Goal: Task Accomplishment & Management: Use online tool/utility

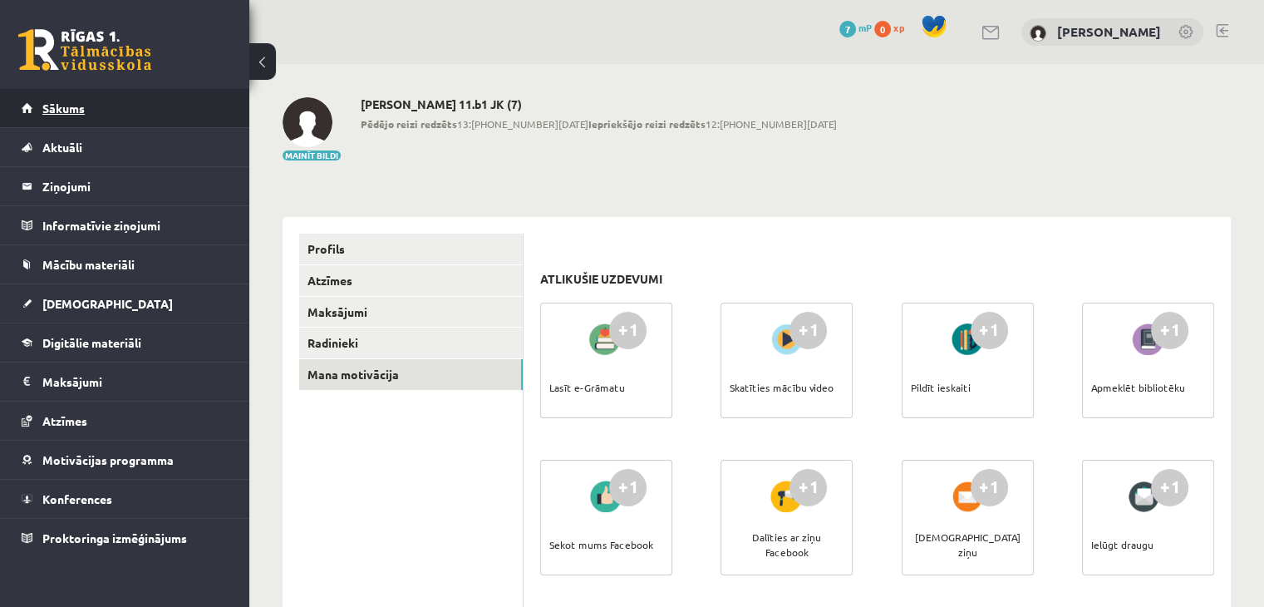
click at [50, 105] on span "Sākums" at bounding box center [63, 108] width 42 height 15
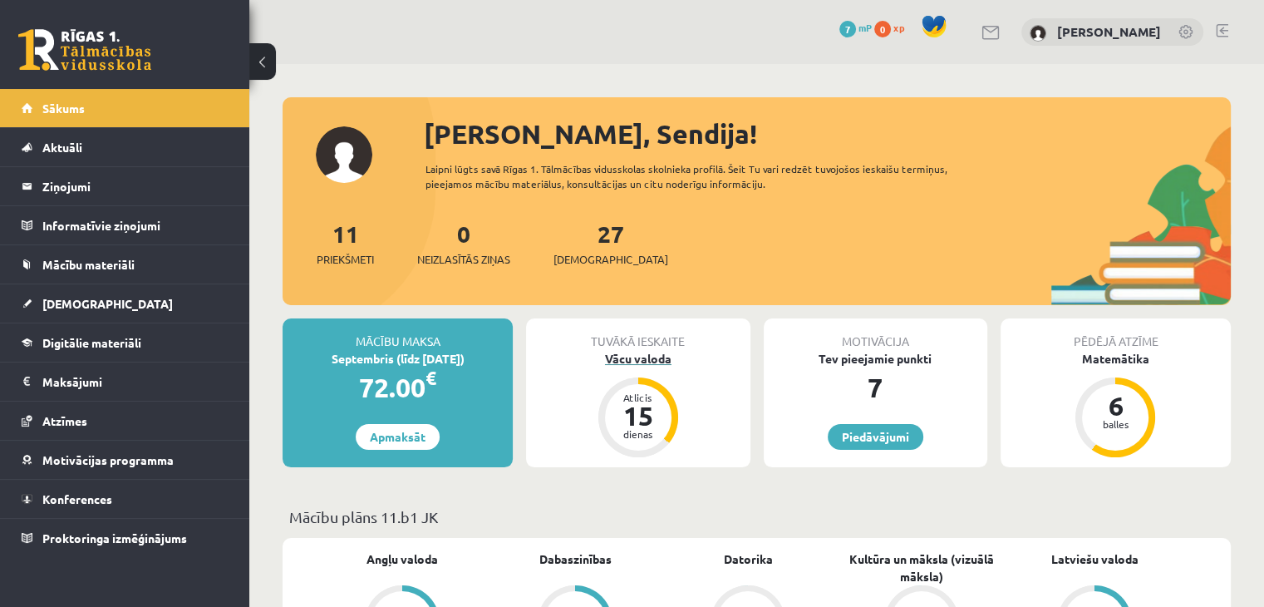
click at [649, 363] on div "Vācu valoda" at bounding box center [638, 358] width 224 height 17
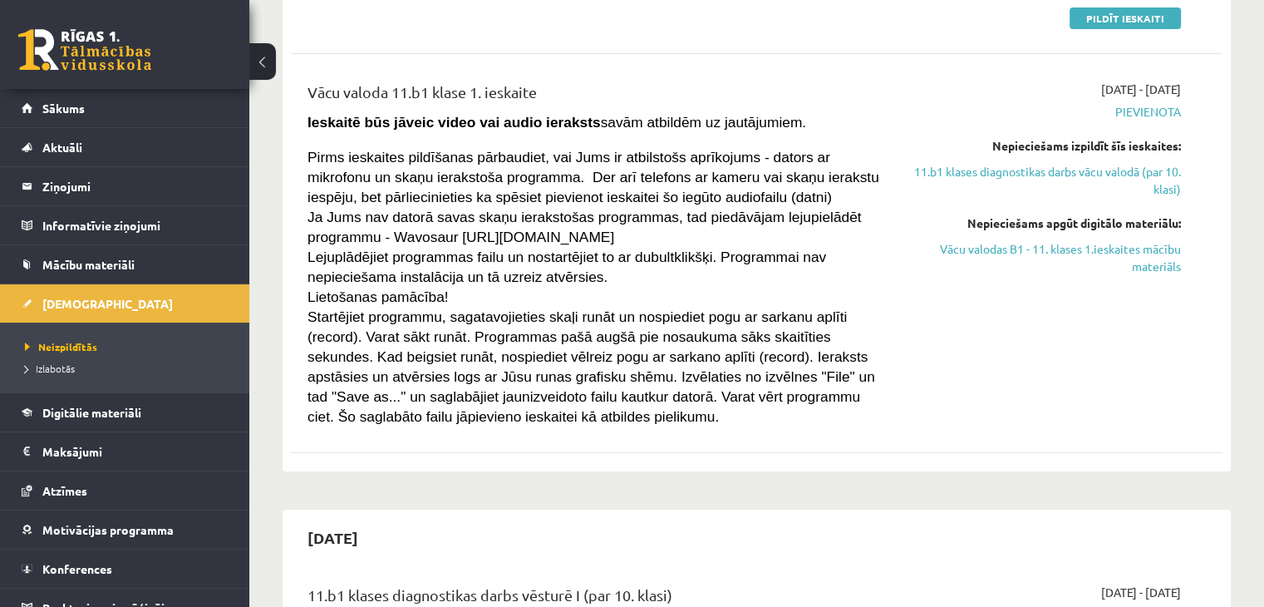
scroll to position [249, 0]
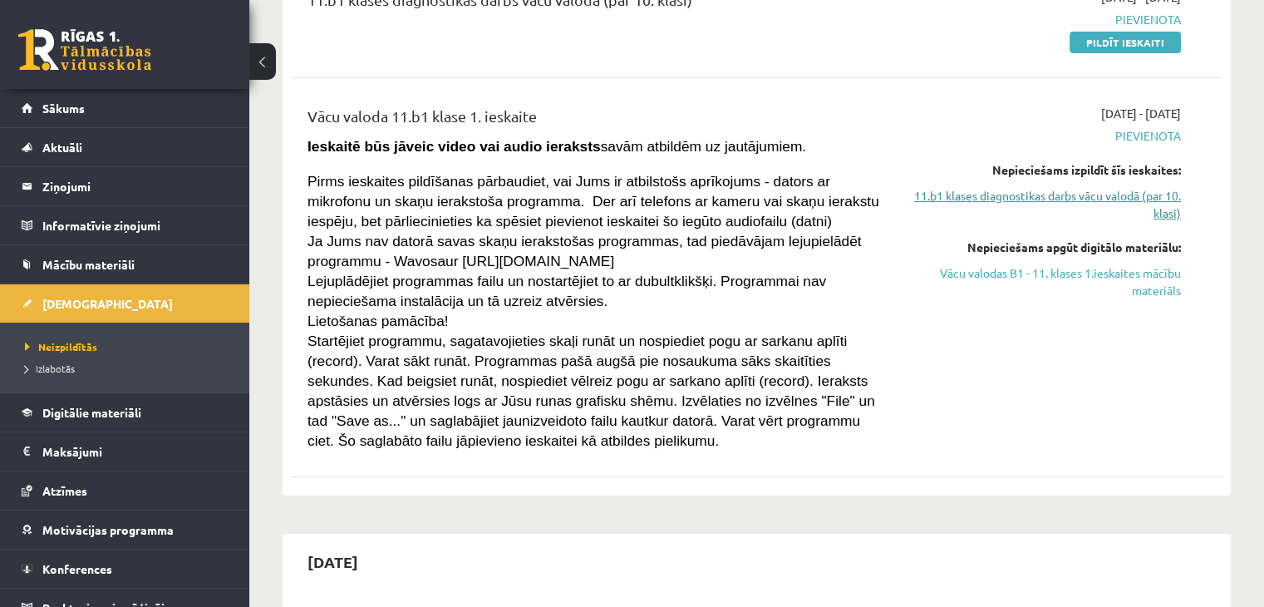
click at [1121, 199] on link "11.b1 klases diagnostikas darbs vācu valodā (par 10. klasi)" at bounding box center [1044, 204] width 274 height 35
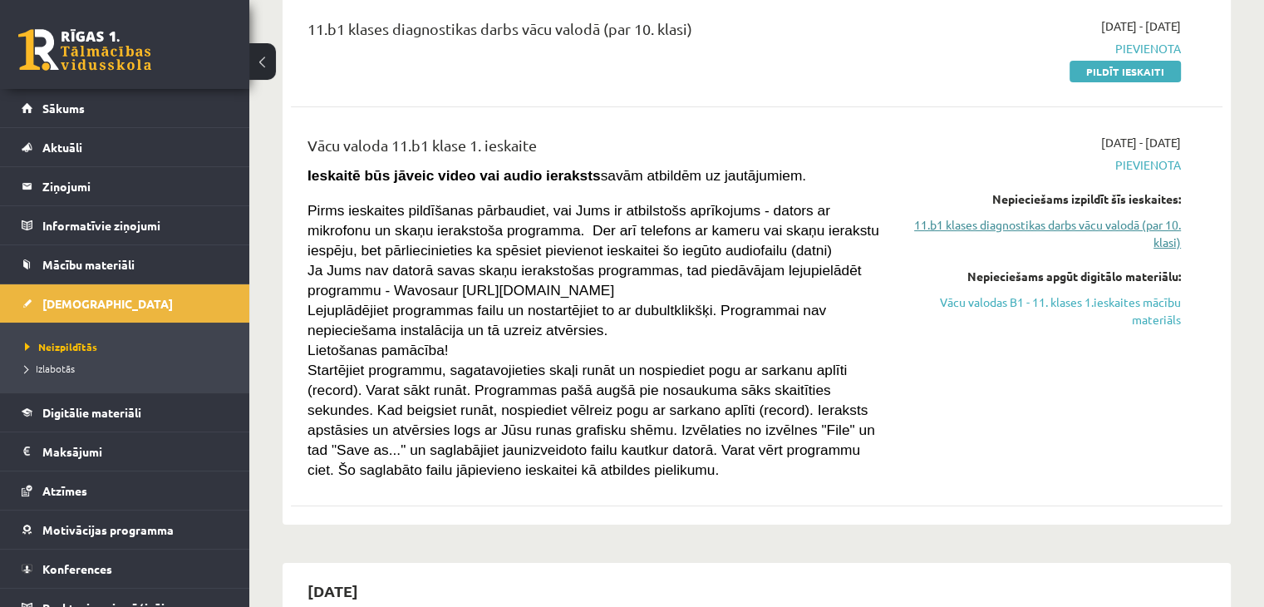
click at [1100, 226] on link "11.b1 klases diagnostikas darbs vācu valodā (par 10. klasi)" at bounding box center [1044, 233] width 274 height 35
click at [1103, 224] on link "11.b1 klases diagnostikas darbs vācu valodā (par 10. klasi)" at bounding box center [1044, 233] width 274 height 35
click at [1137, 164] on span "Pievienota" at bounding box center [1044, 164] width 274 height 17
click at [1145, 67] on link "Pildīt ieskaiti" at bounding box center [1125, 72] width 111 height 22
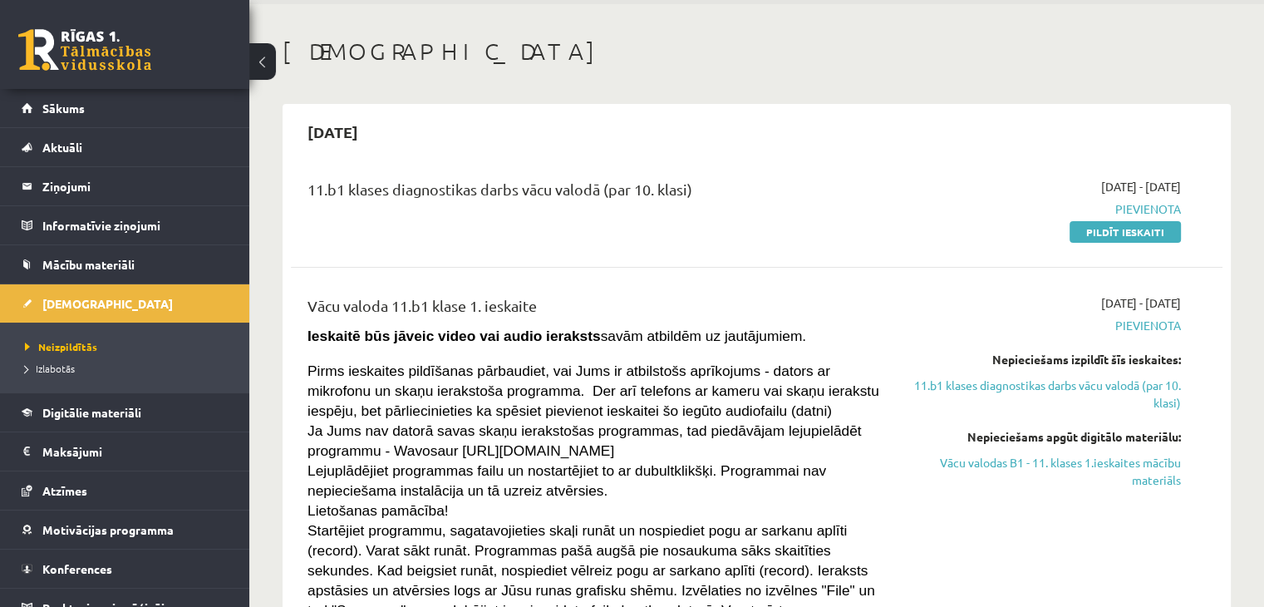
scroll to position [54, 0]
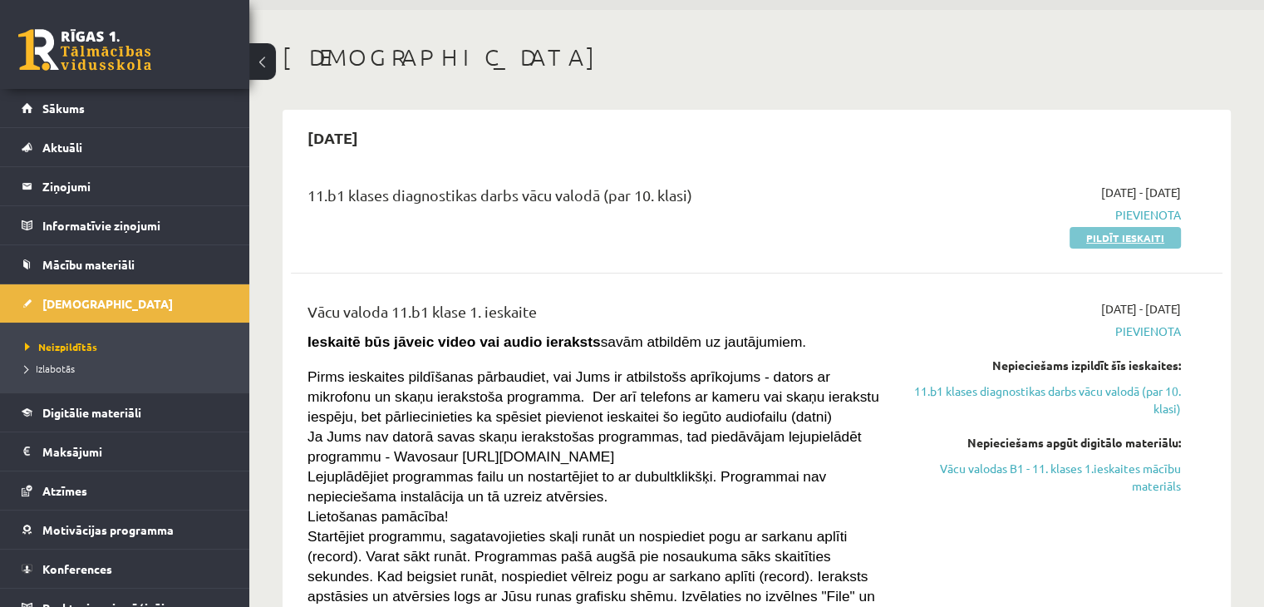
click at [1157, 239] on link "Pildīt ieskaiti" at bounding box center [1125, 238] width 111 height 22
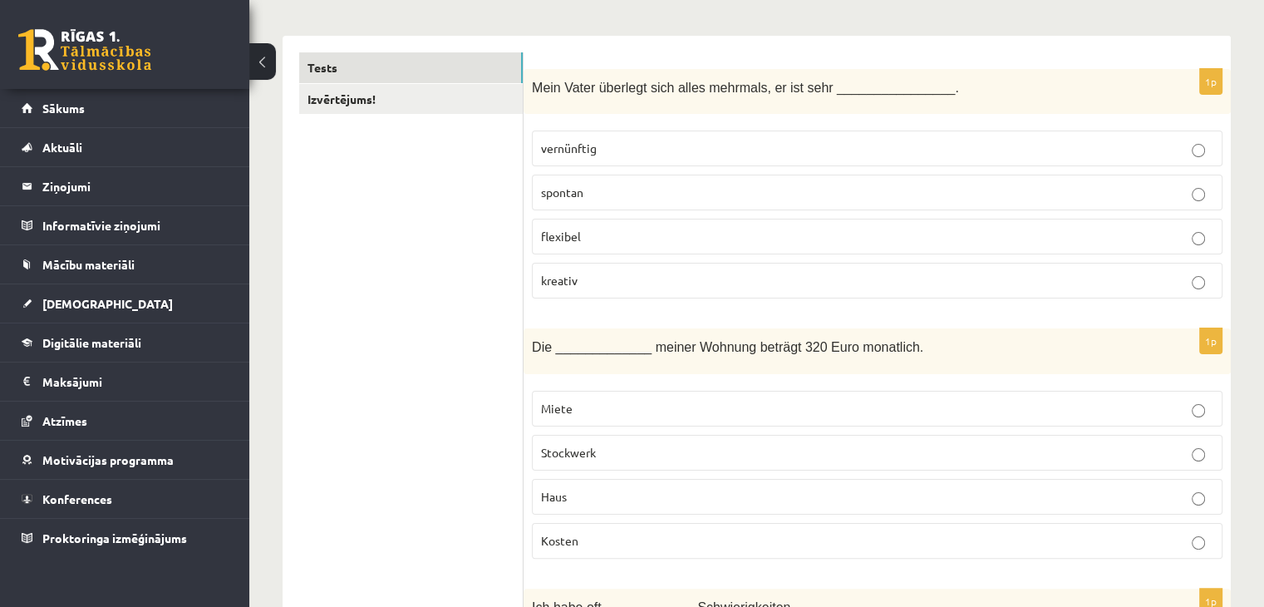
scroll to position [249, 0]
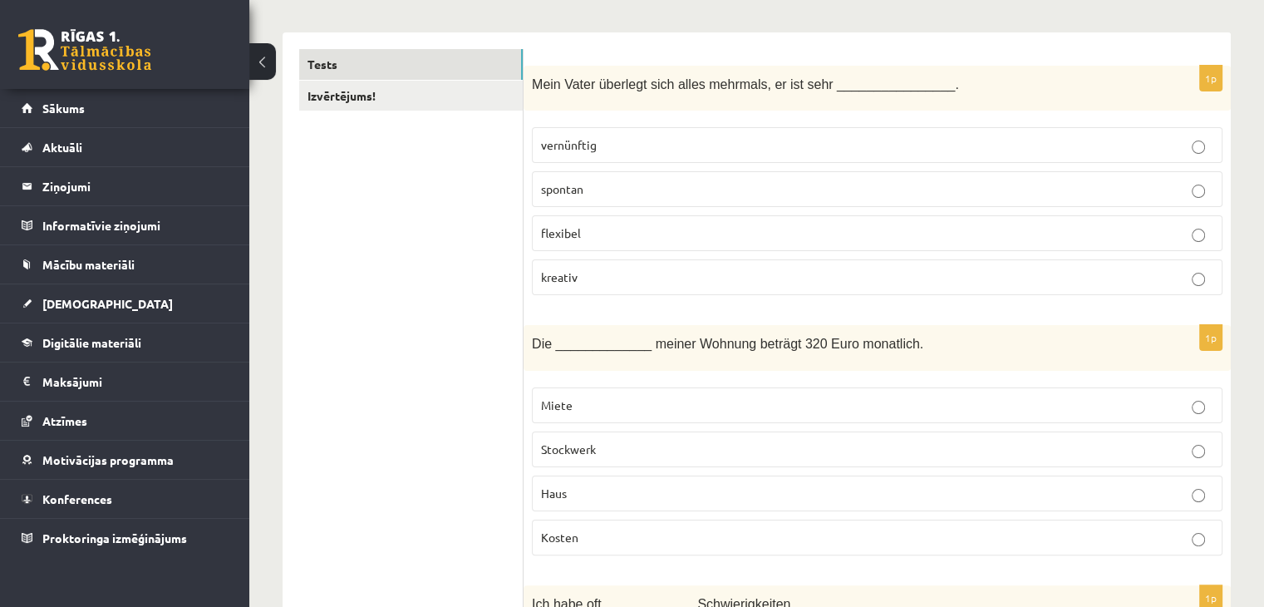
click at [594, 541] on p "Kosten" at bounding box center [877, 537] width 672 height 17
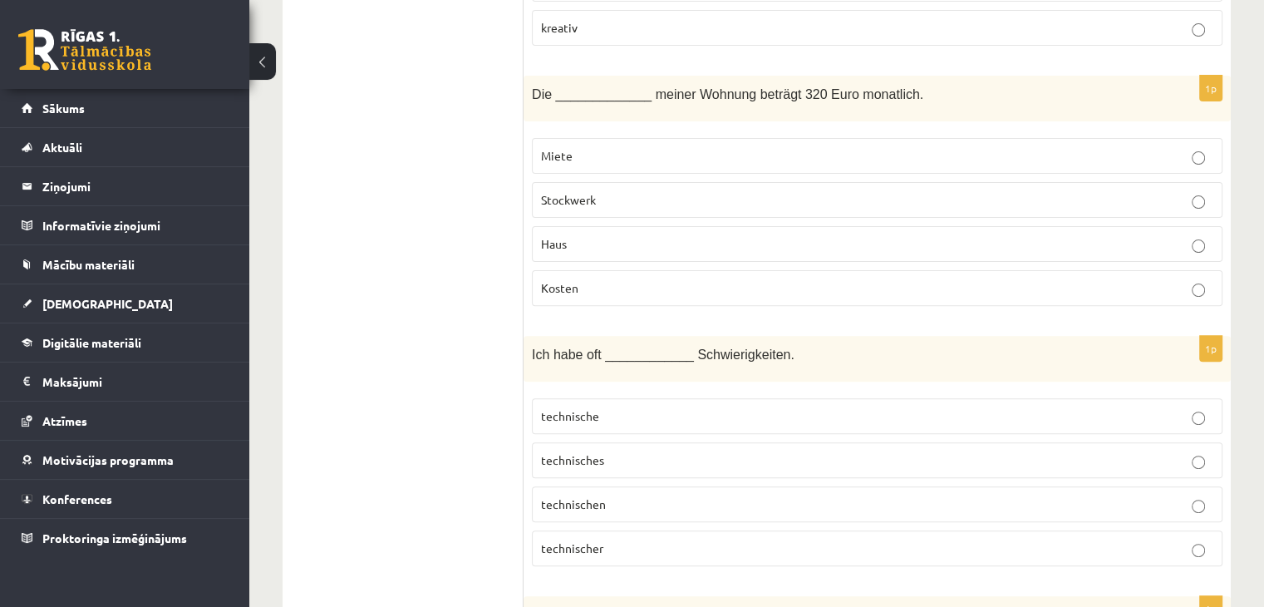
scroll to position [582, 0]
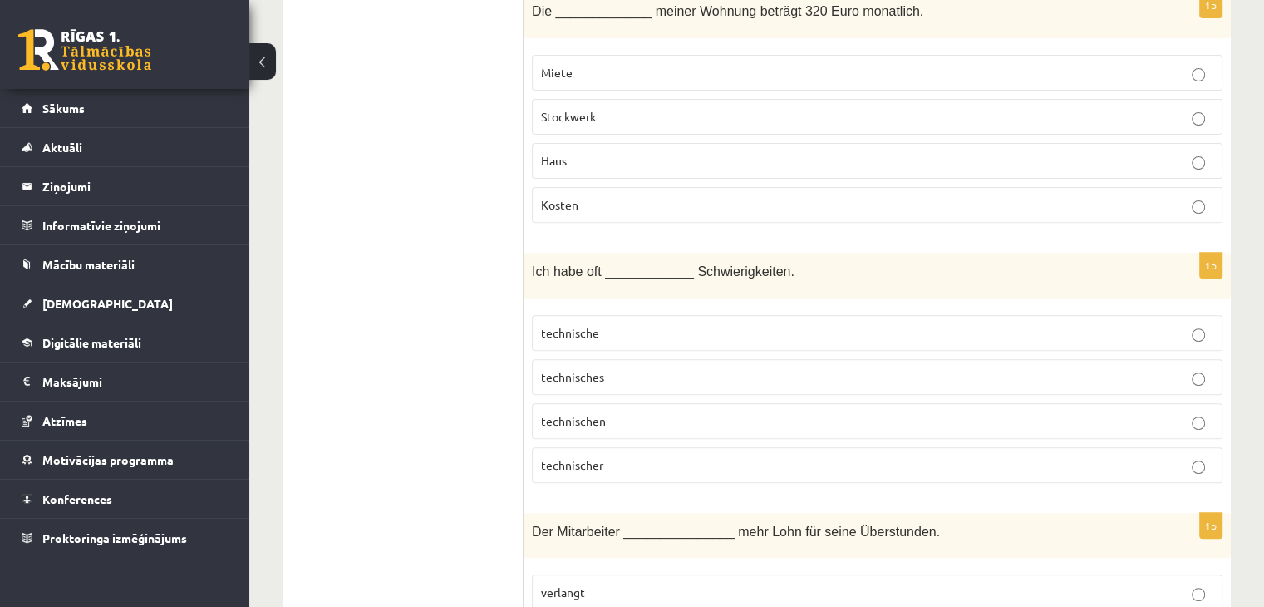
click at [613, 327] on p "technische" at bounding box center [877, 332] width 672 height 17
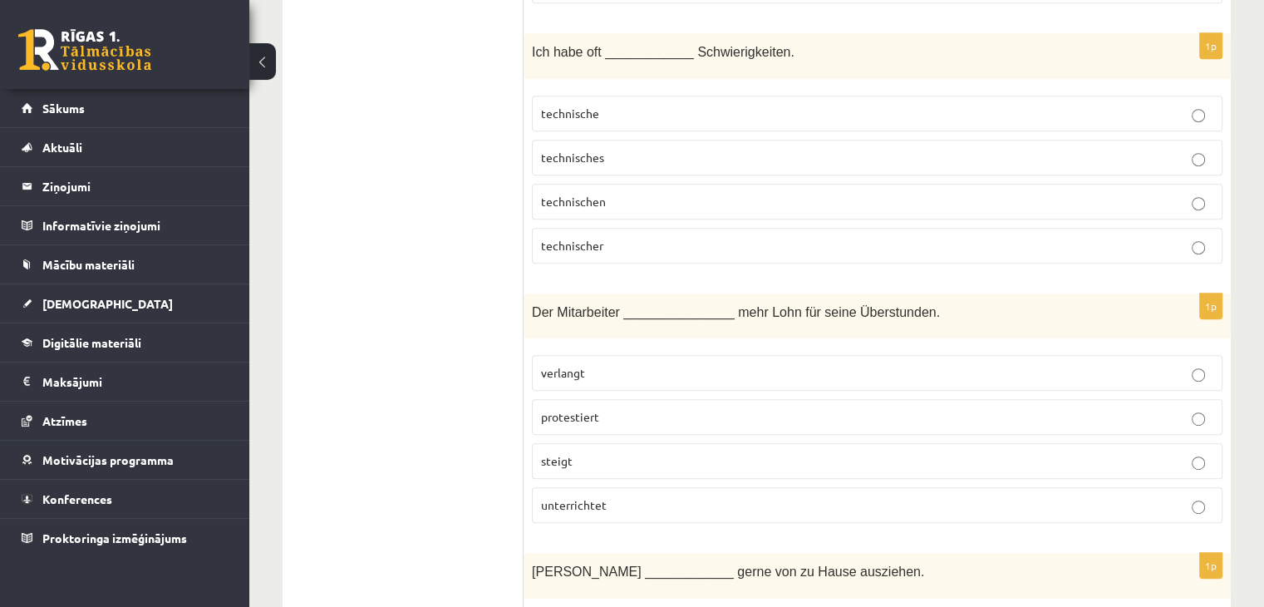
scroll to position [831, 0]
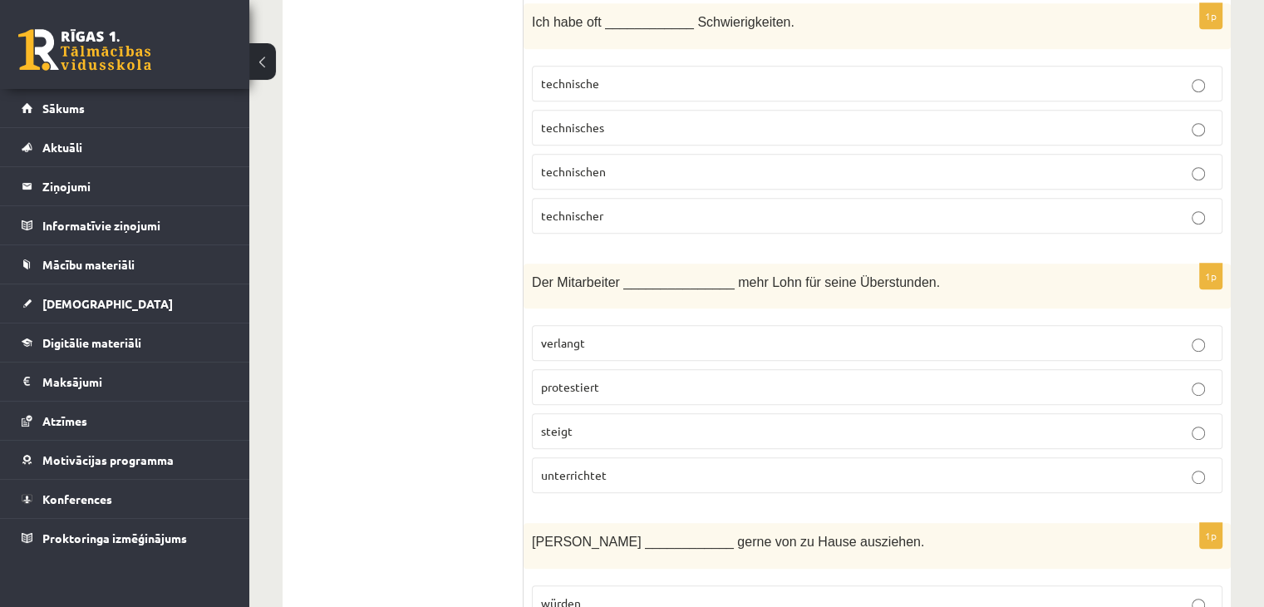
click at [612, 337] on p "verlangt" at bounding box center [877, 342] width 672 height 17
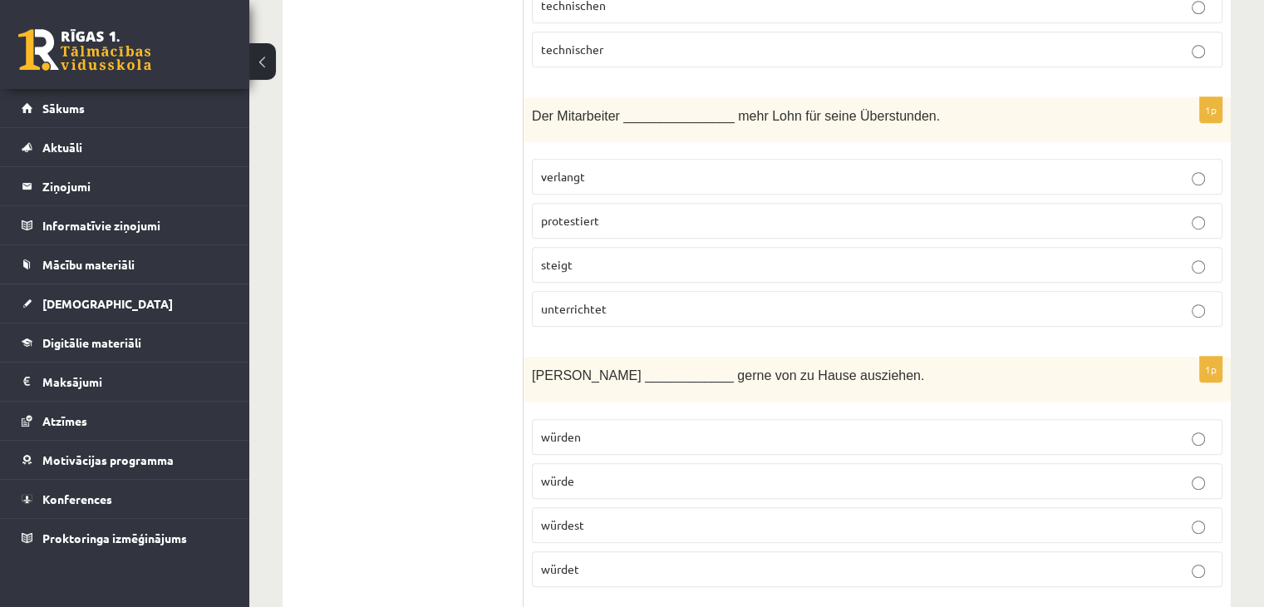
scroll to position [1081, 0]
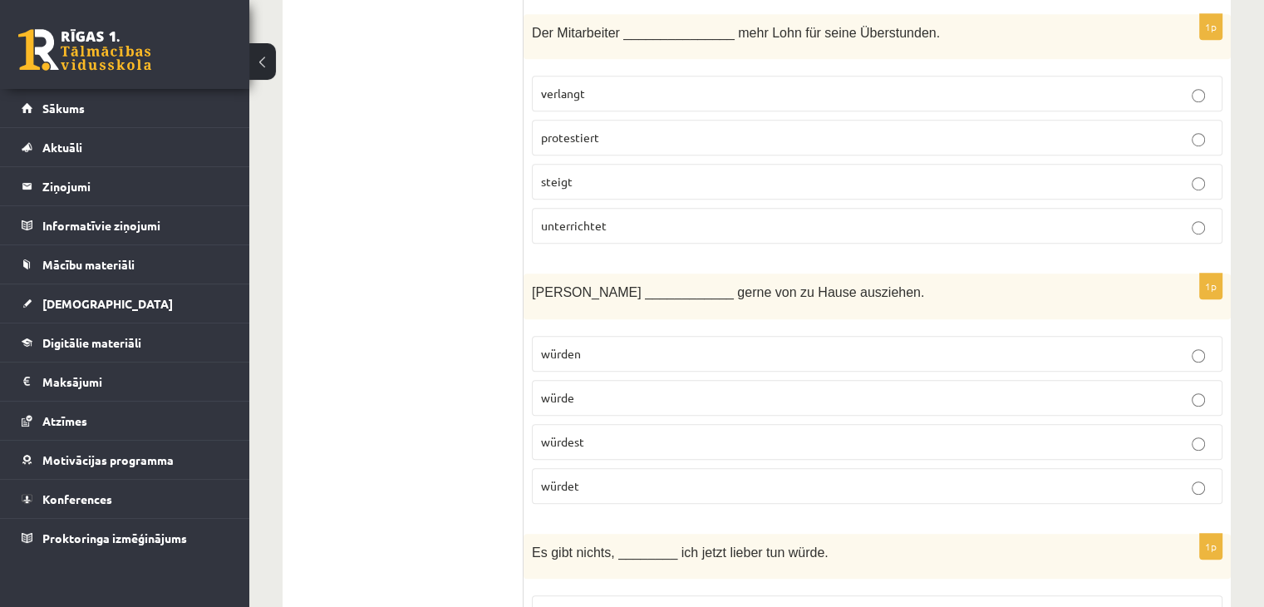
click at [584, 478] on p "würdet" at bounding box center [877, 485] width 672 height 17
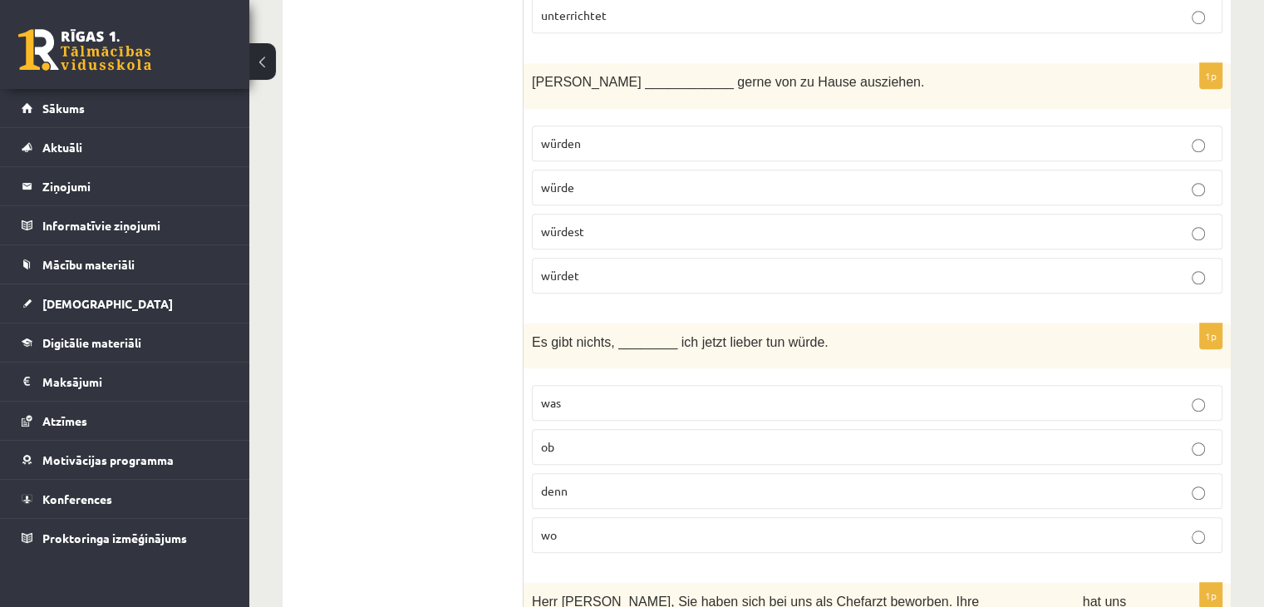
scroll to position [1330, 0]
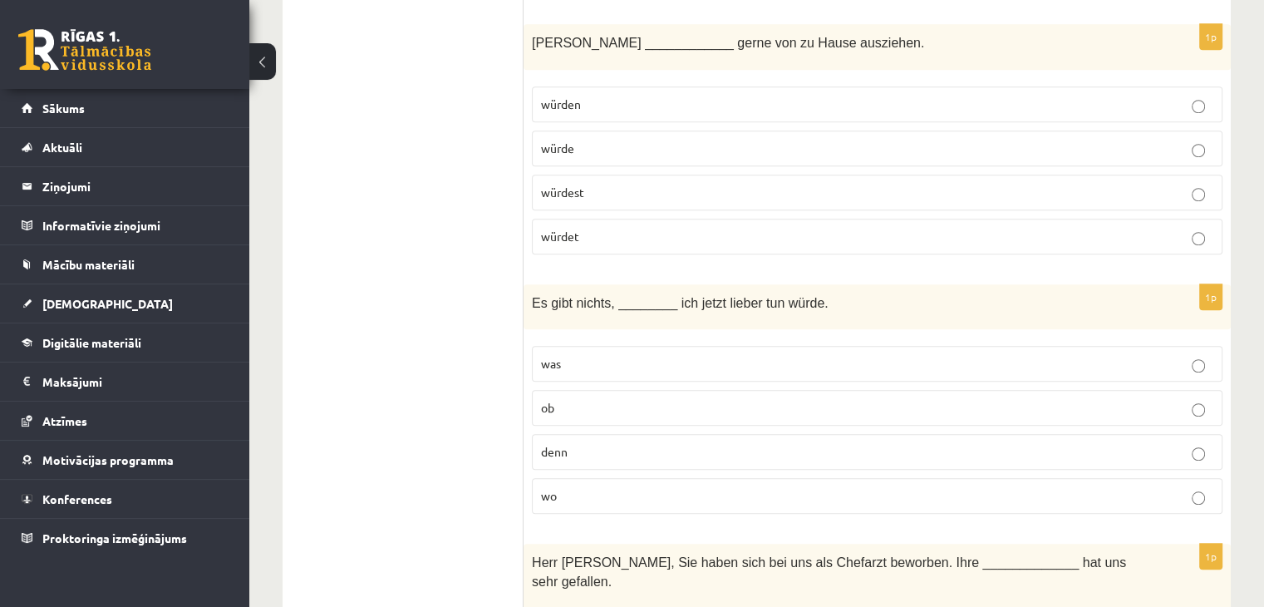
click at [597, 359] on p "was" at bounding box center [877, 363] width 672 height 17
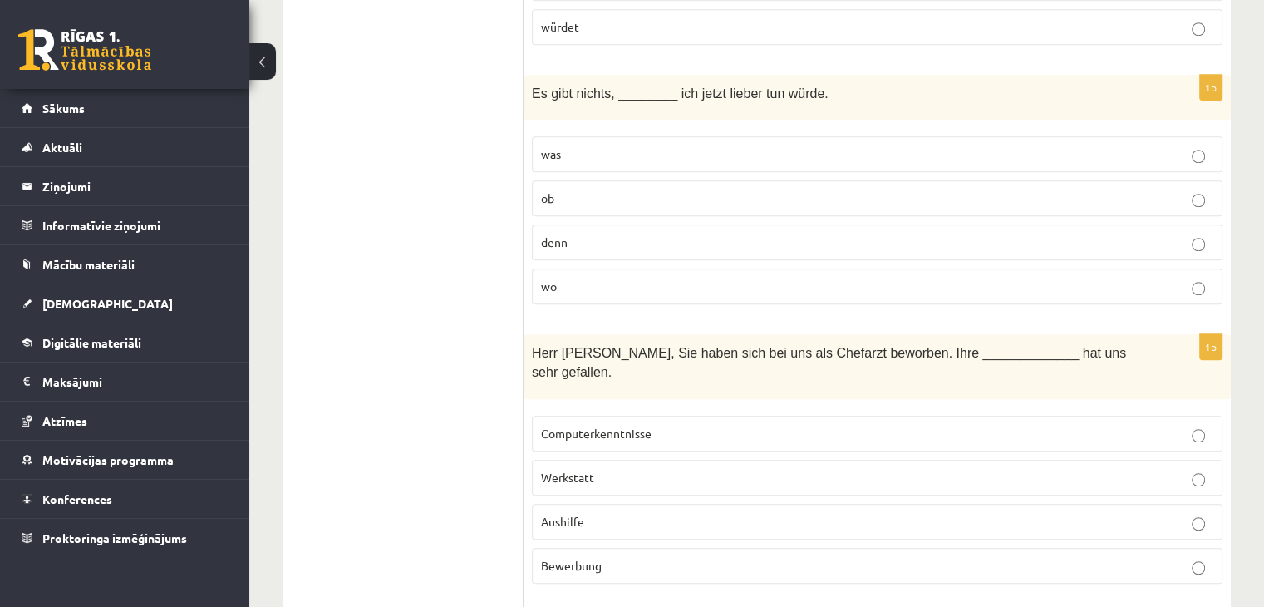
scroll to position [1579, 0]
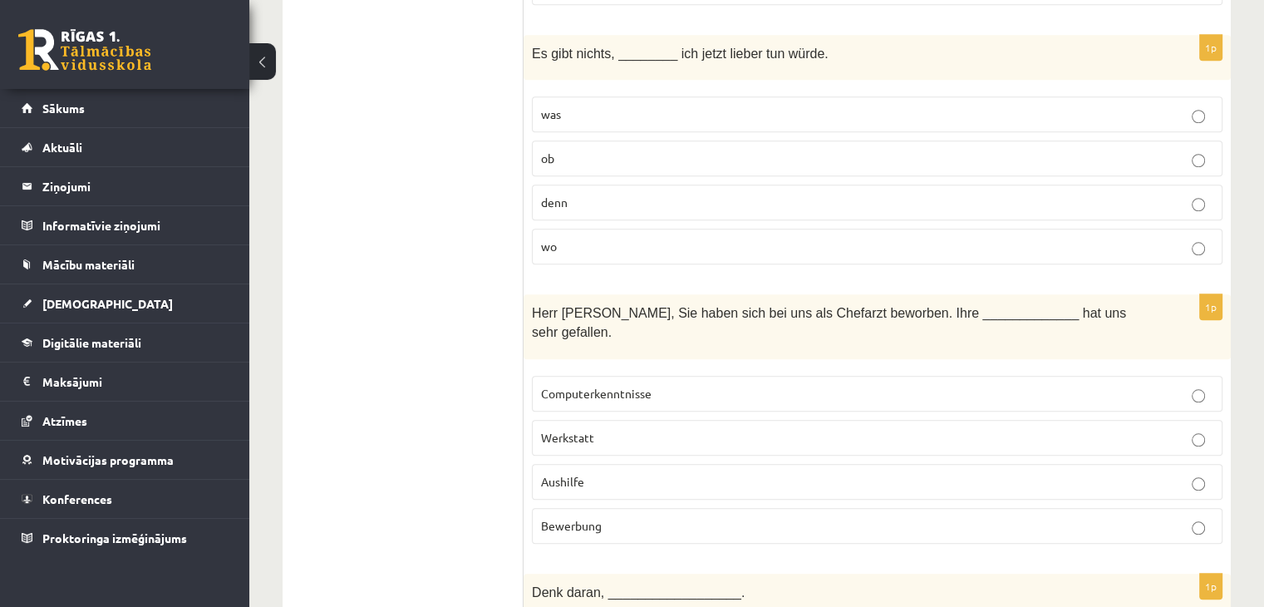
click at [589, 518] on span "Bewerbung" at bounding box center [571, 525] width 61 height 15
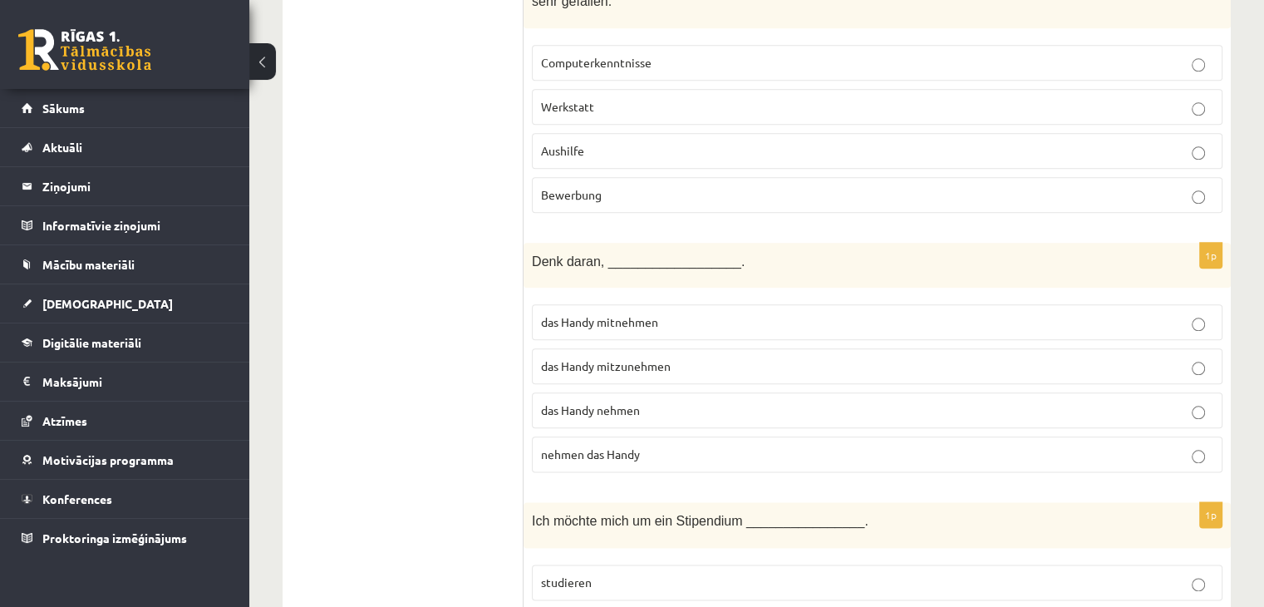
scroll to position [1912, 0]
click at [638, 312] on p "das Handy mitnehmen" at bounding box center [877, 320] width 672 height 17
click at [623, 445] on span "nehmen das Handy" at bounding box center [590, 452] width 99 height 15
click at [672, 312] on p "das Handy mitnehmen" at bounding box center [877, 320] width 672 height 17
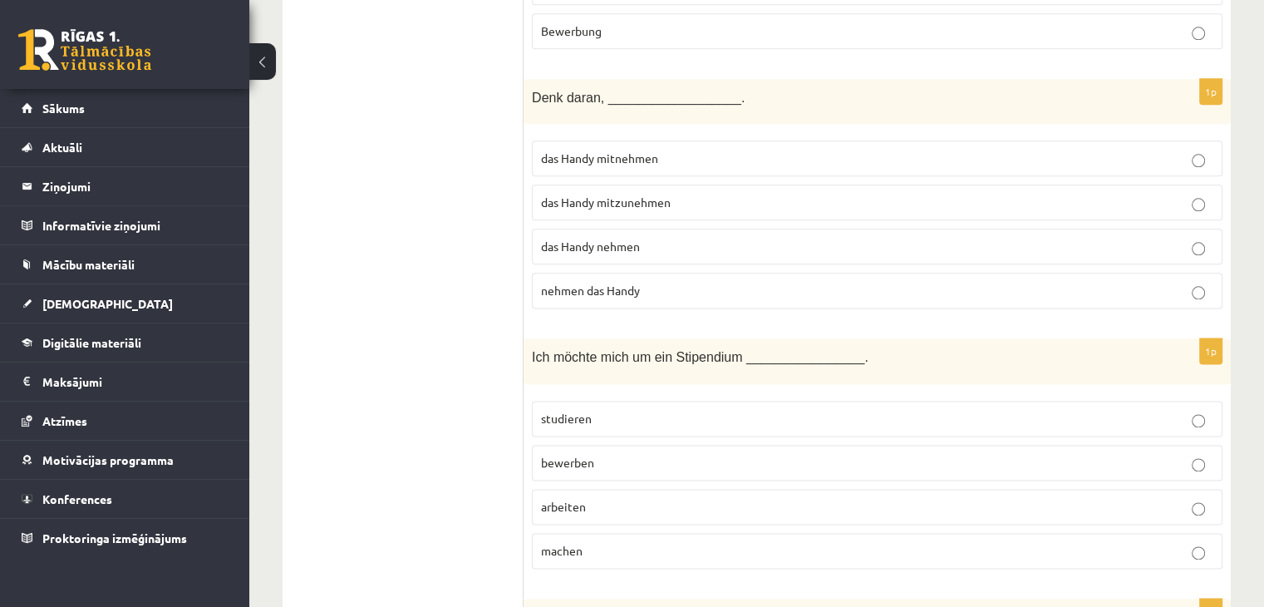
scroll to position [2078, 0]
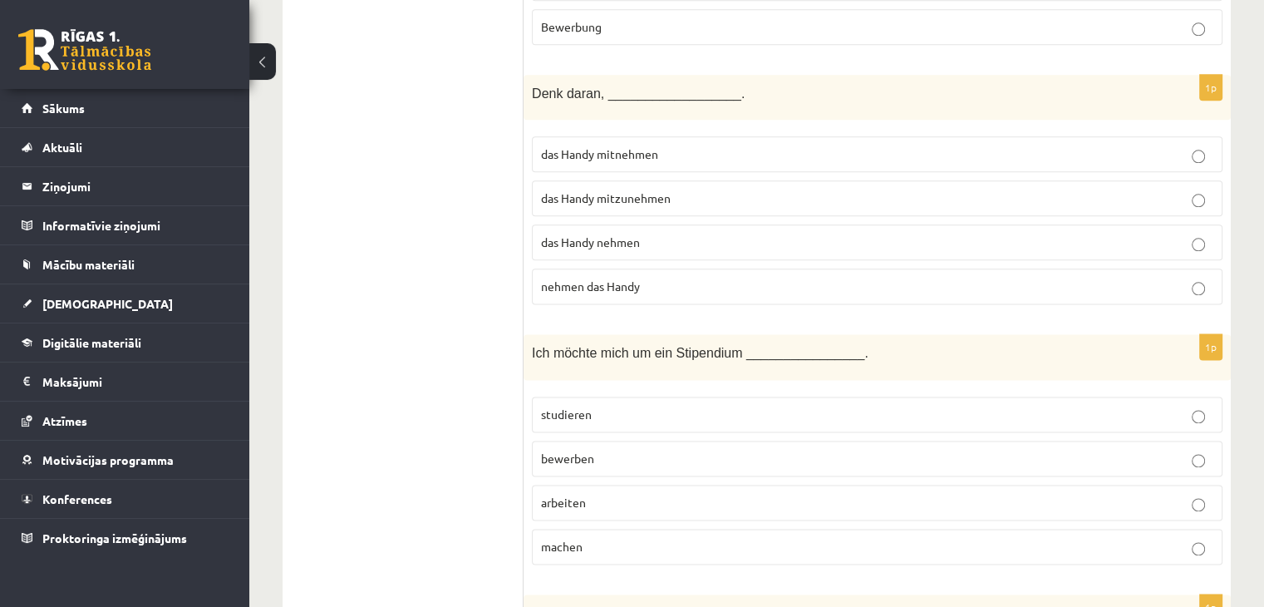
click at [633, 406] on p "studieren" at bounding box center [877, 414] width 672 height 17
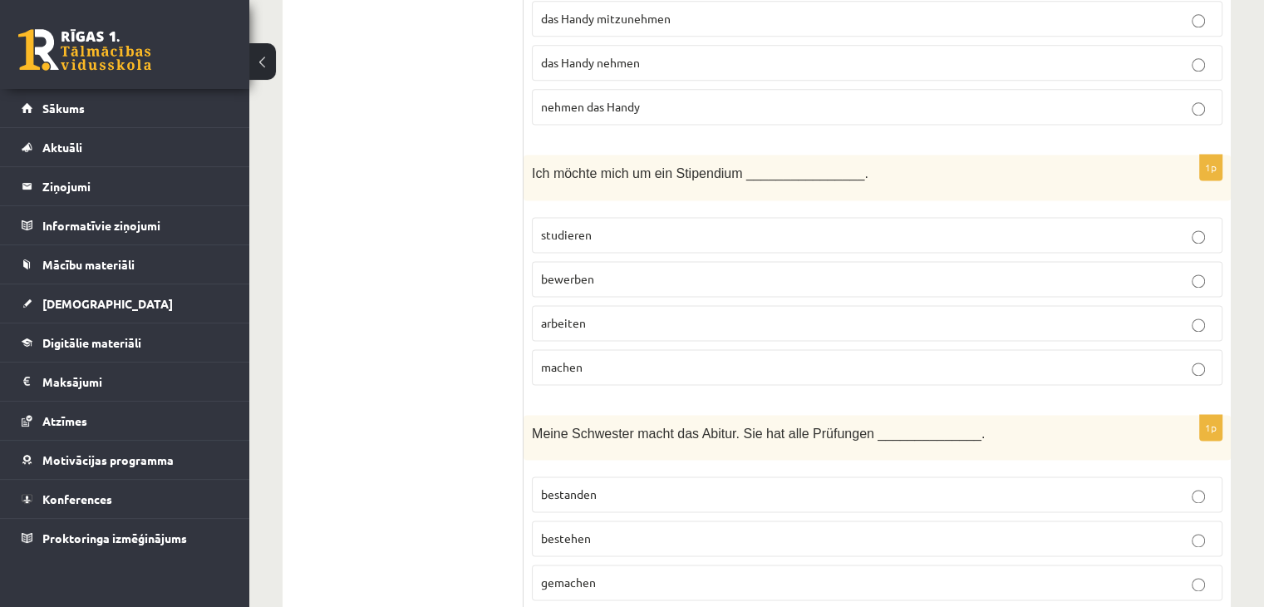
scroll to position [2327, 0]
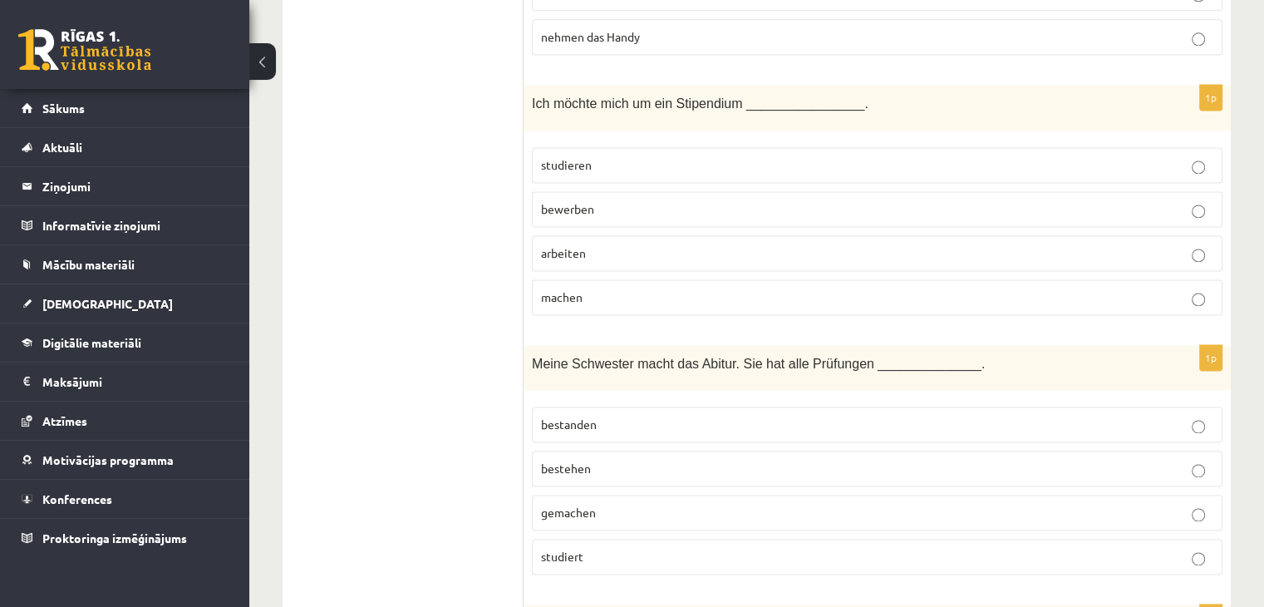
click at [623, 416] on p "bestanden" at bounding box center [877, 424] width 672 height 17
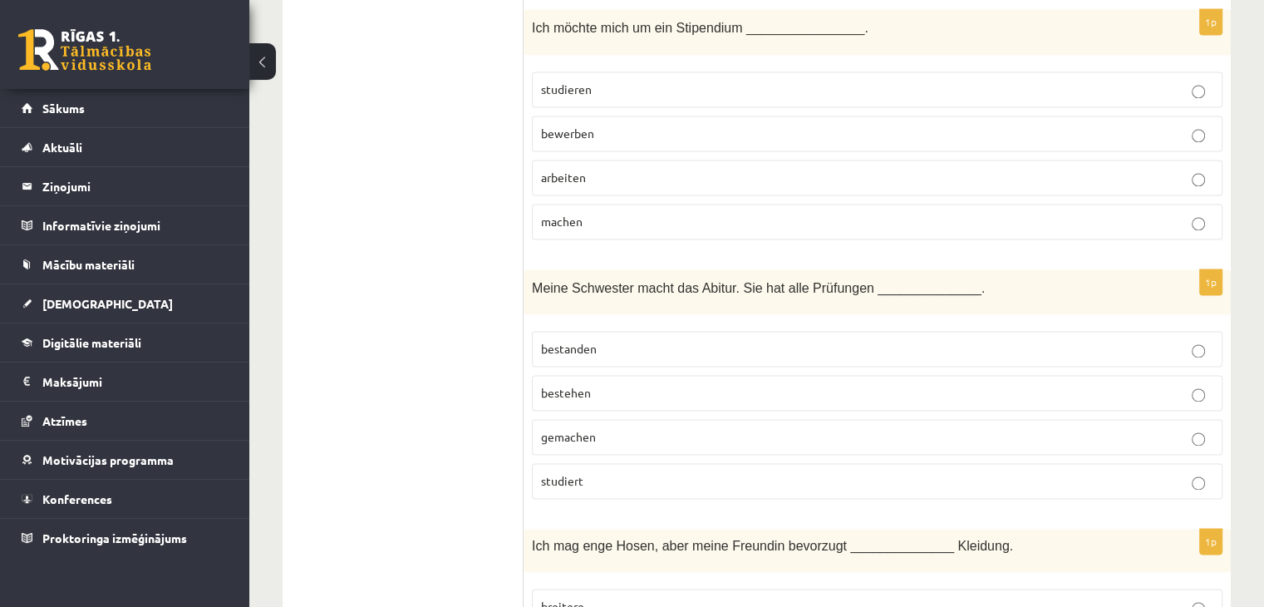
scroll to position [2493, 0]
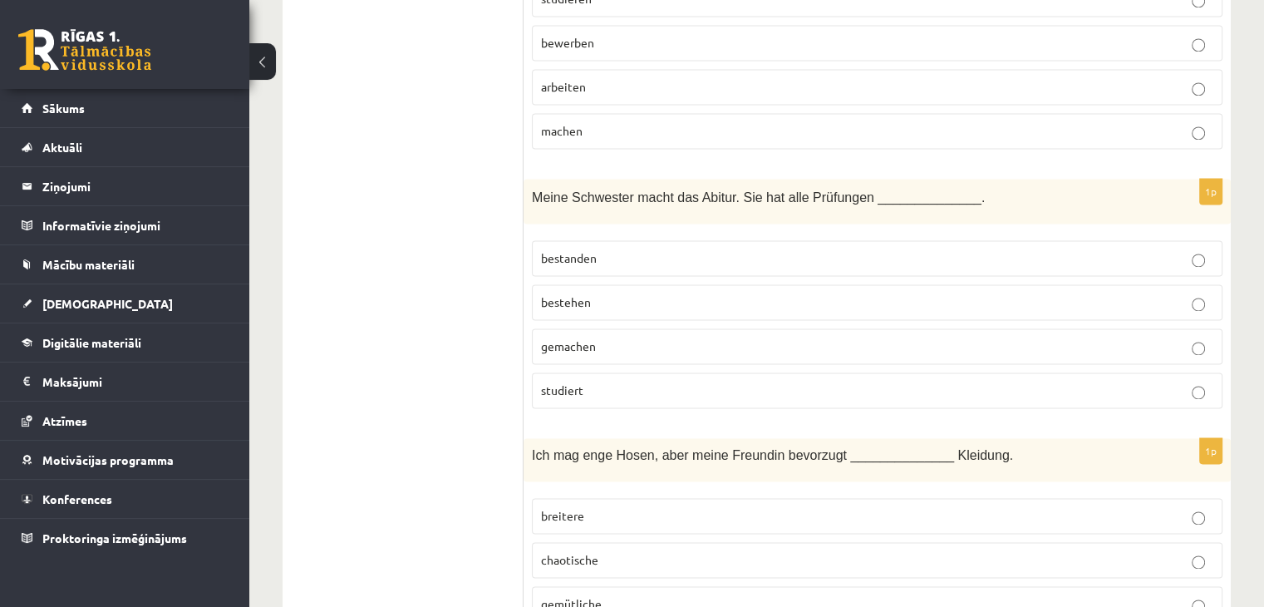
click at [601, 382] on p "studiert" at bounding box center [877, 390] width 672 height 17
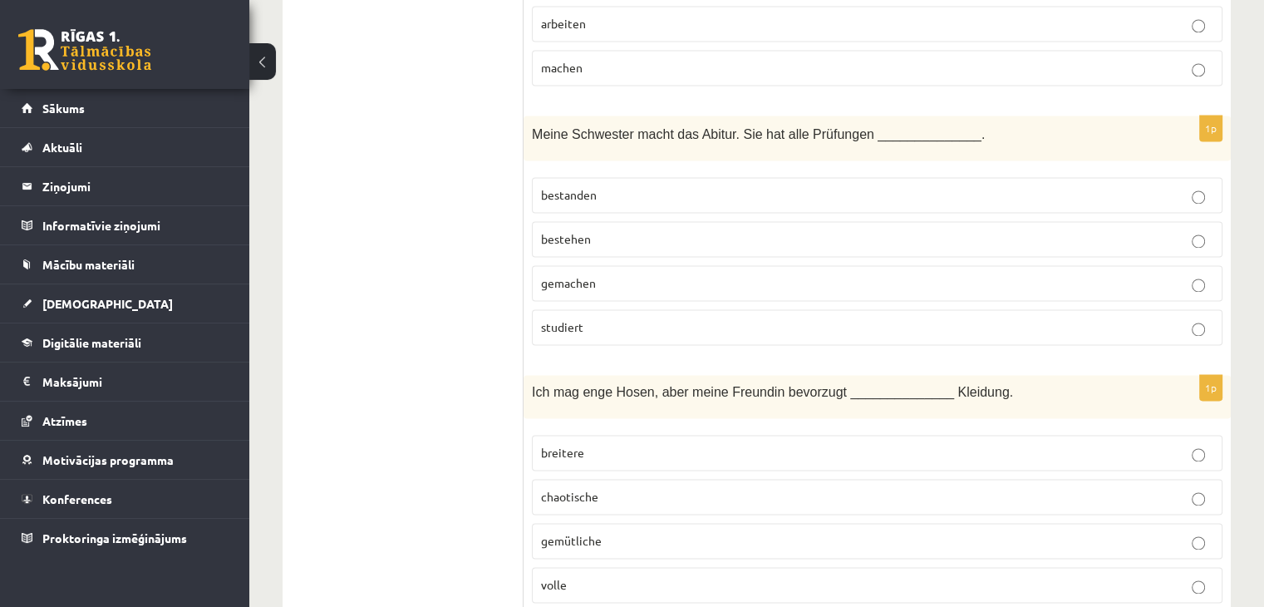
scroll to position [2660, 0]
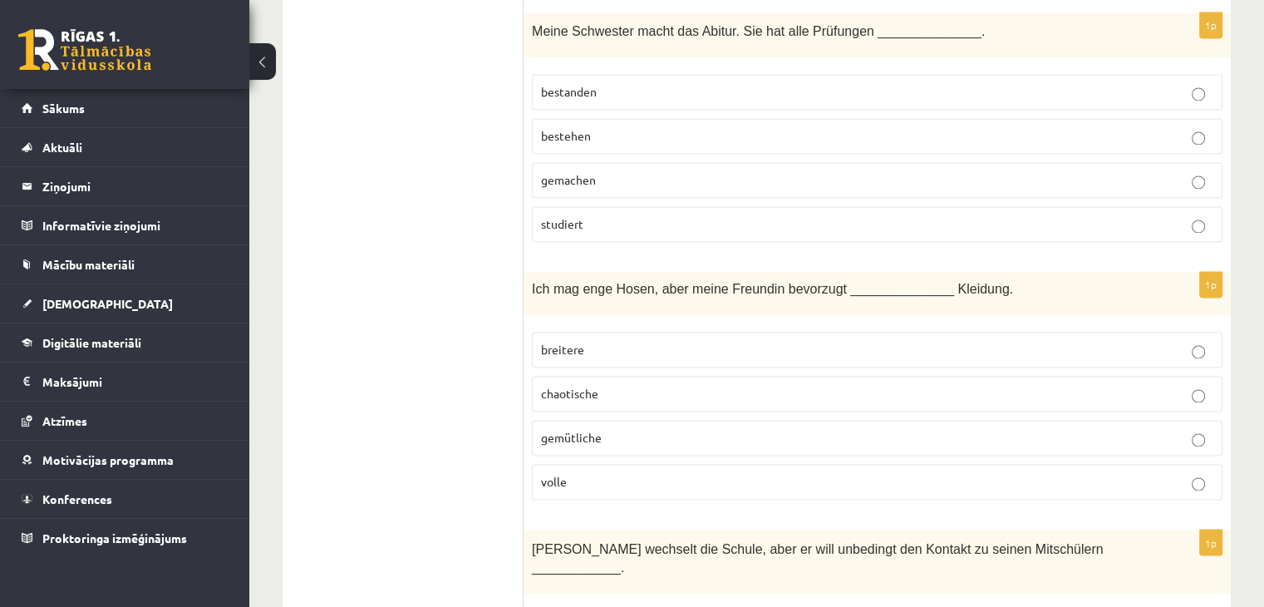
click at [605, 473] on p "volle" at bounding box center [877, 481] width 672 height 17
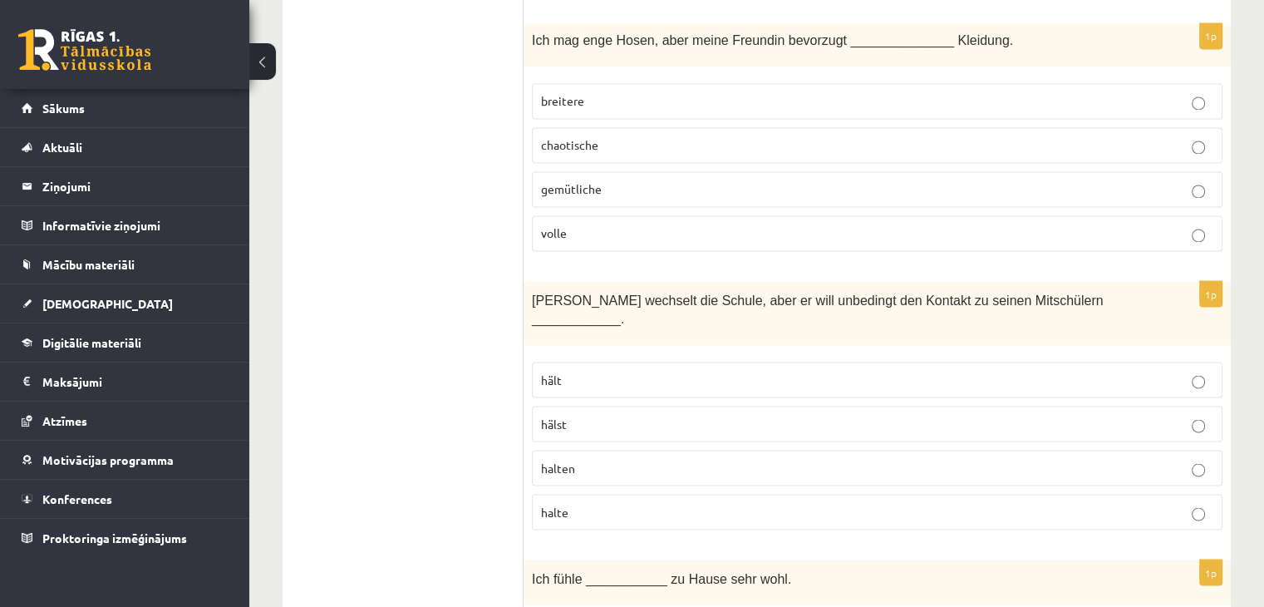
scroll to position [2909, 0]
click at [725, 135] on p "chaotische" at bounding box center [877, 143] width 672 height 17
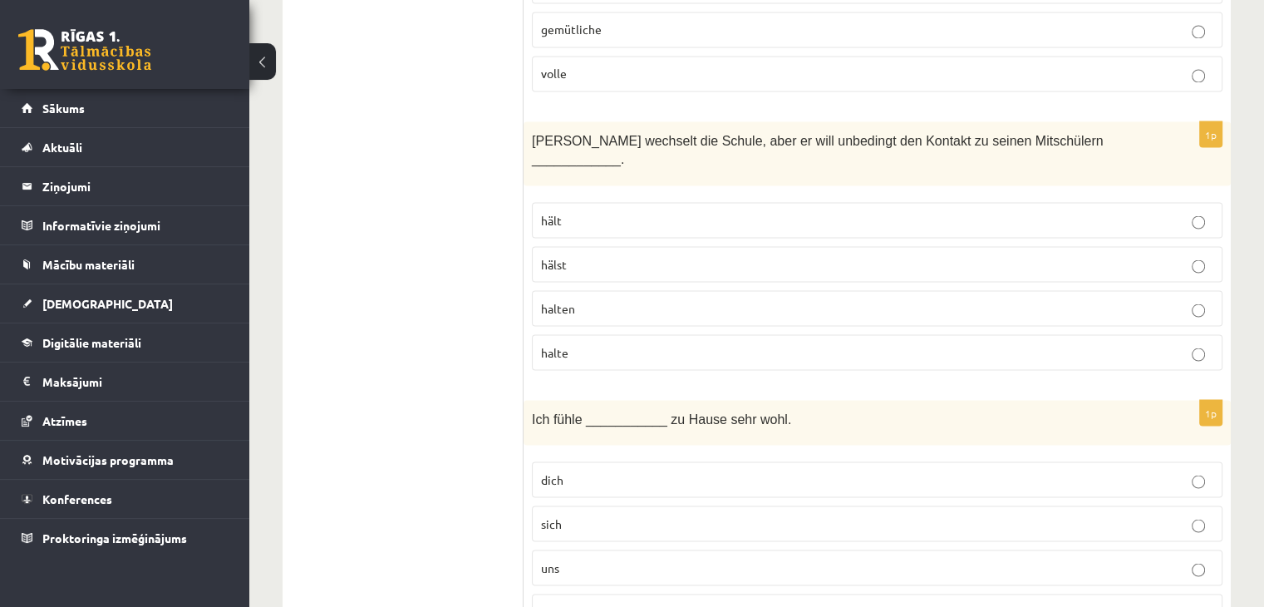
scroll to position [3075, 0]
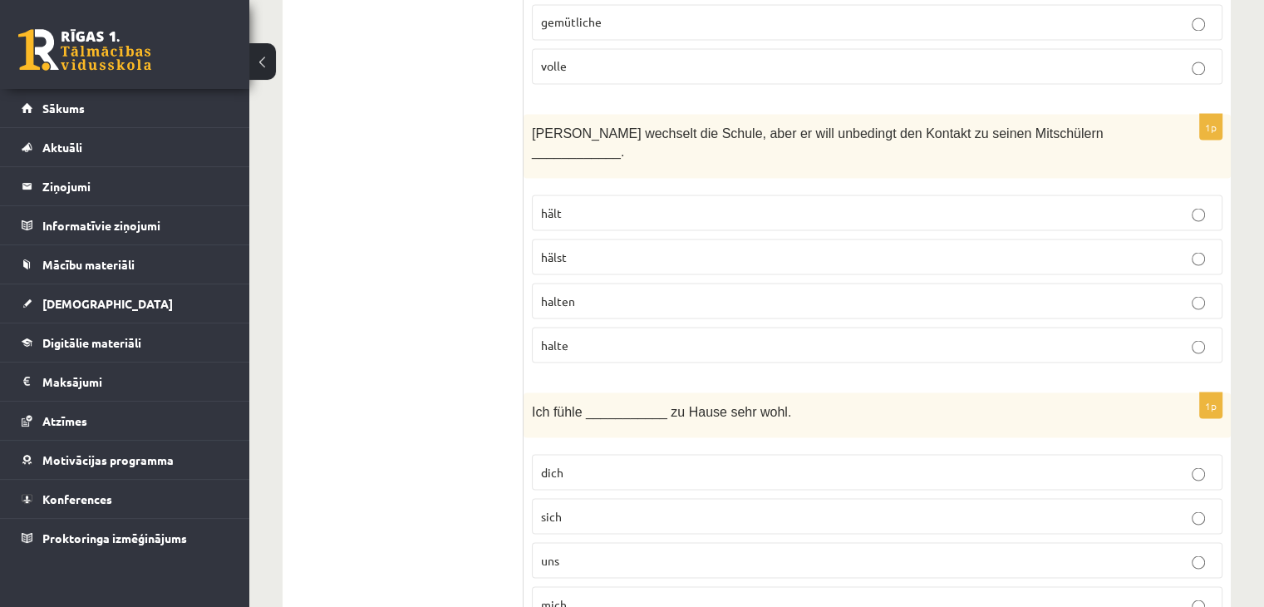
click at [593, 292] on p "halten" at bounding box center [877, 300] width 672 height 17
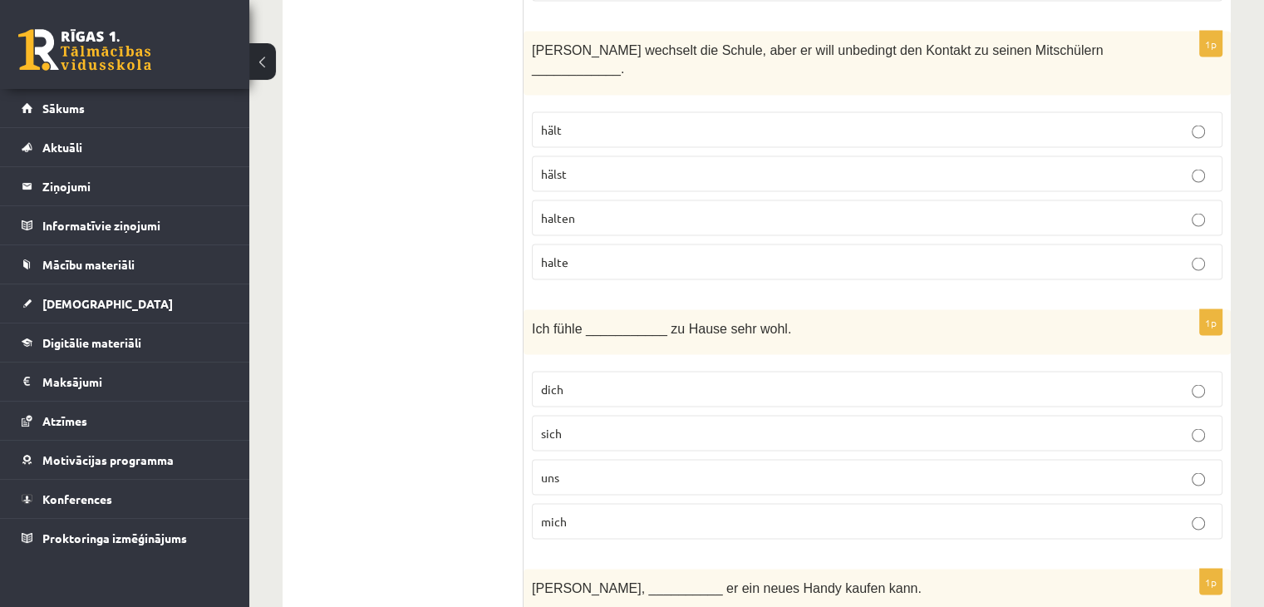
scroll to position [3242, 0]
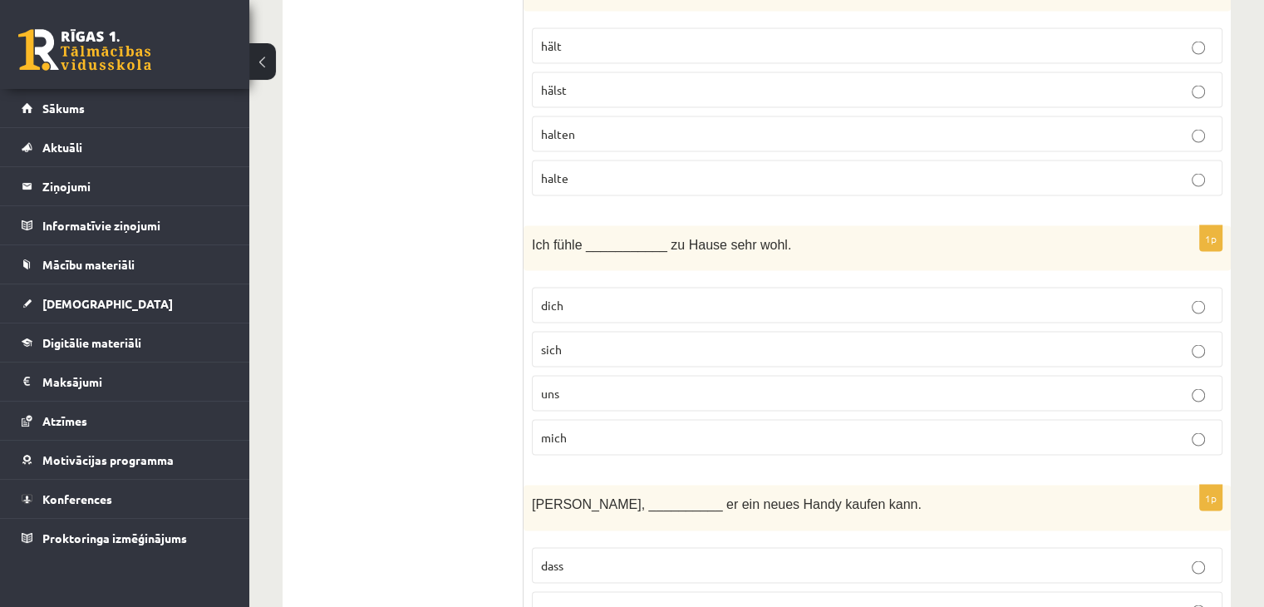
click at [588, 341] on p "sich" at bounding box center [877, 349] width 672 height 17
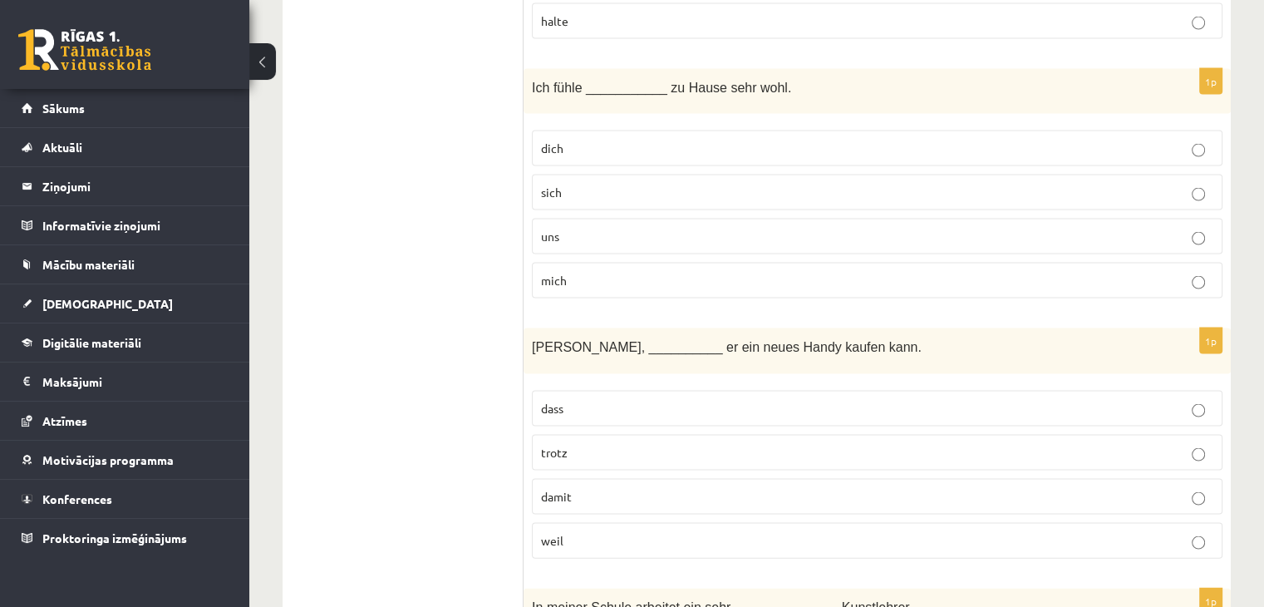
scroll to position [3408, 0]
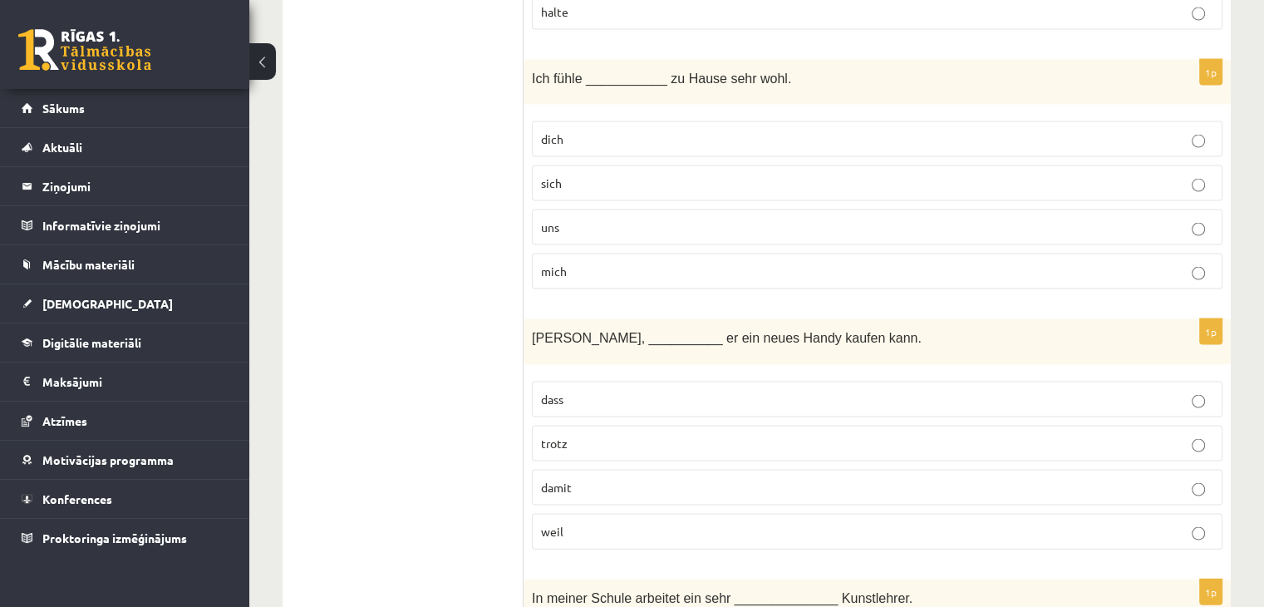
click at [612, 254] on label "mich" at bounding box center [877, 272] width 691 height 36
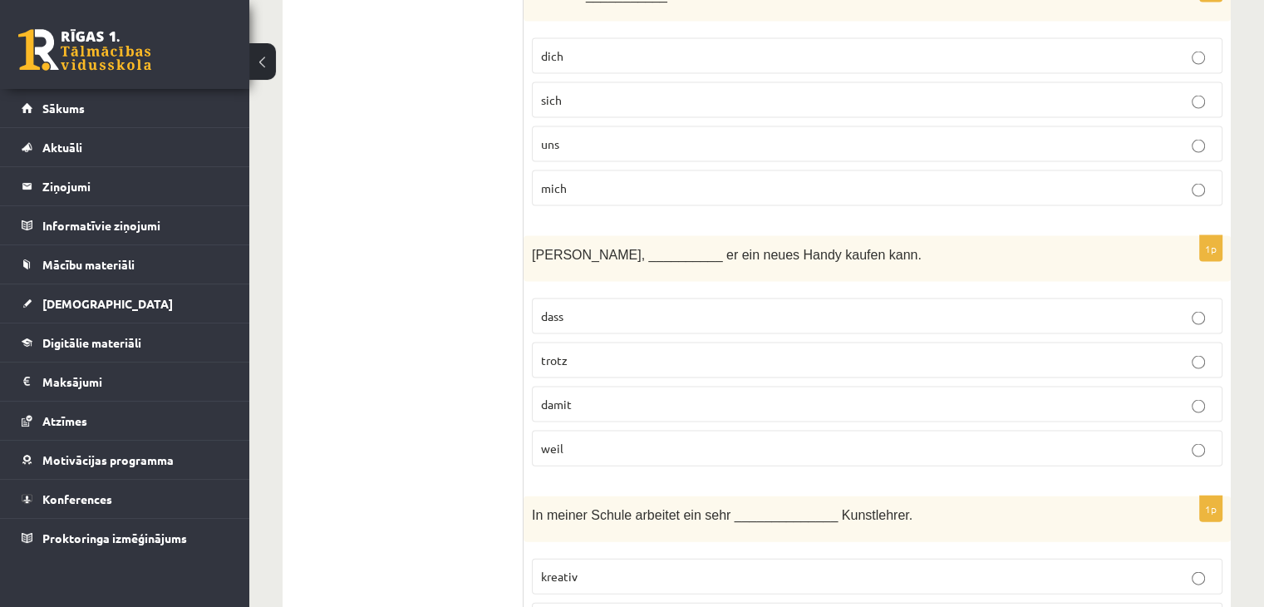
click at [588, 440] on p "weil" at bounding box center [877, 448] width 672 height 17
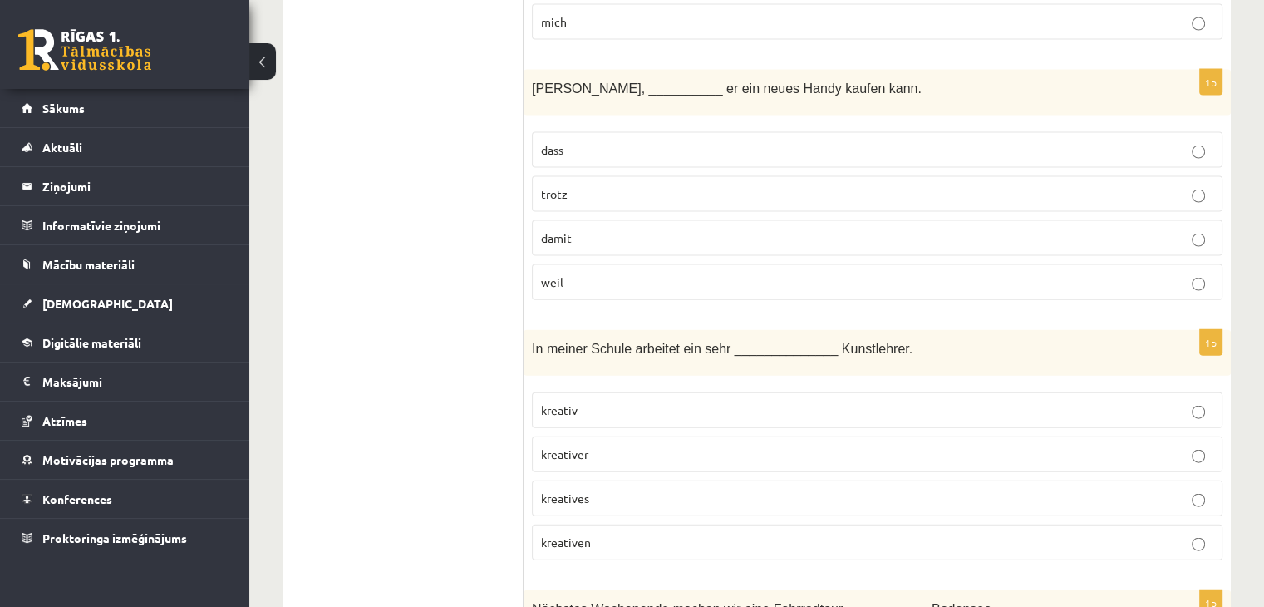
scroll to position [3740, 0]
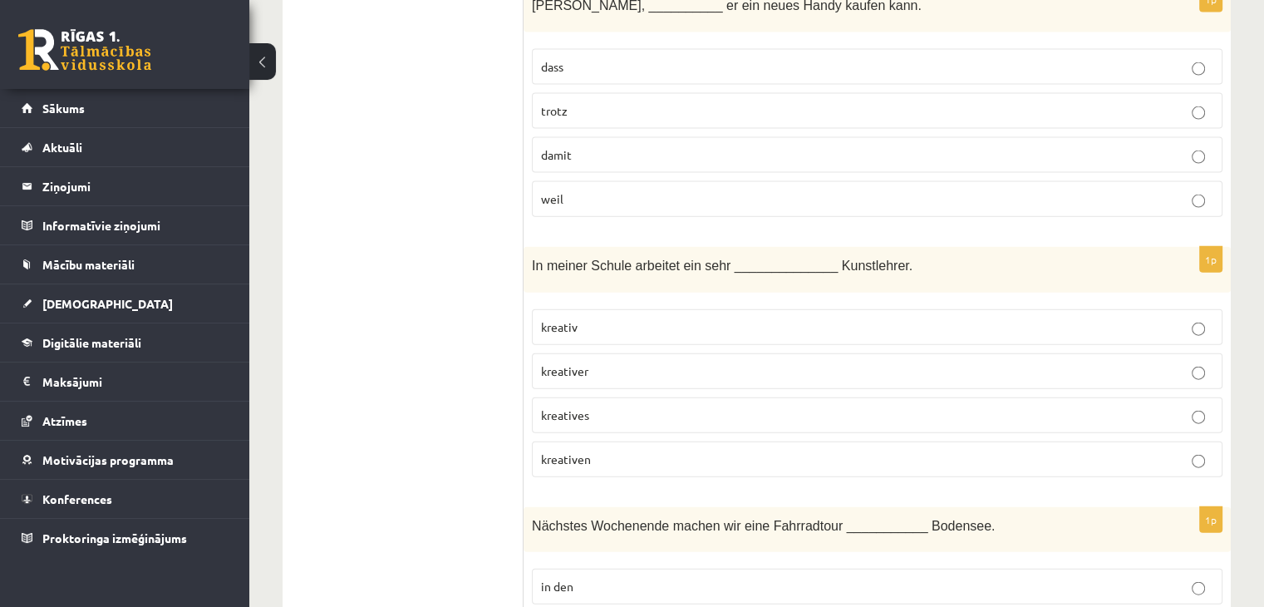
click at [657, 318] on p "kreativ" at bounding box center [877, 326] width 672 height 17
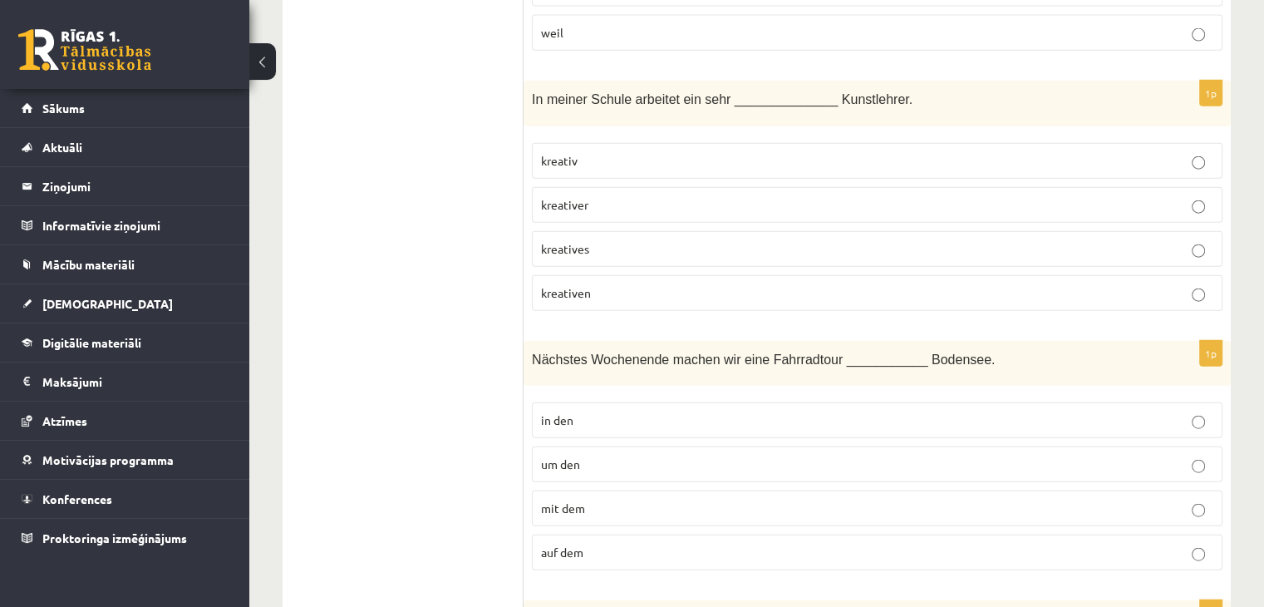
scroll to position [3990, 0]
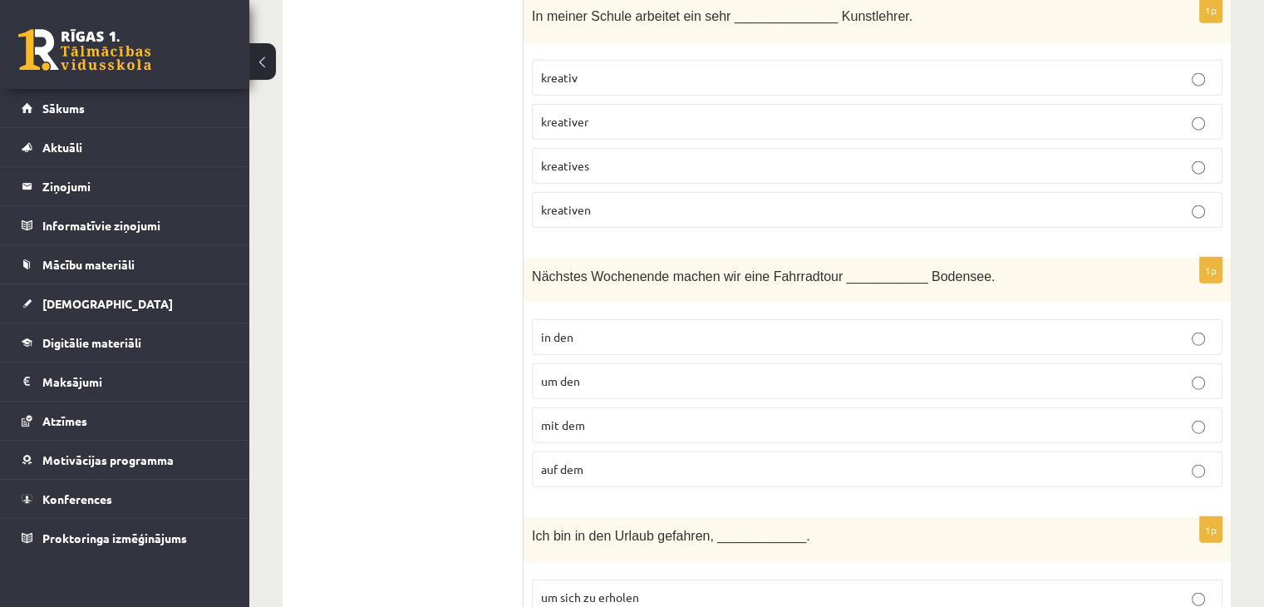
click at [644, 328] on p "in den" at bounding box center [877, 336] width 672 height 17
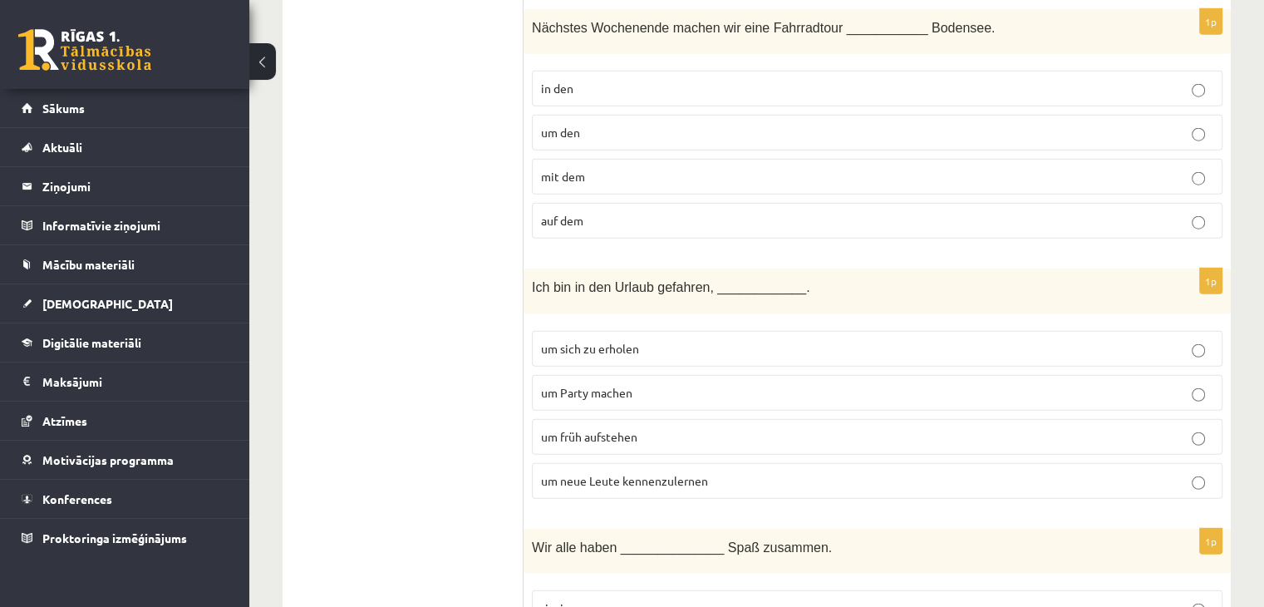
scroll to position [4239, 0]
click at [656, 339] on p "um sich zu erholen" at bounding box center [877, 347] width 672 height 17
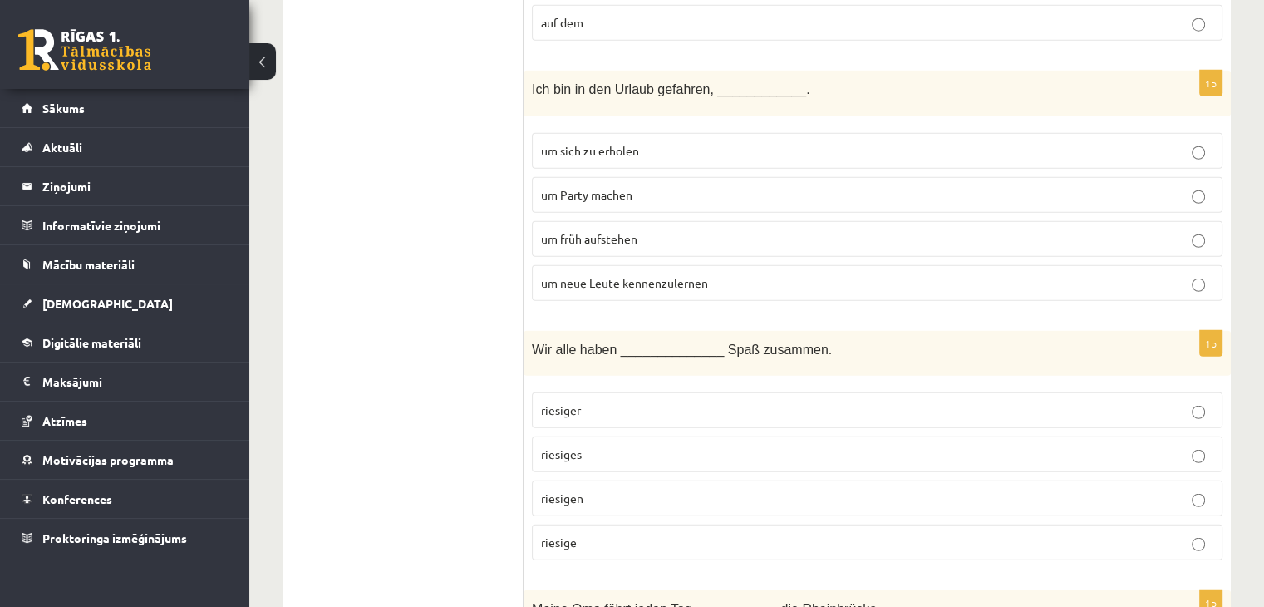
scroll to position [4488, 0]
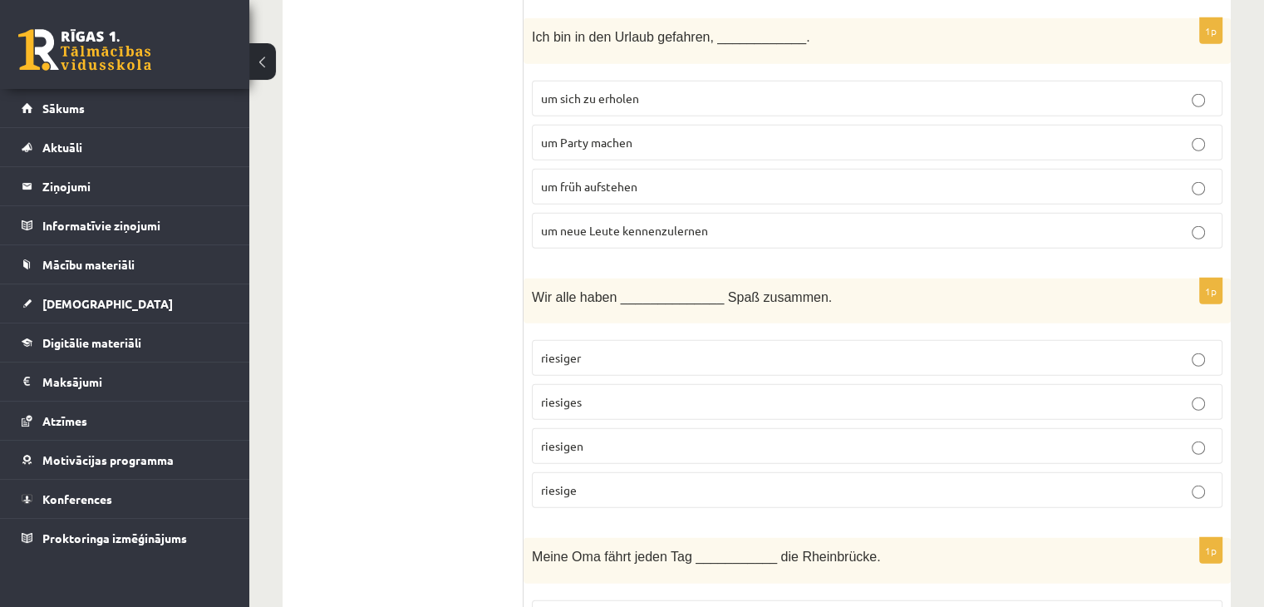
click at [655, 349] on p "riesiger" at bounding box center [877, 357] width 672 height 17
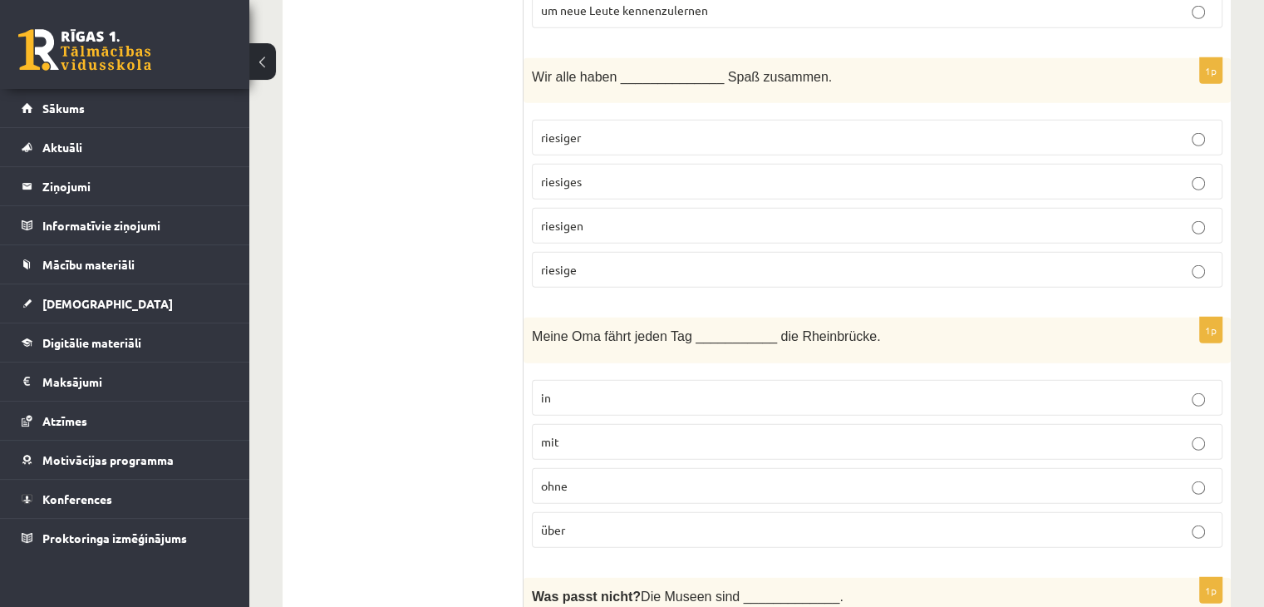
scroll to position [4738, 0]
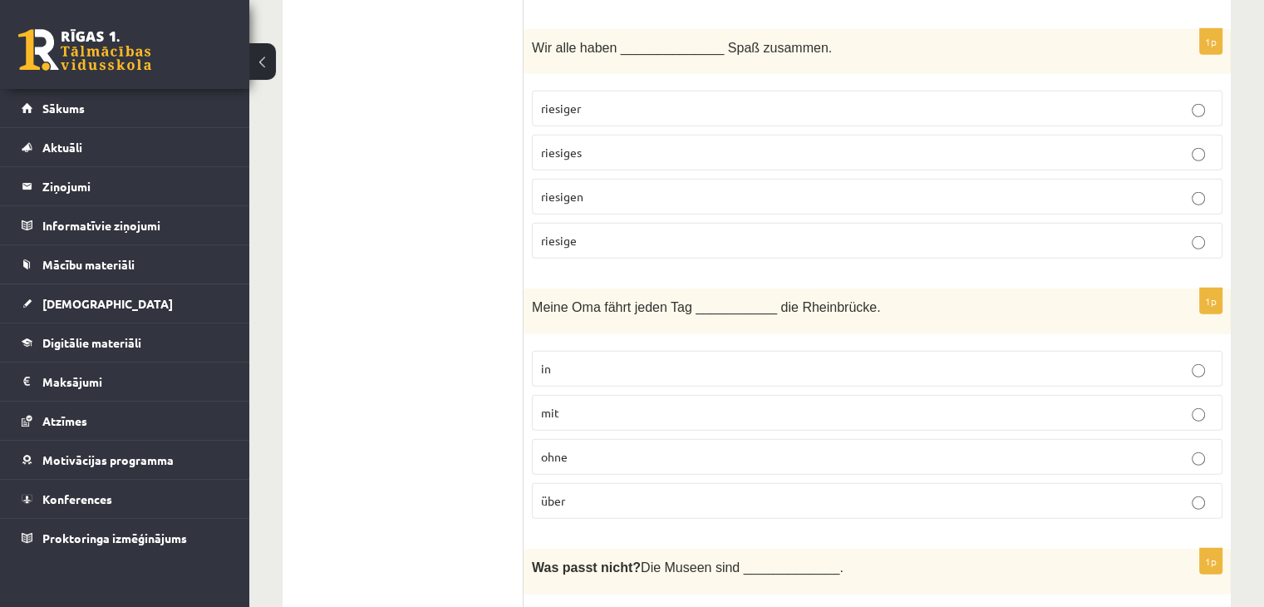
click at [609, 483] on label "über" at bounding box center [877, 501] width 691 height 36
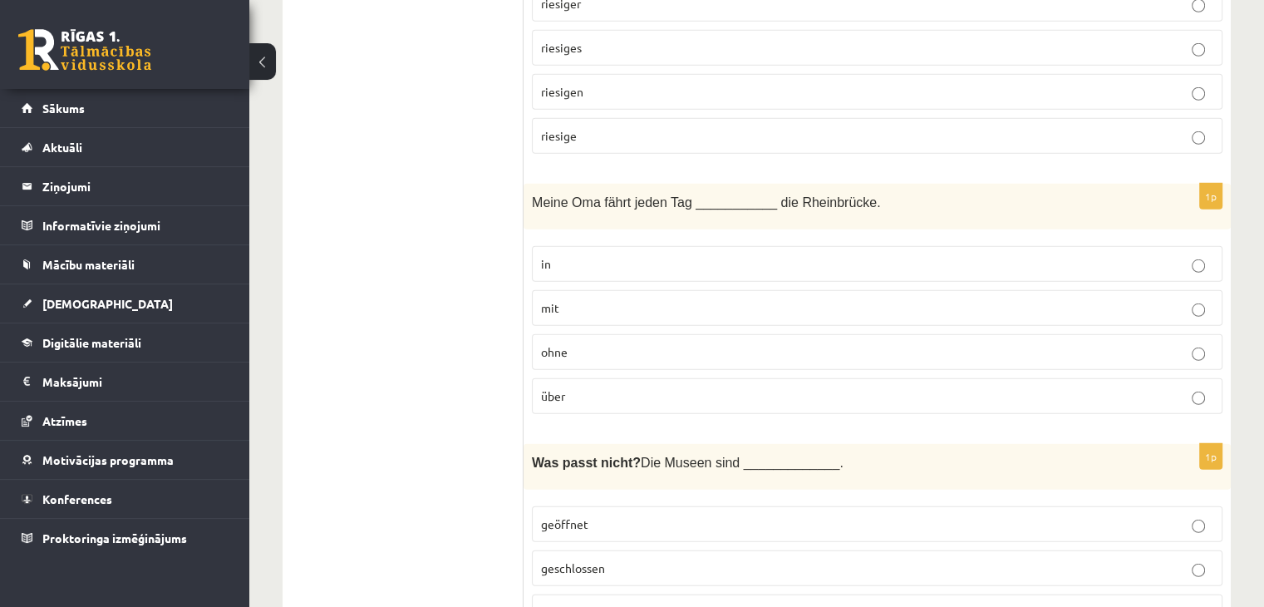
scroll to position [4821, 0]
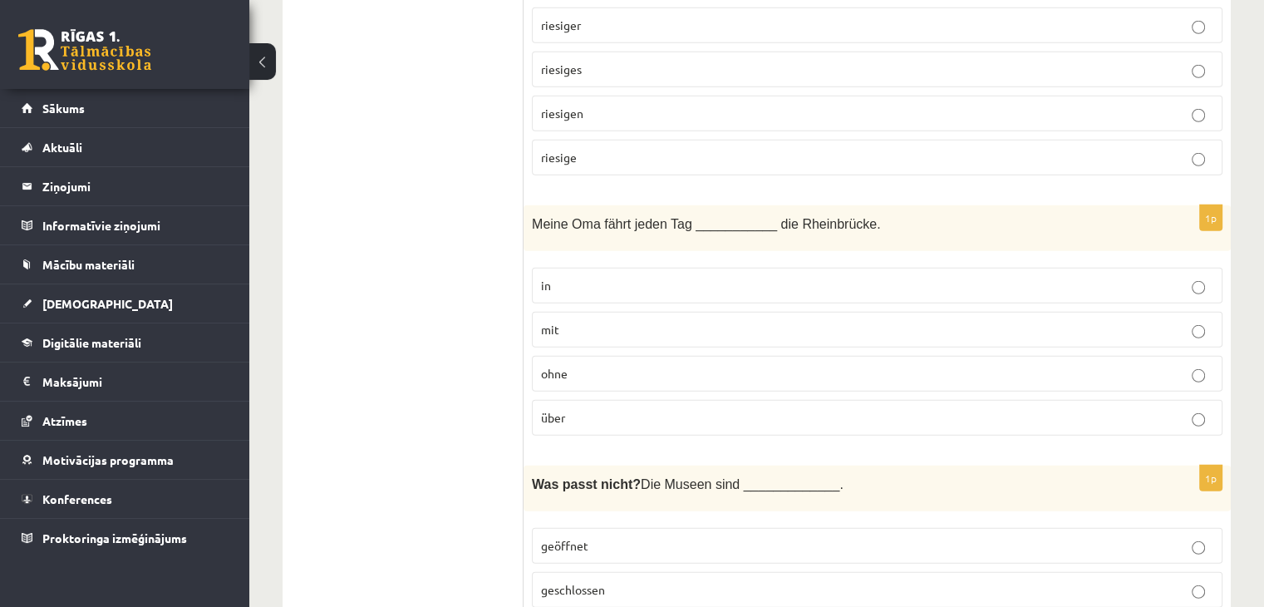
click at [688, 259] on fieldset "in mit ohne über" at bounding box center [877, 349] width 691 height 181
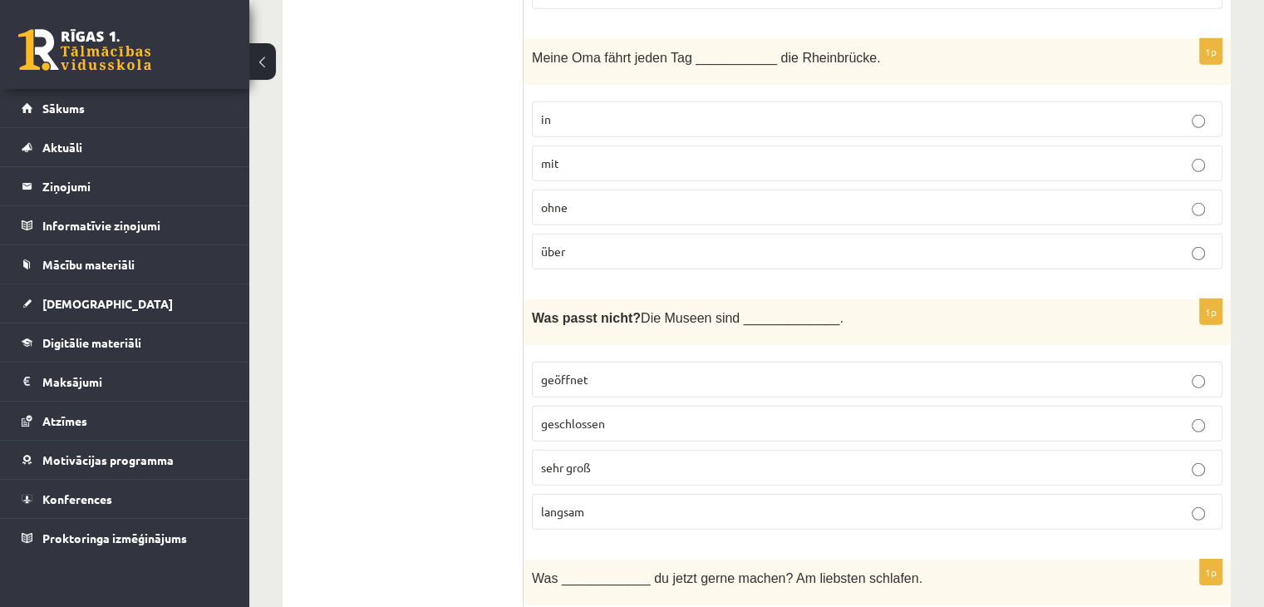
click at [638, 371] on p "geöffnet" at bounding box center [877, 379] width 672 height 17
click at [631, 415] on p "geschlossen" at bounding box center [877, 423] width 672 height 17
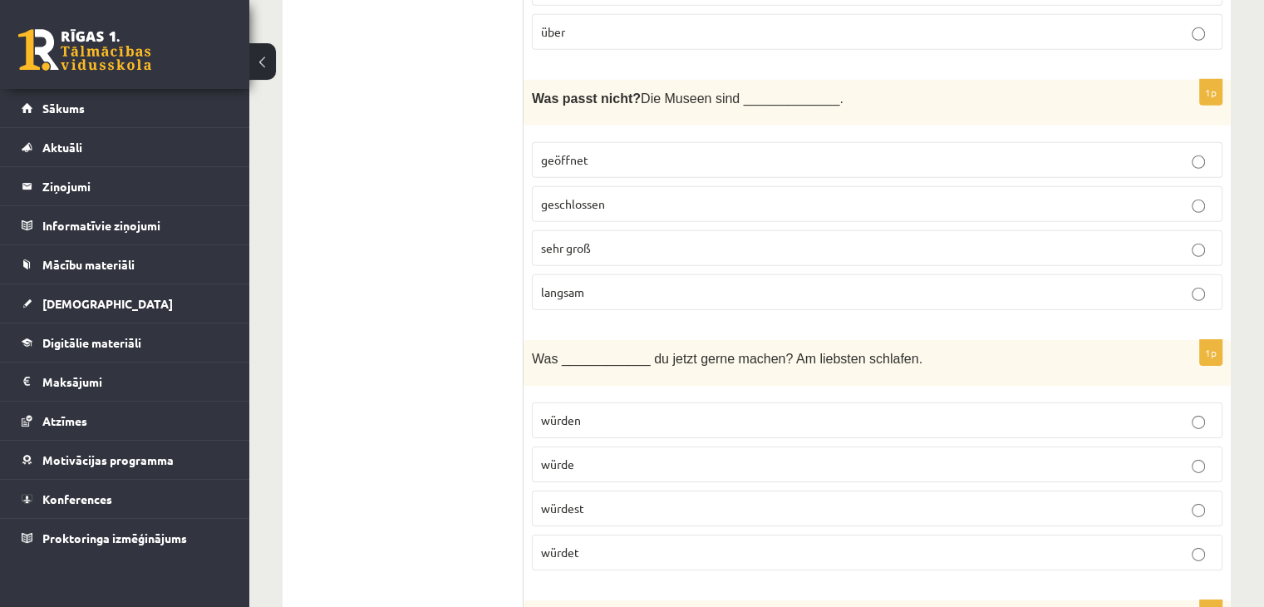
scroll to position [5236, 0]
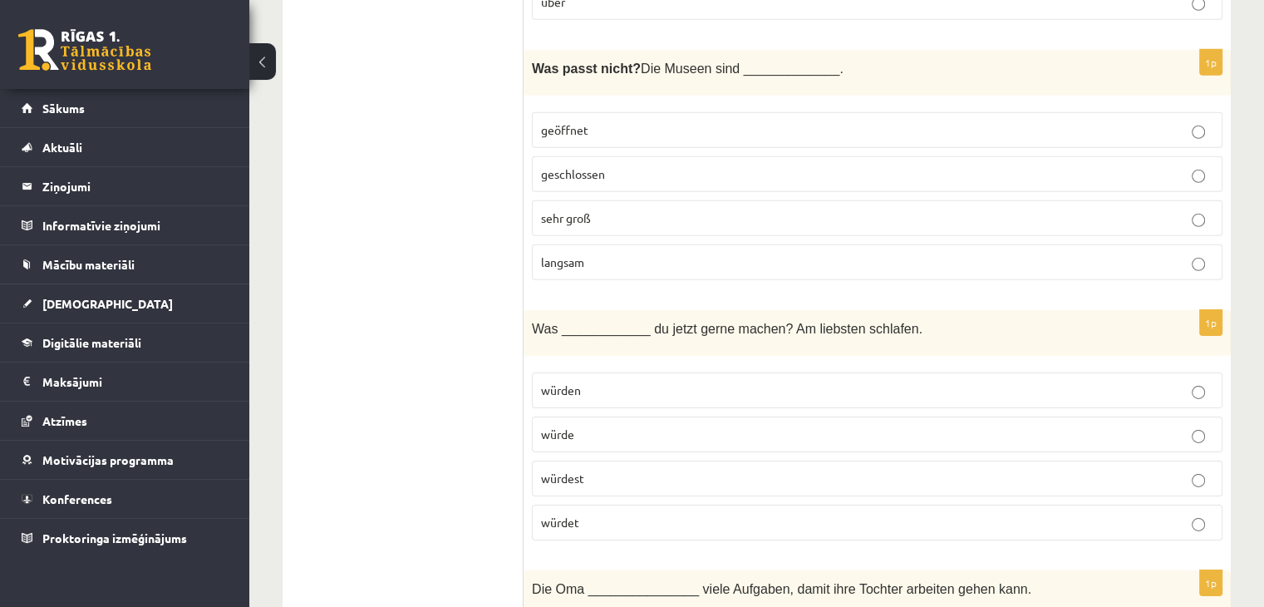
click at [618, 460] on label "würdest" at bounding box center [877, 478] width 691 height 36
click at [618, 514] on p "würdet" at bounding box center [877, 522] width 672 height 17
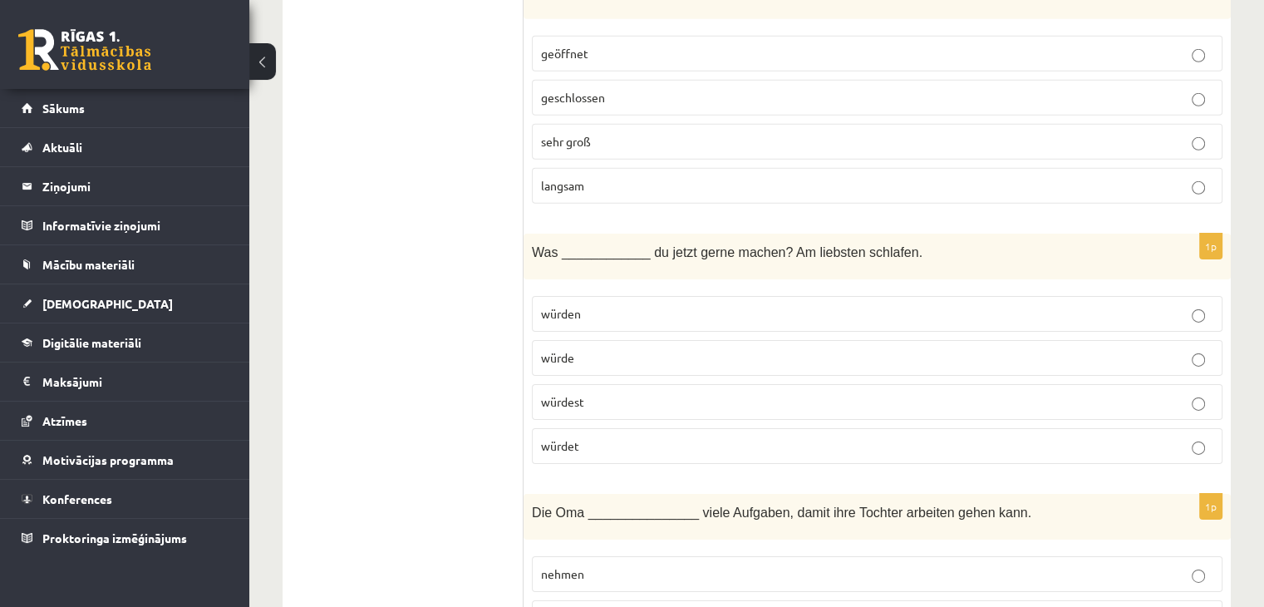
scroll to position [5486, 0]
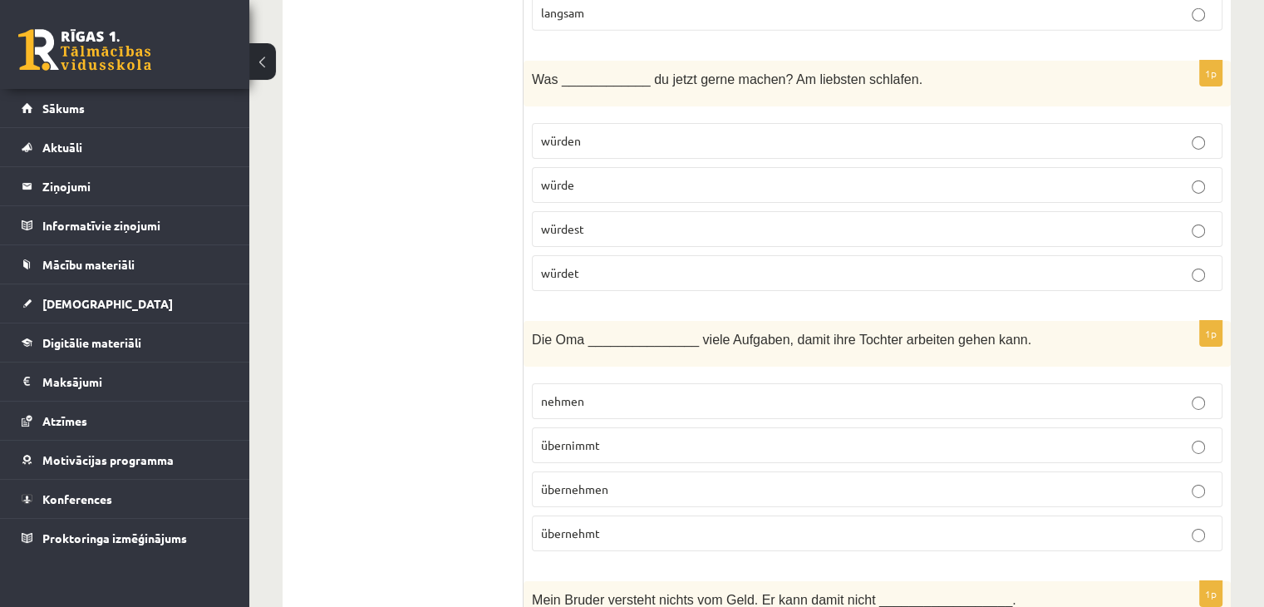
click at [635, 436] on p "übernimmt" at bounding box center [877, 444] width 672 height 17
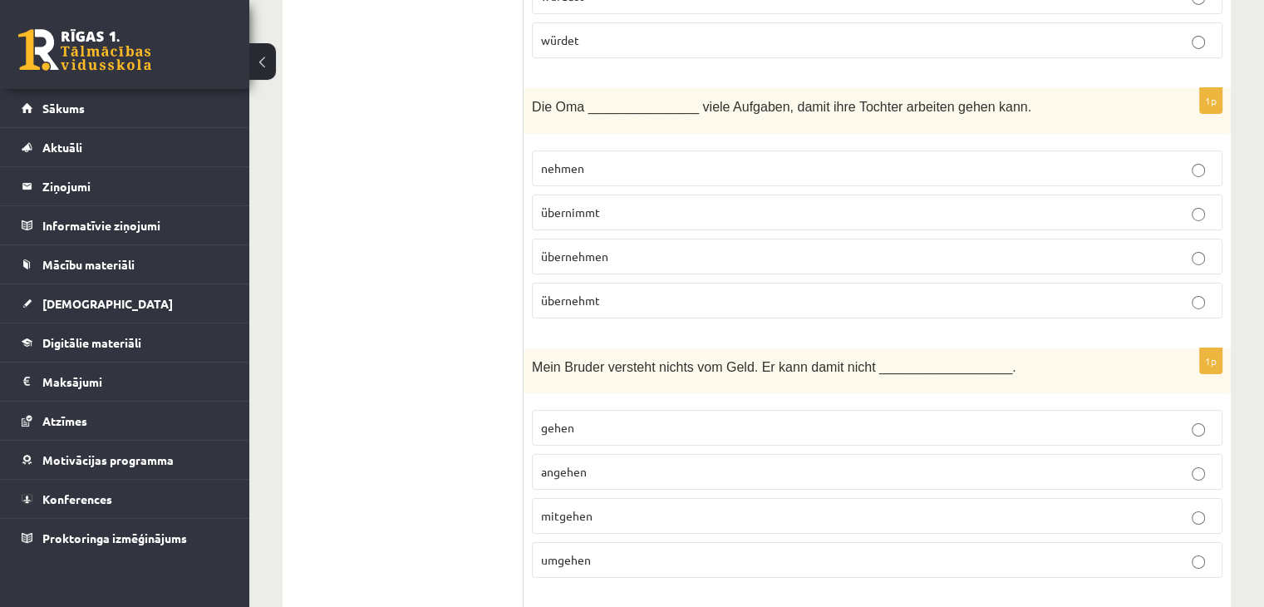
scroll to position [5735, 0]
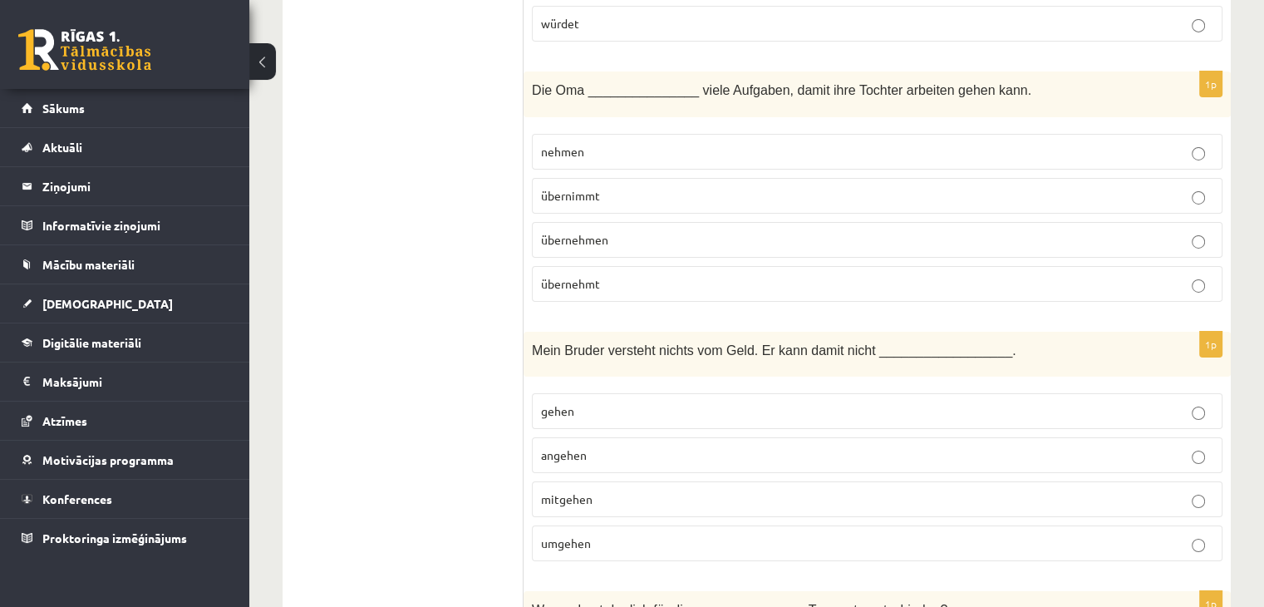
click at [633, 490] on p "mitgehen" at bounding box center [877, 498] width 672 height 17
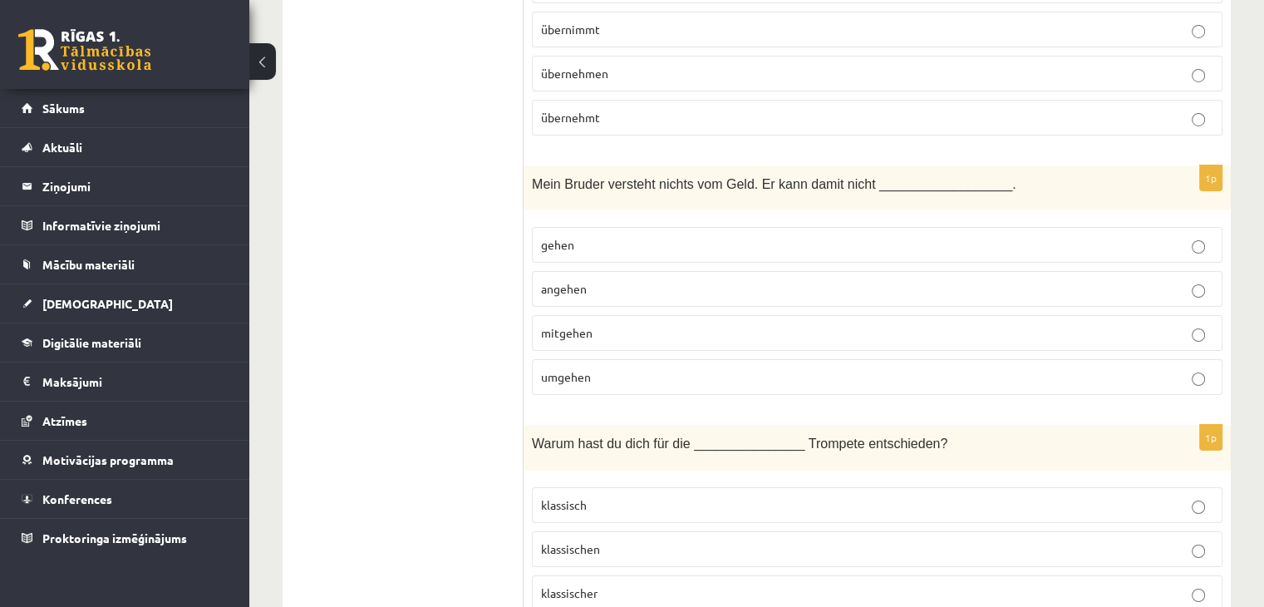
scroll to position [5984, 0]
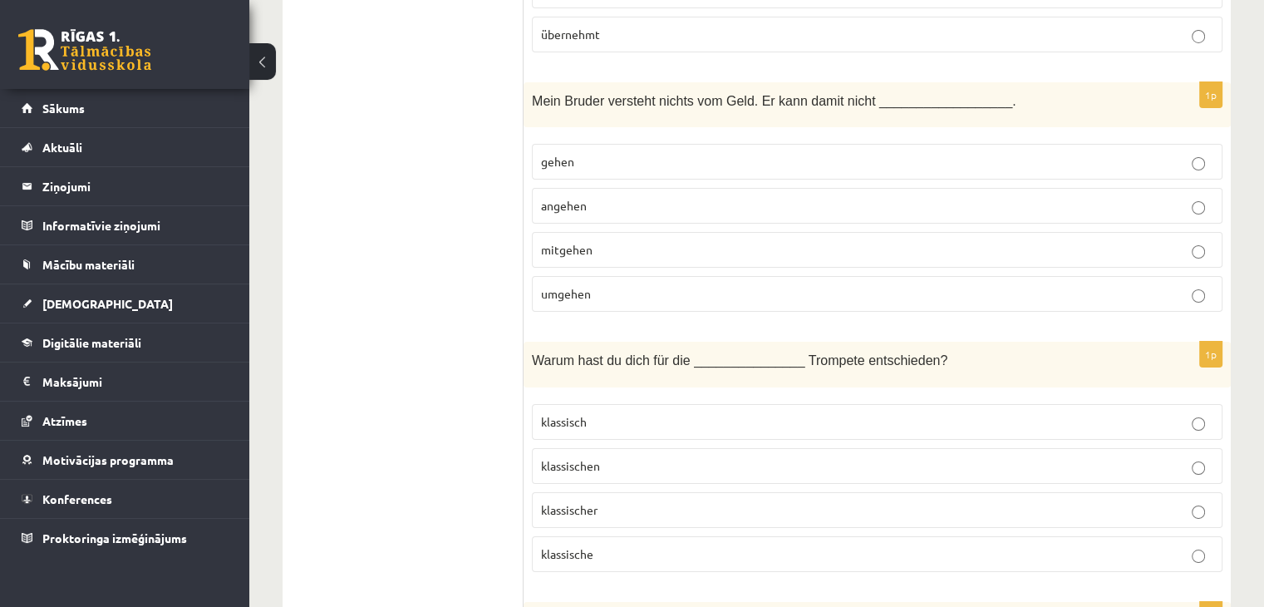
click at [642, 413] on p "klassisch" at bounding box center [877, 421] width 672 height 17
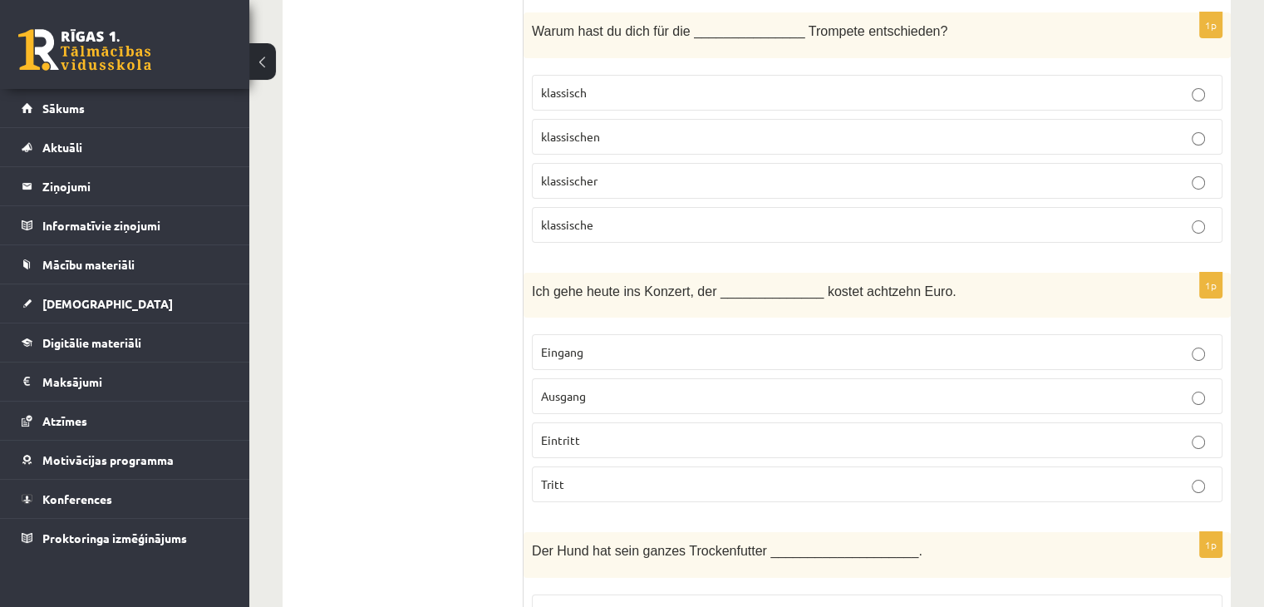
scroll to position [6317, 0]
click at [628, 428] on p "Eintritt" at bounding box center [877, 436] width 672 height 17
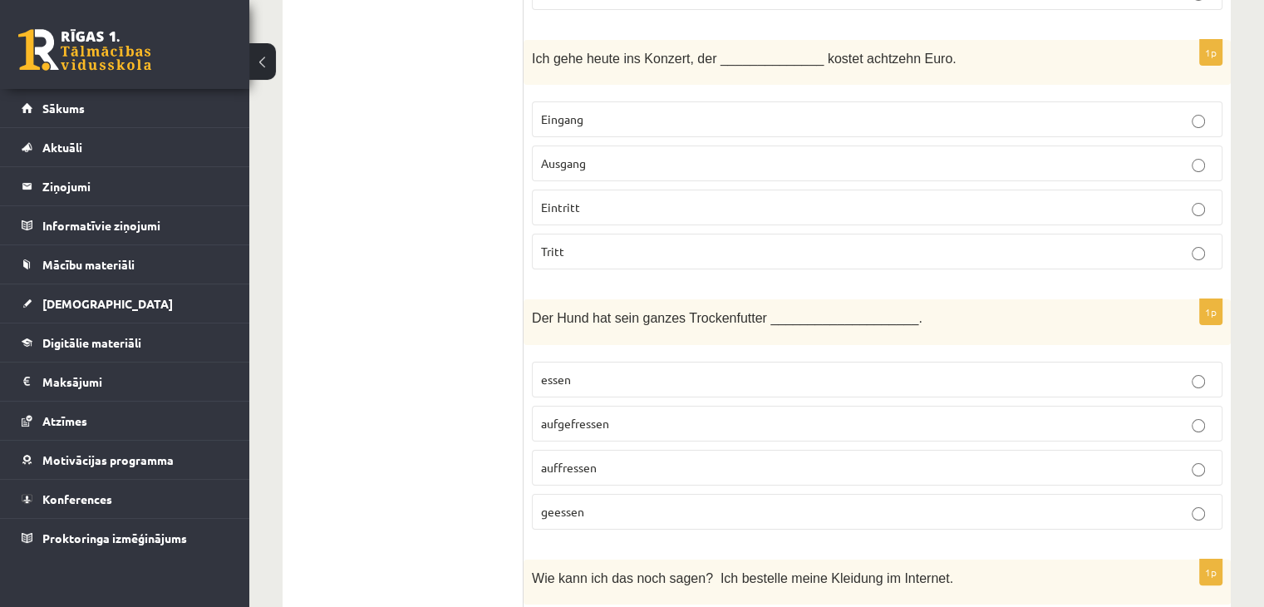
scroll to position [6566, 0]
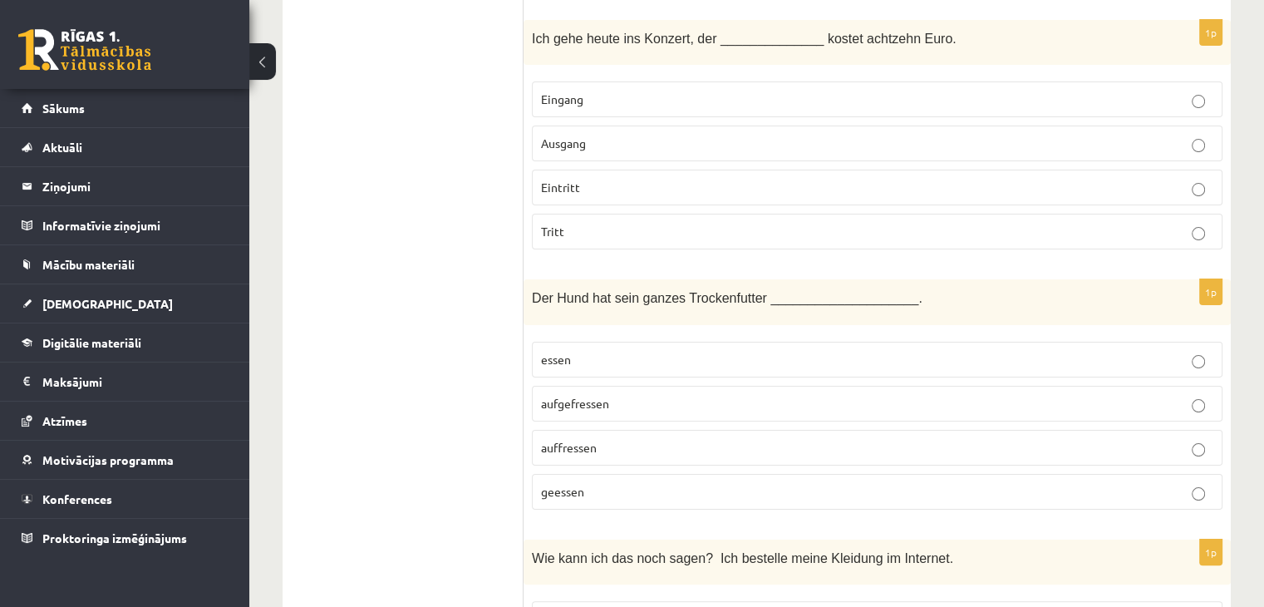
click at [612, 483] on p "geessen" at bounding box center [877, 491] width 672 height 17
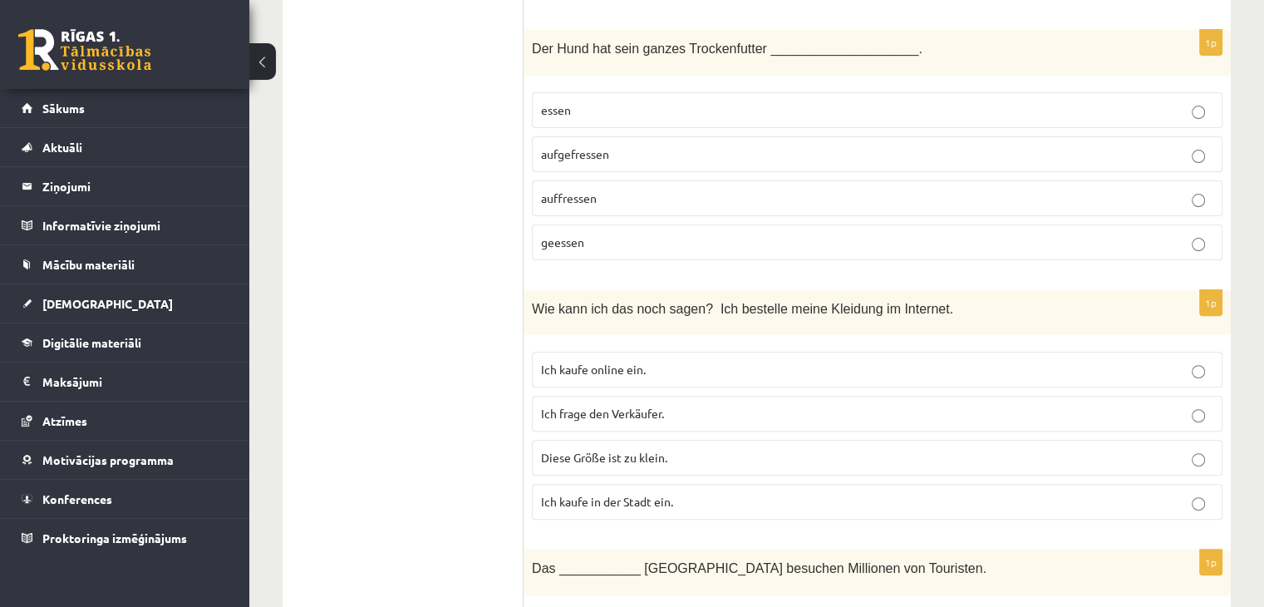
scroll to position [6899, 0]
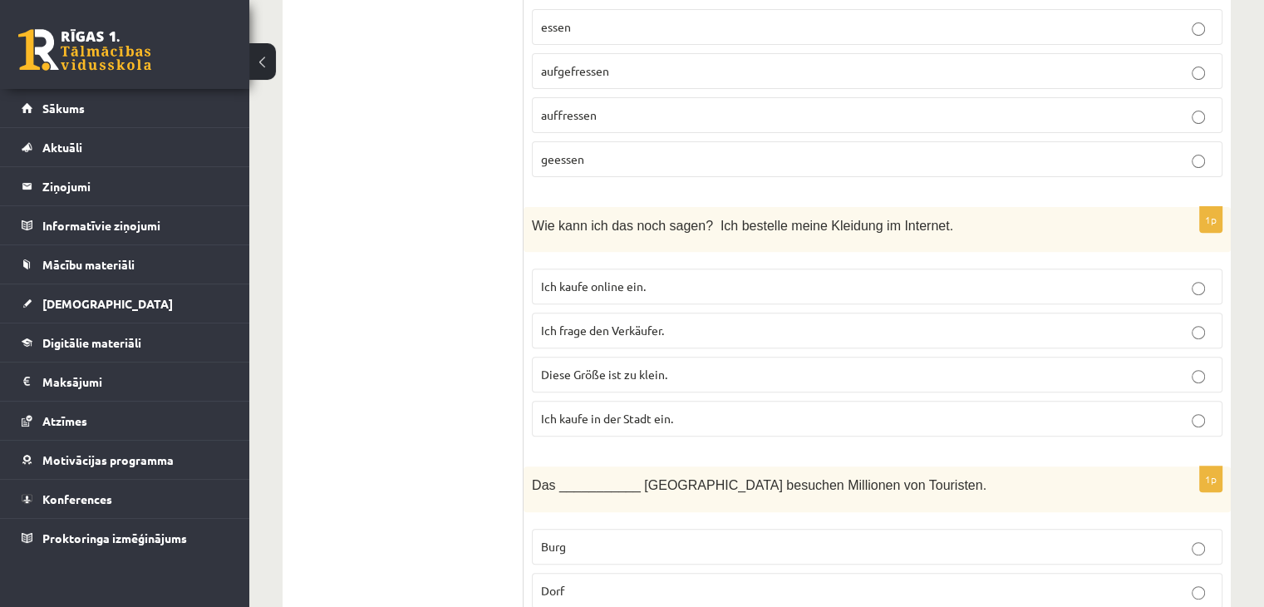
click at [645, 278] on p "Ich kaufe online ein." at bounding box center [877, 286] width 672 height 17
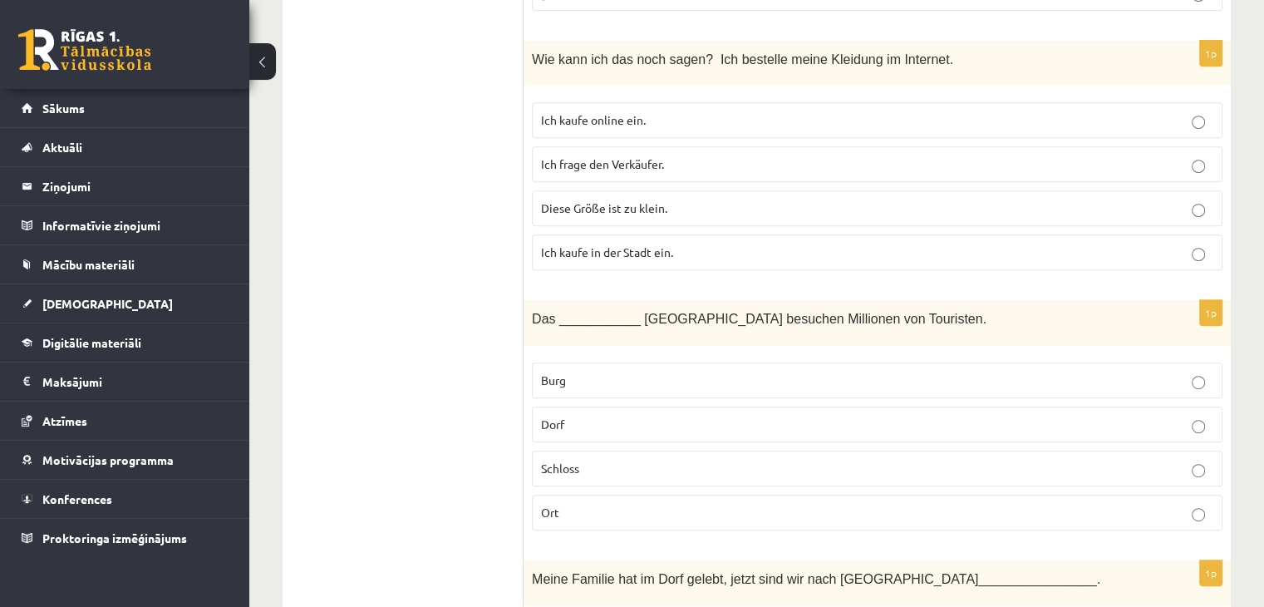
scroll to position [7230, 0]
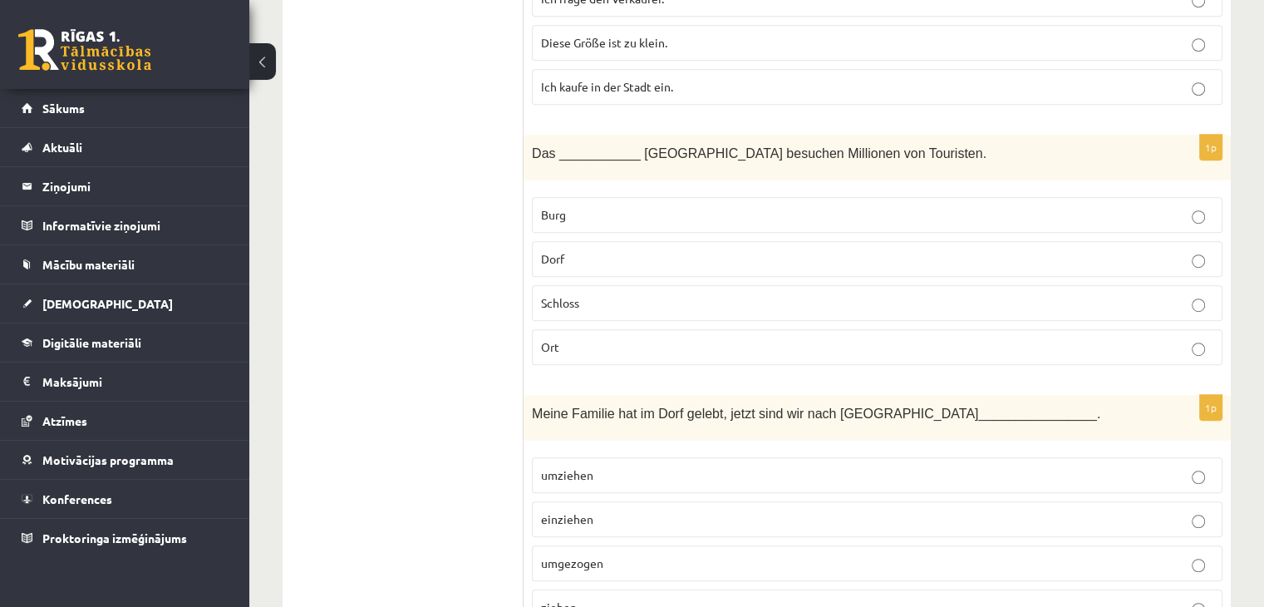
click at [634, 510] on p "einziehen" at bounding box center [877, 518] width 672 height 17
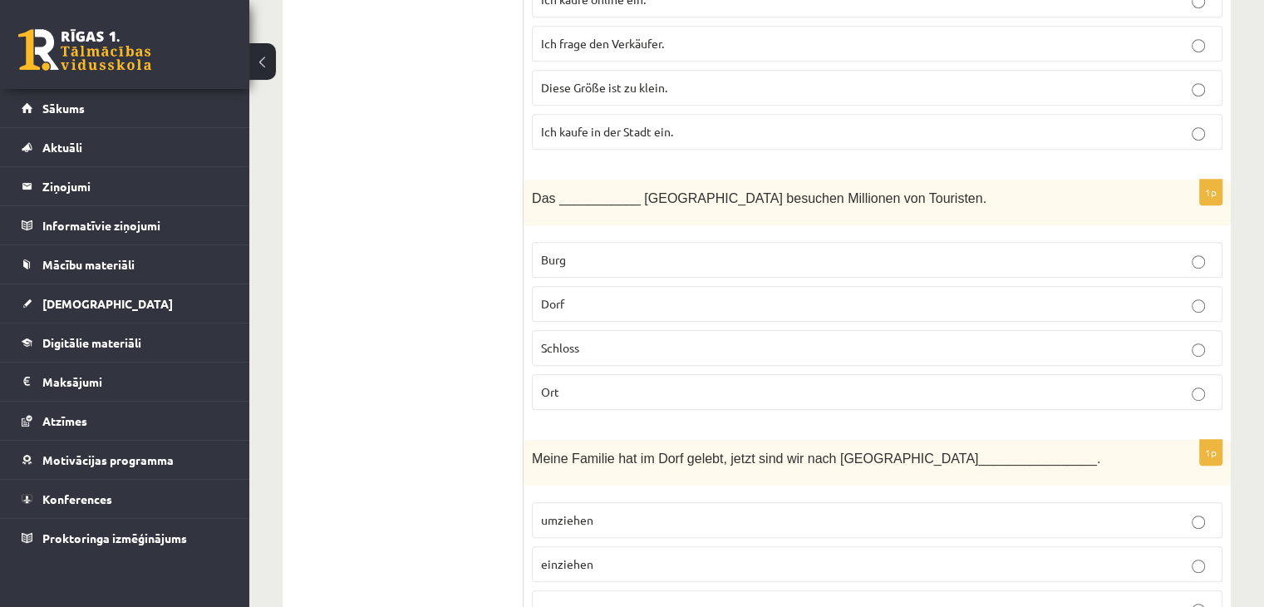
scroll to position [7147, 0]
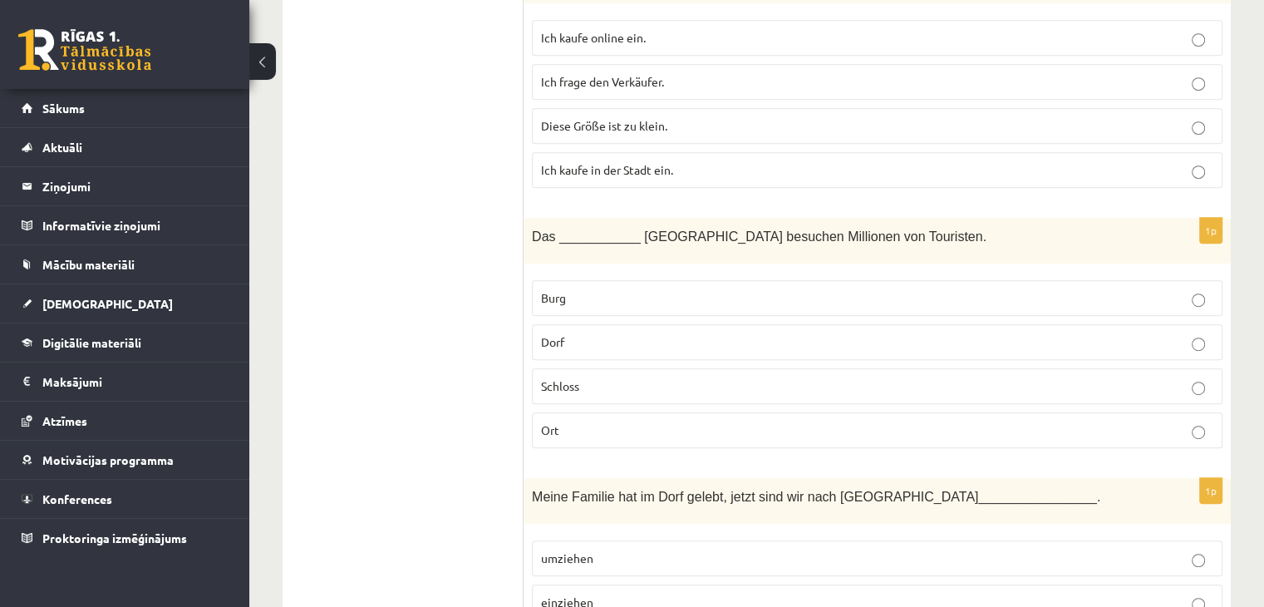
click at [651, 377] on p "Schloss" at bounding box center [877, 385] width 672 height 17
click at [645, 412] on label "Ort" at bounding box center [877, 430] width 691 height 36
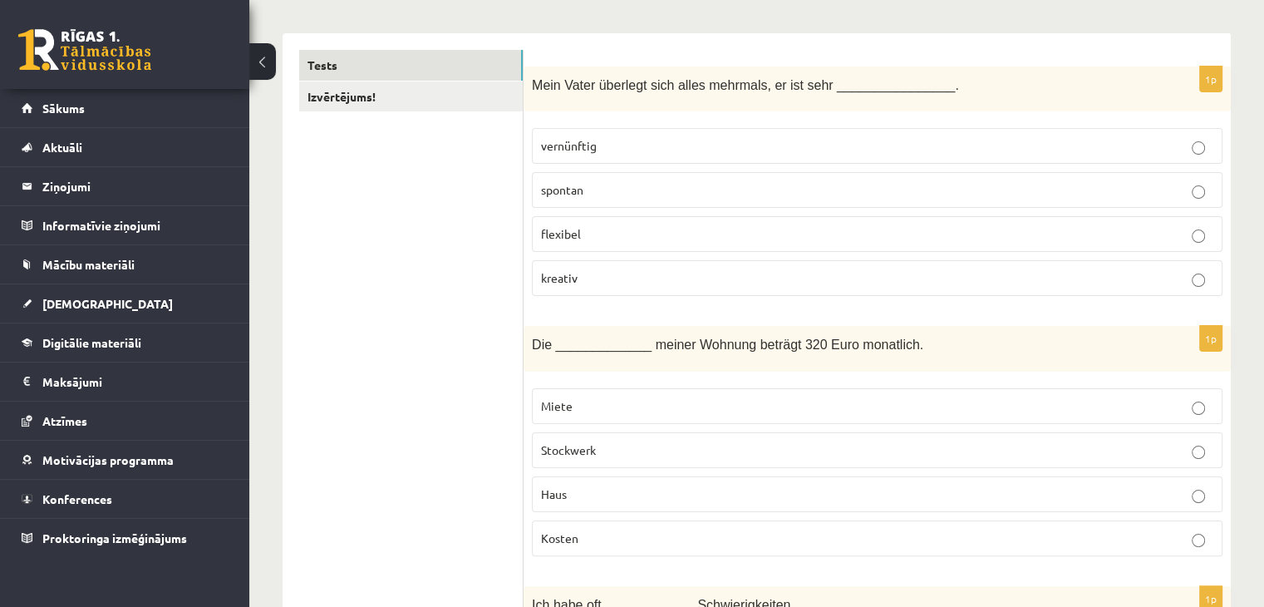
scroll to position [82, 0]
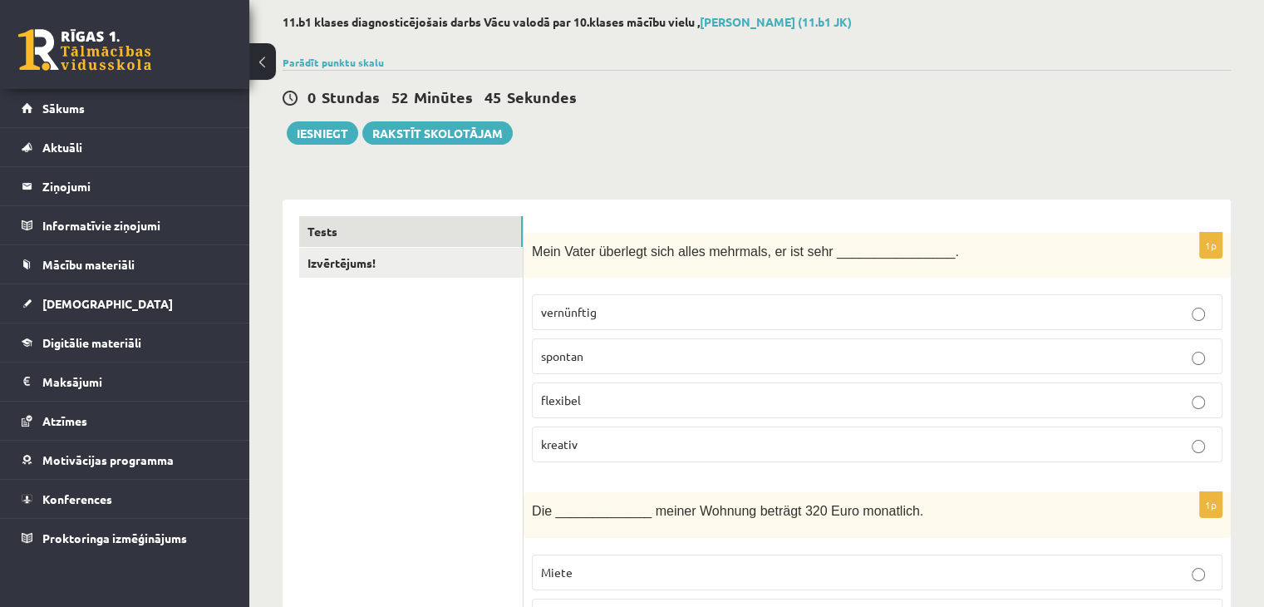
click at [586, 368] on label "spontan" at bounding box center [877, 356] width 691 height 36
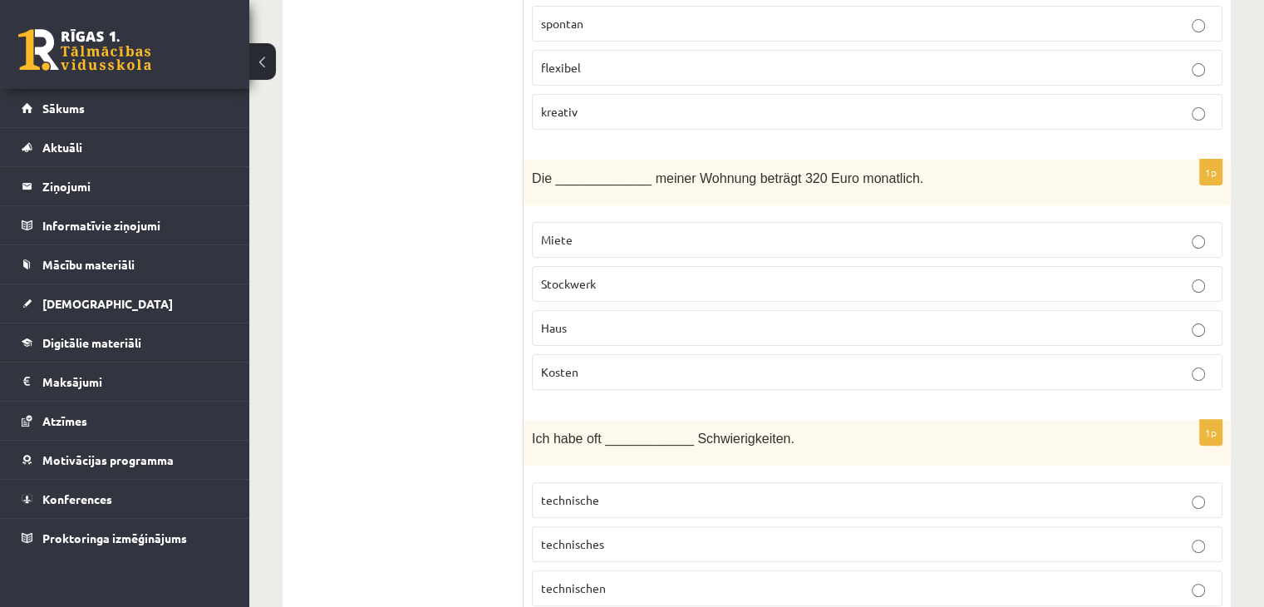
scroll to position [0, 0]
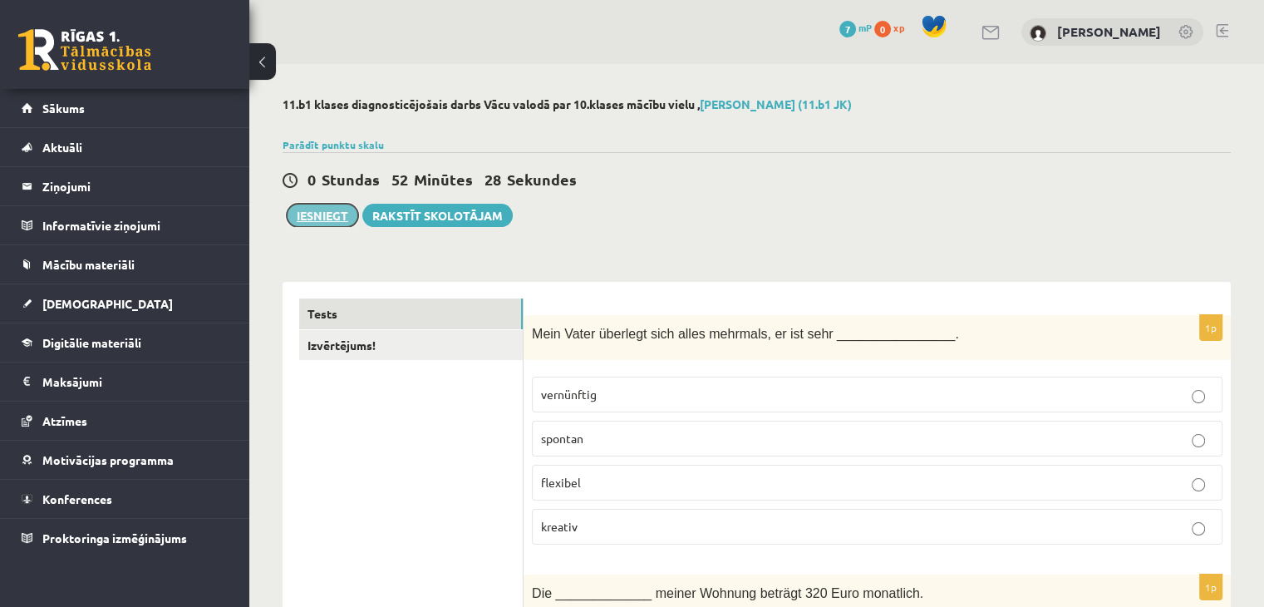
click at [325, 214] on button "Iesniegt" at bounding box center [322, 215] width 71 height 23
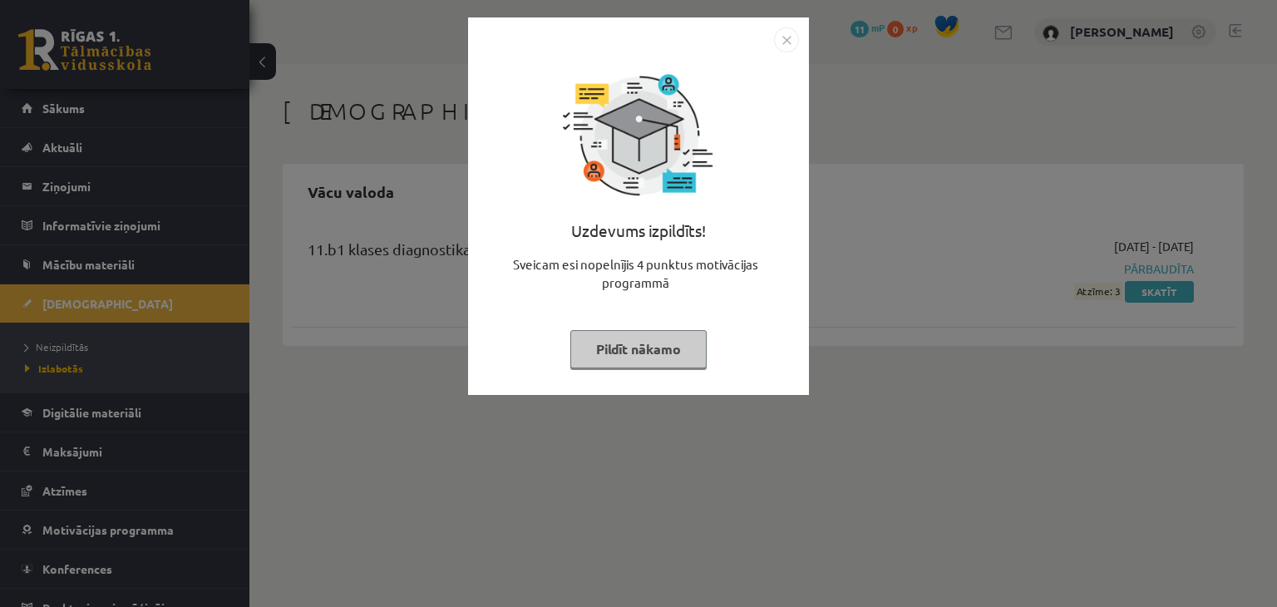
click at [781, 41] on img "Close" at bounding box center [786, 39] width 25 height 25
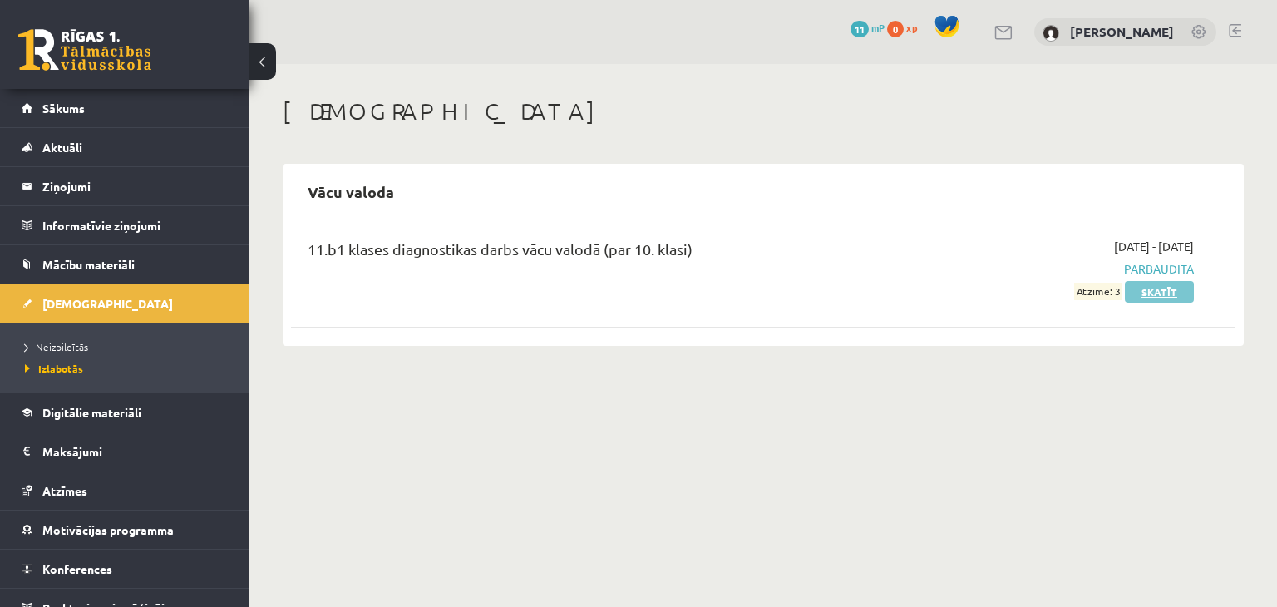
click at [1172, 295] on link "Skatīt" at bounding box center [1159, 292] width 69 height 22
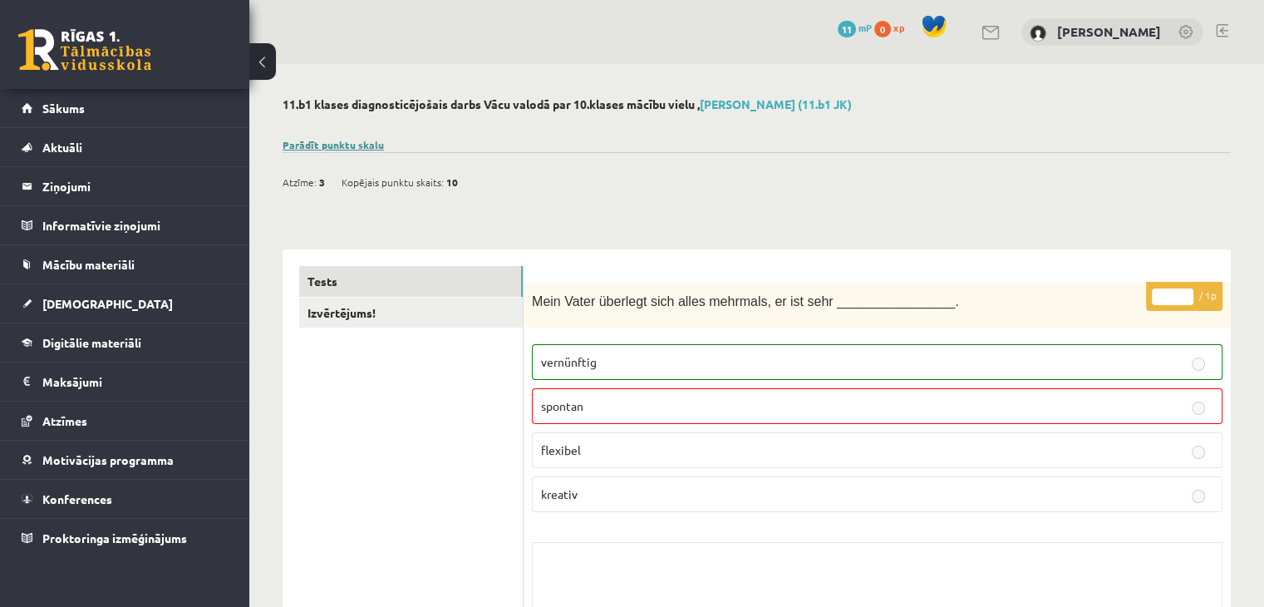
click at [343, 142] on link "Parādīt punktu skalu" at bounding box center [333, 144] width 101 height 13
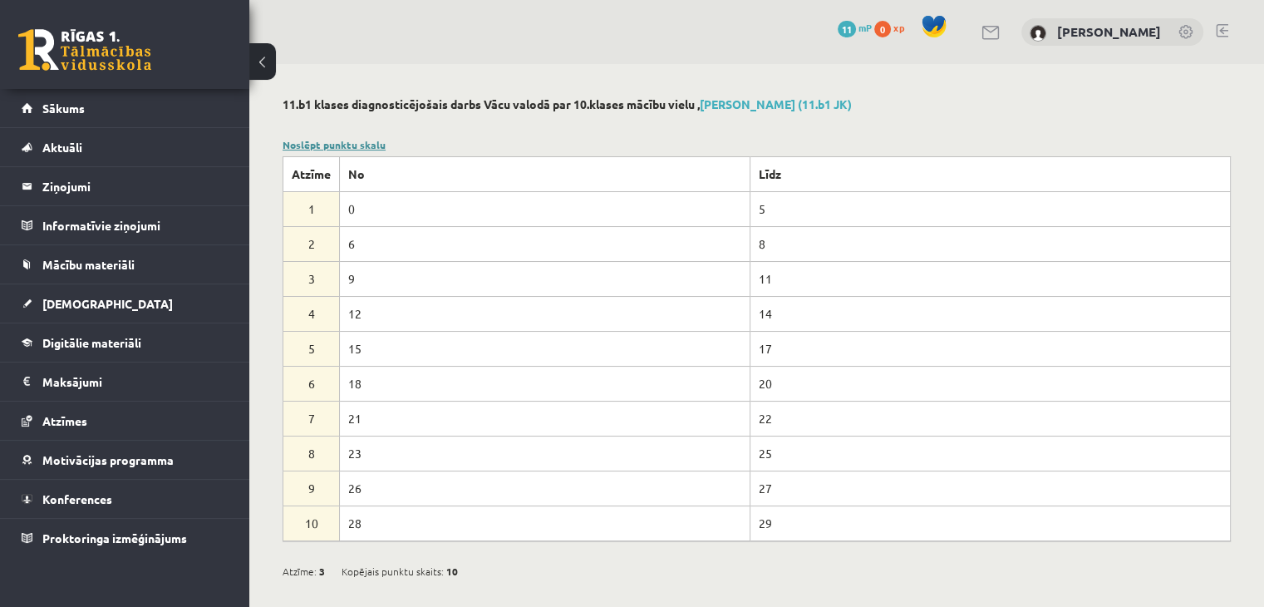
click at [360, 144] on link "Noslēpt punktu skalu" at bounding box center [334, 144] width 103 height 13
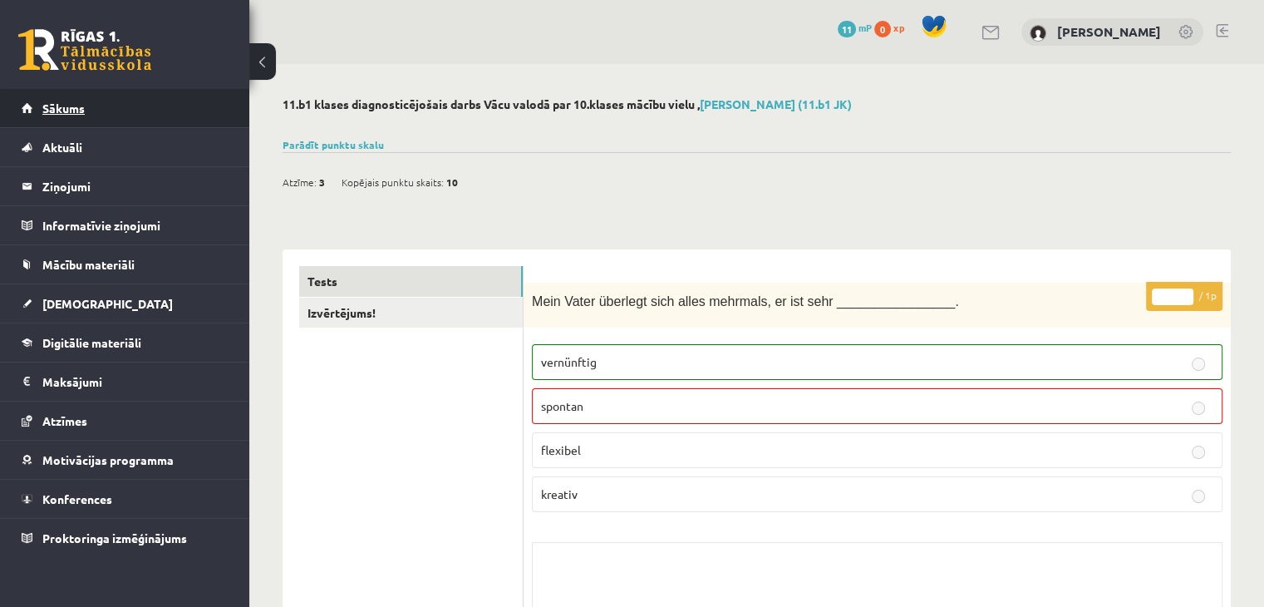
click at [45, 97] on link "Sākums" at bounding box center [125, 108] width 207 height 38
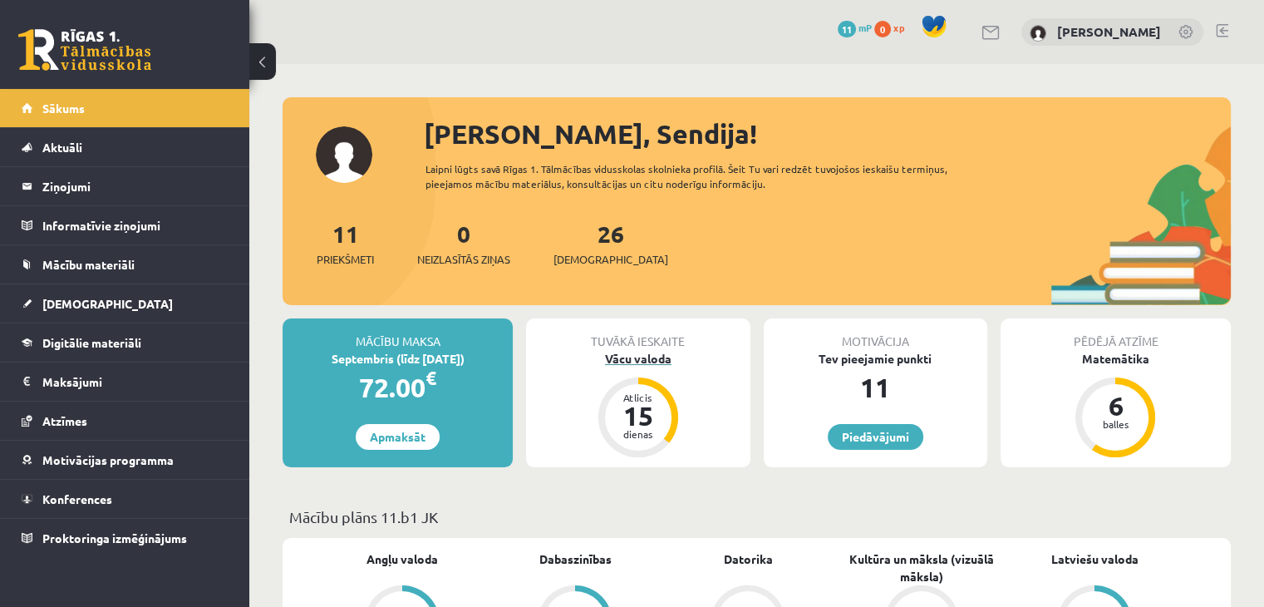
click at [647, 359] on div "Vācu valoda" at bounding box center [638, 358] width 224 height 17
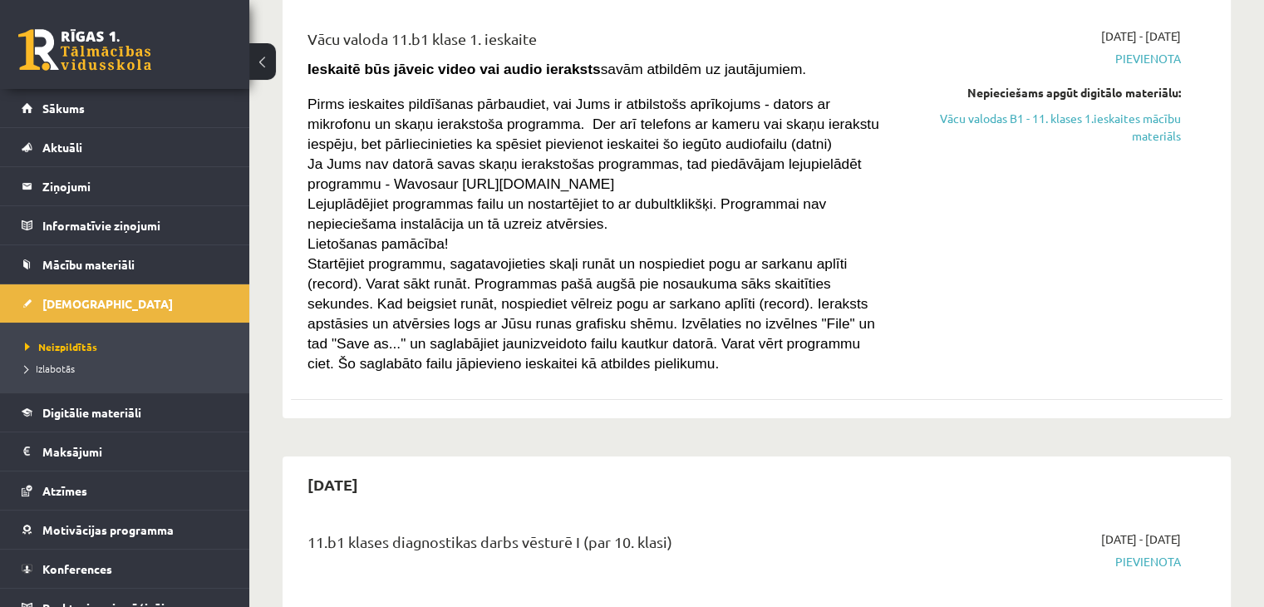
scroll to position [249, 0]
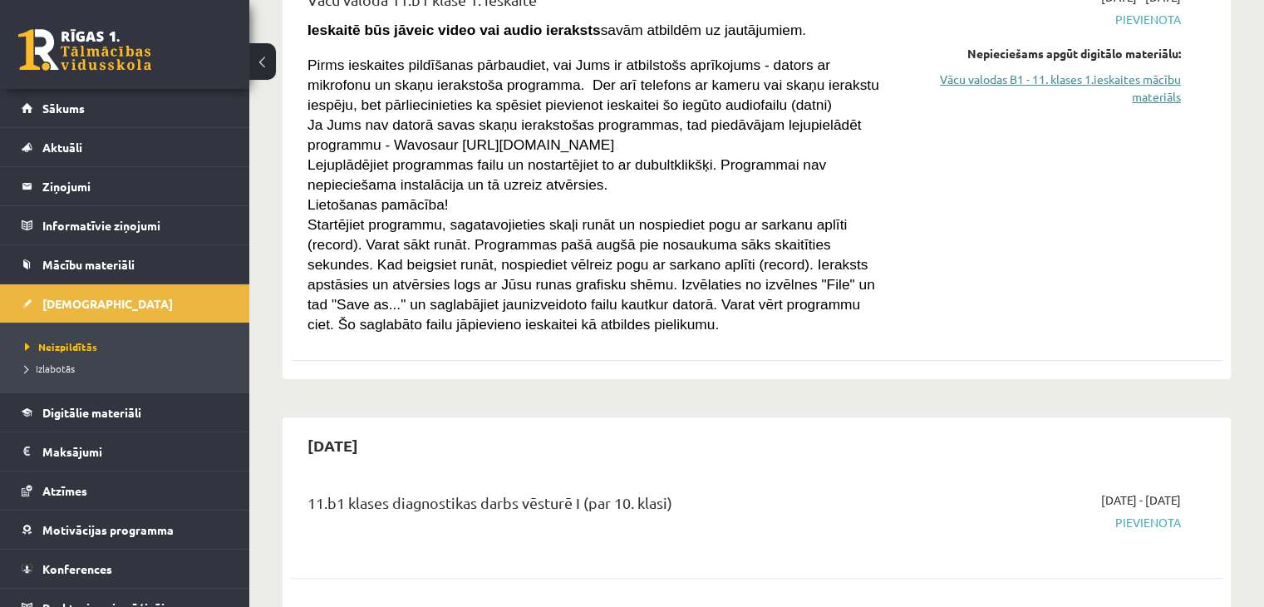
click at [1150, 79] on link "Vācu valodas B1 - 11. klases 1.ieskaites mācību materiāls" at bounding box center [1044, 88] width 274 height 35
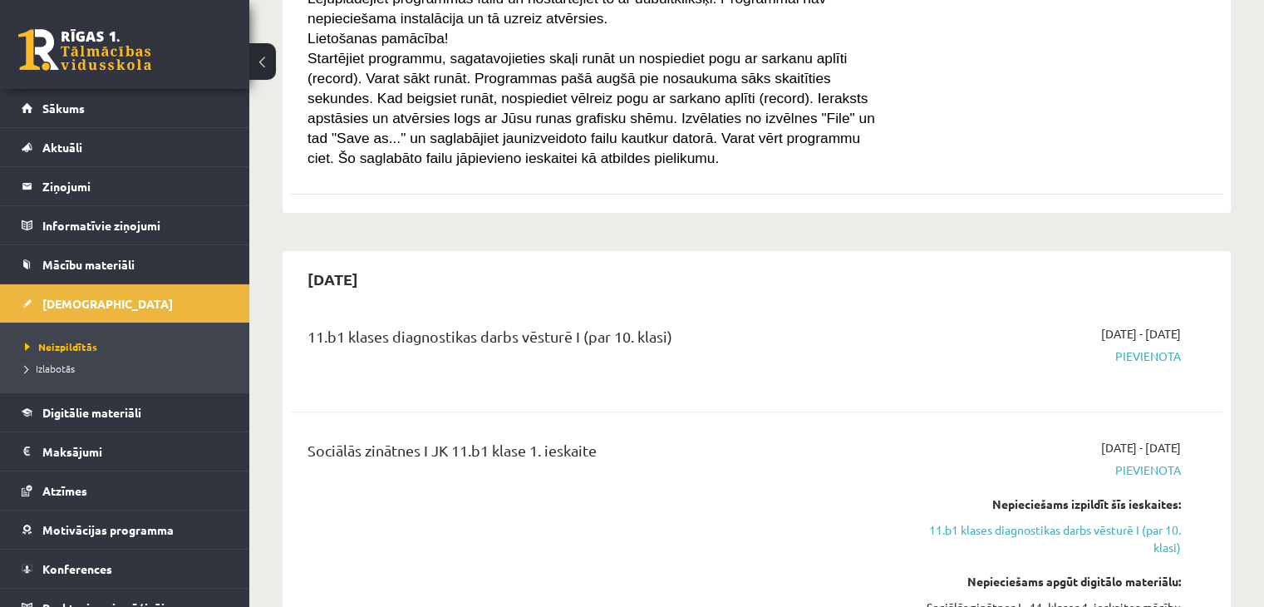
scroll to position [83, 0]
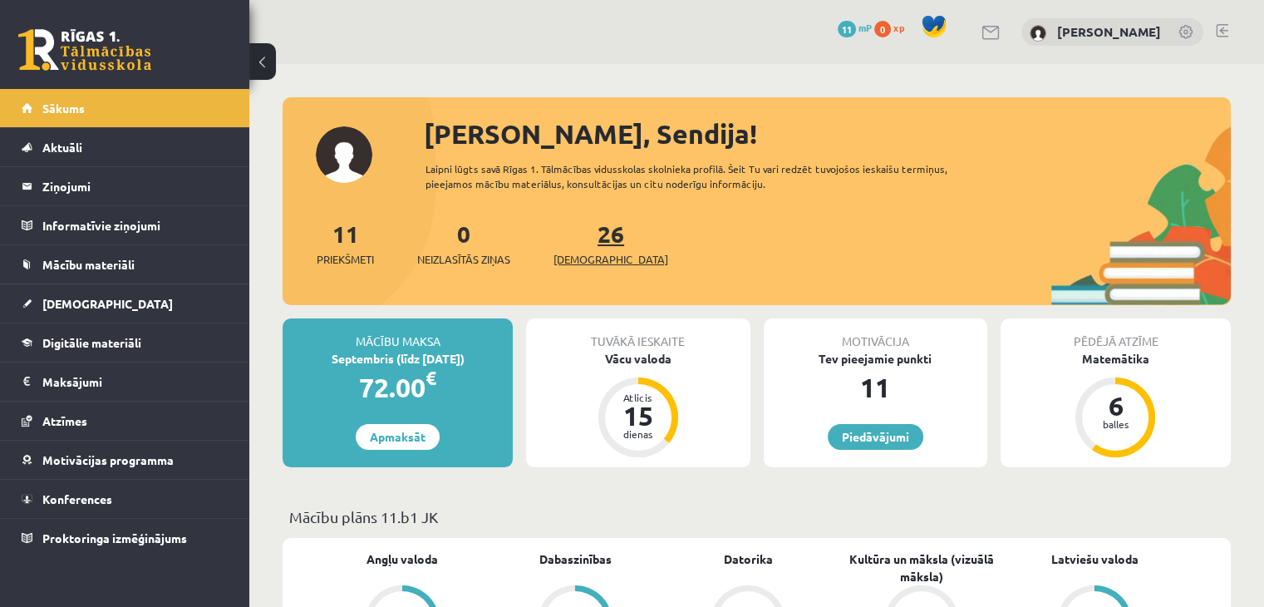
click at [574, 240] on link "26 [DEMOGRAPHIC_DATA]" at bounding box center [611, 243] width 115 height 49
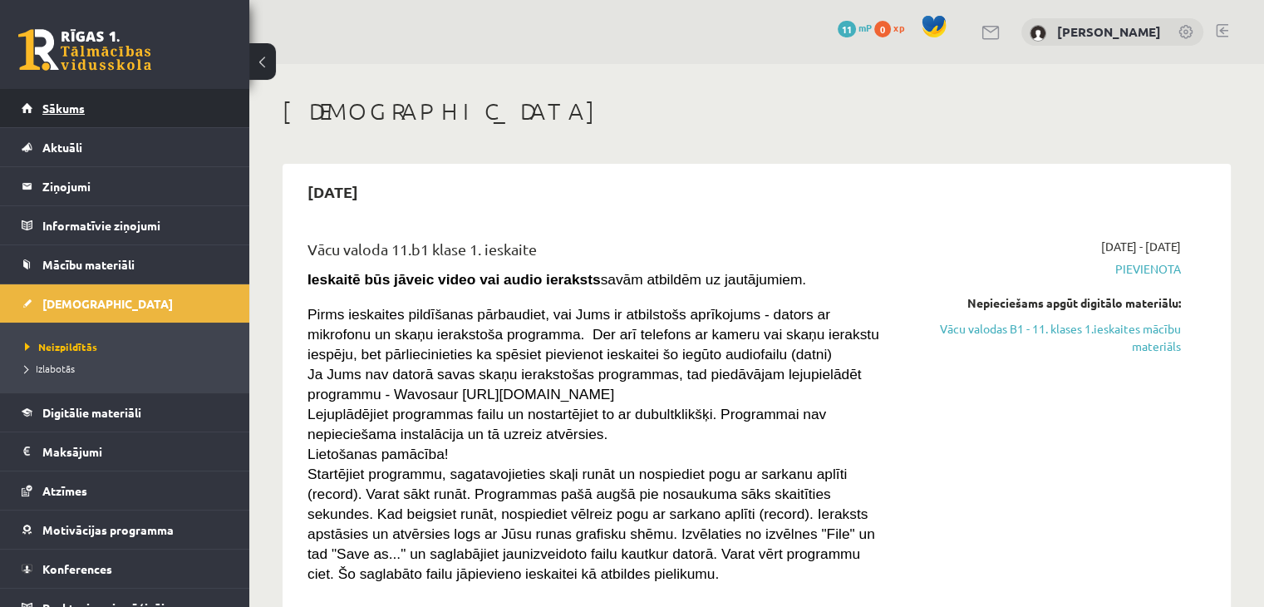
click at [66, 114] on link "Sākums" at bounding box center [125, 108] width 207 height 38
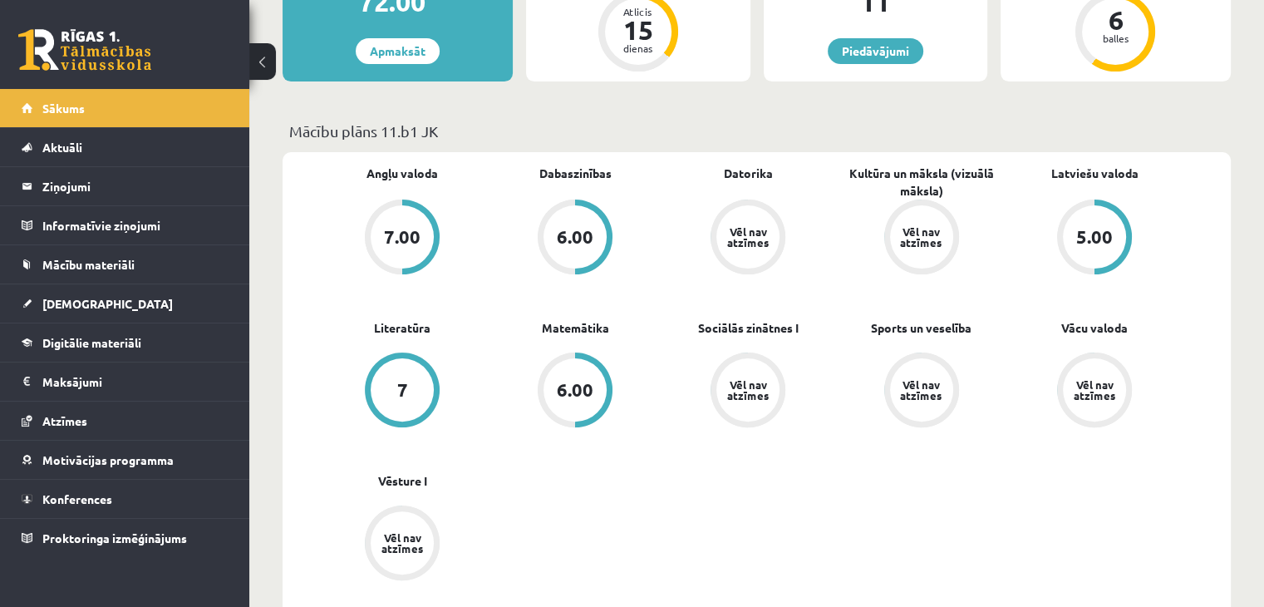
scroll to position [416, 0]
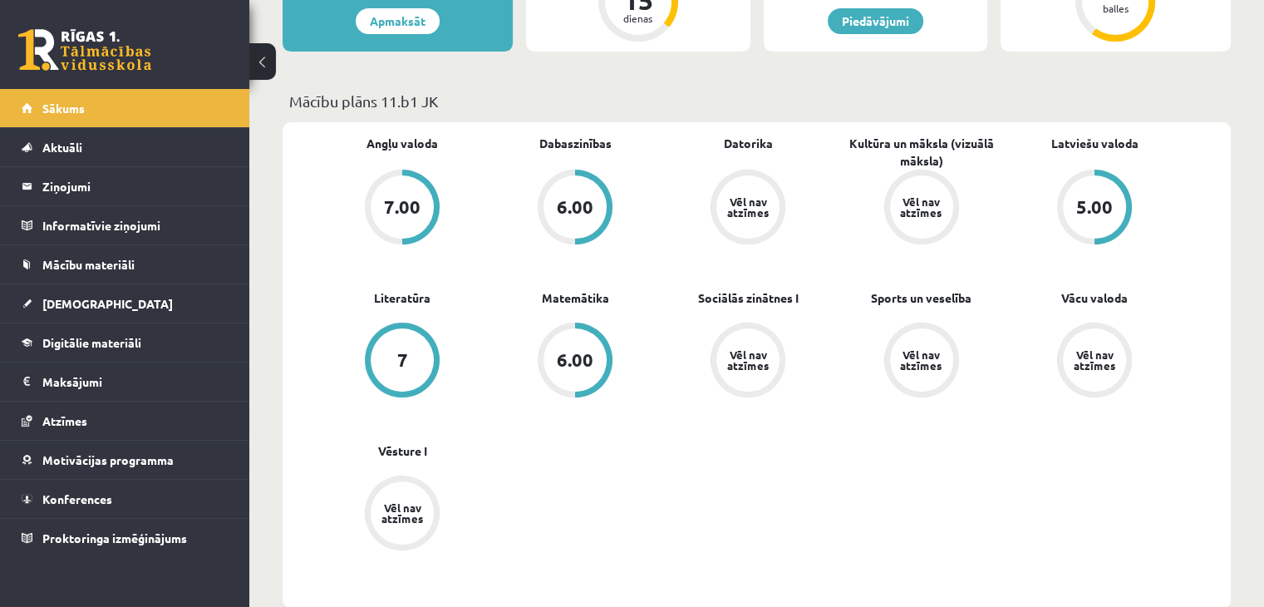
click at [1102, 362] on div "Vēl nav atzīmes" at bounding box center [1094, 360] width 47 height 22
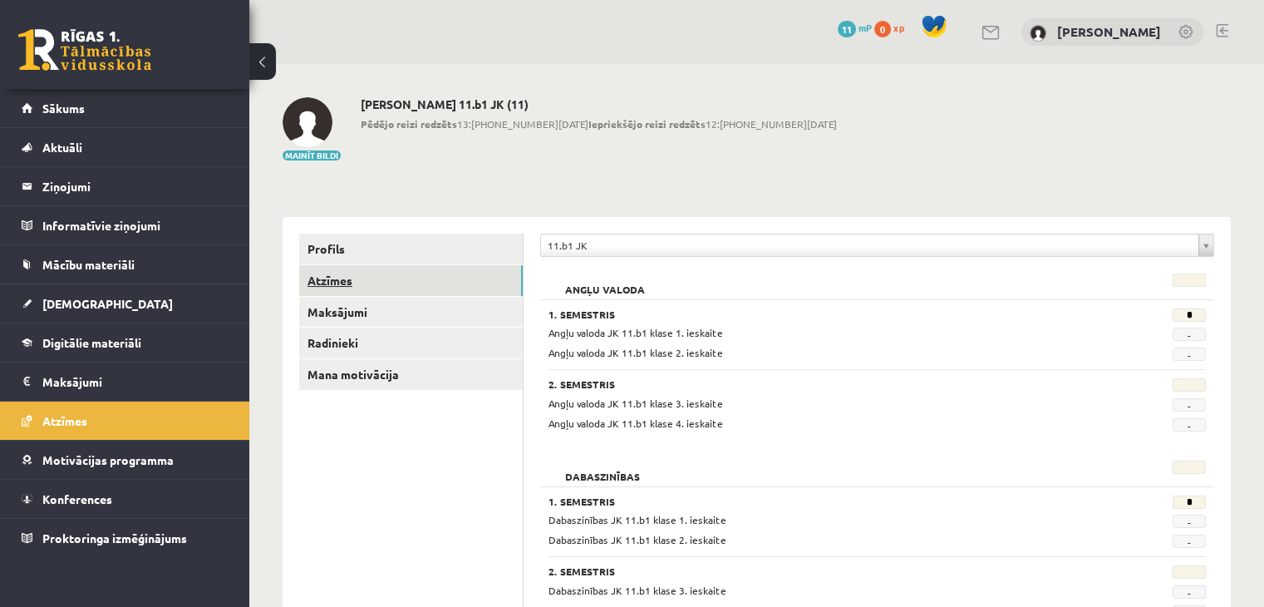
click at [330, 285] on link "Atzīmes" at bounding box center [411, 280] width 224 height 31
click at [65, 108] on span "Sākums" at bounding box center [63, 108] width 42 height 15
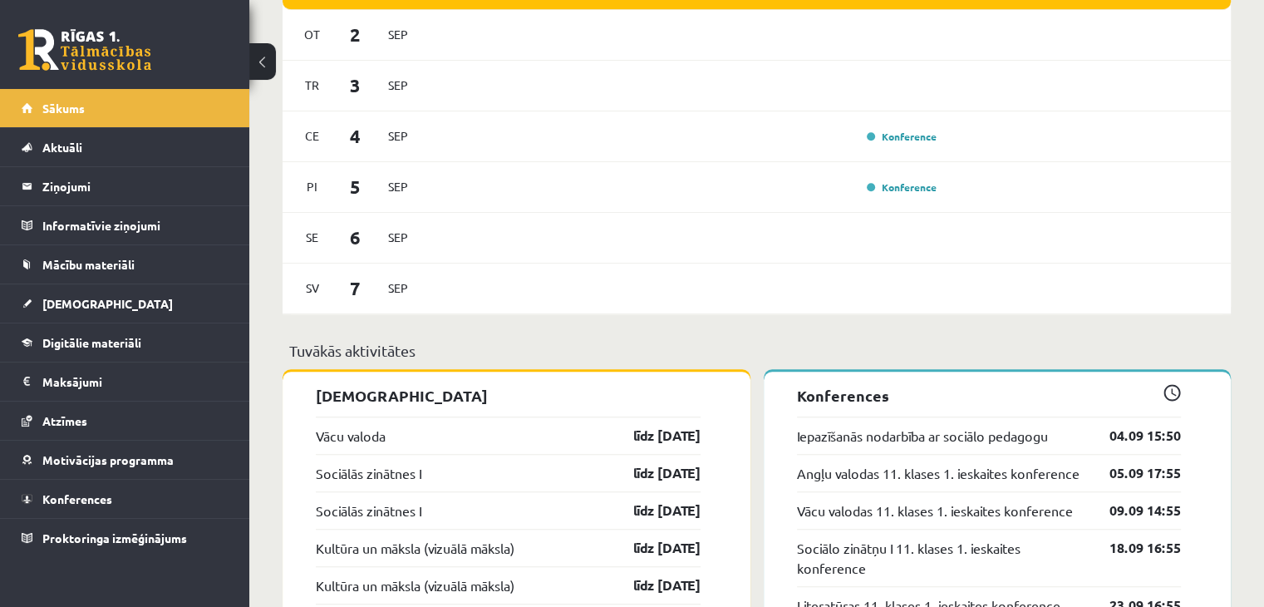
scroll to position [1164, 0]
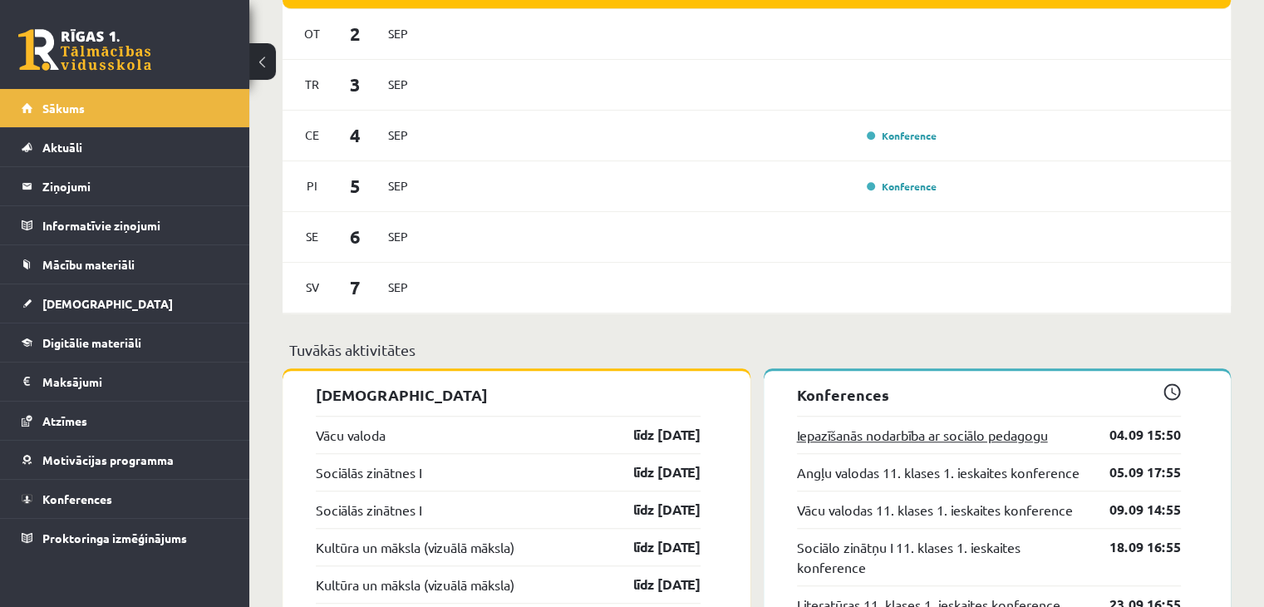
click at [915, 441] on link "Iepazīšanās nodarbība ar sociālo pedagogu" at bounding box center [922, 435] width 251 height 20
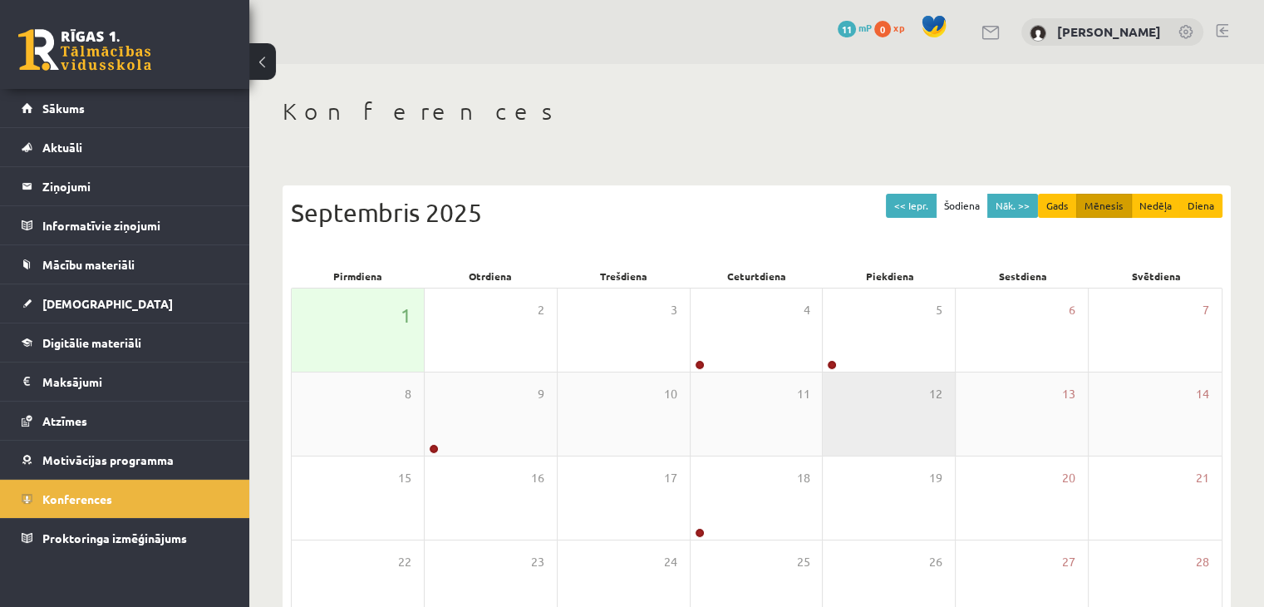
scroll to position [186, 0]
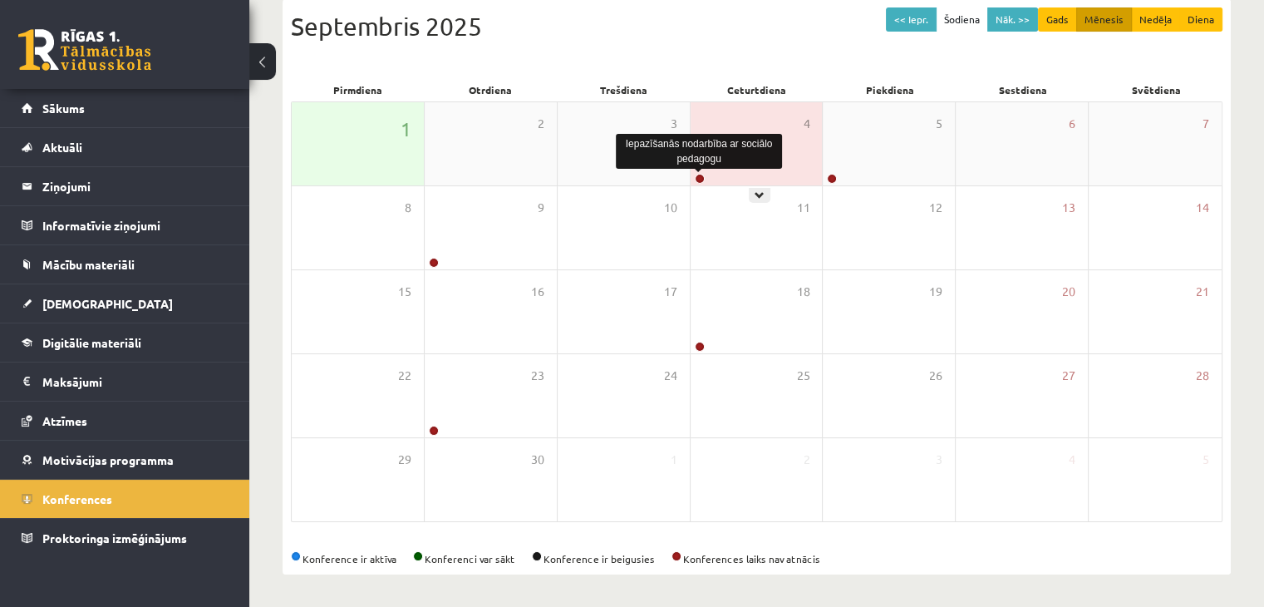
click at [702, 180] on link at bounding box center [700, 179] width 10 height 10
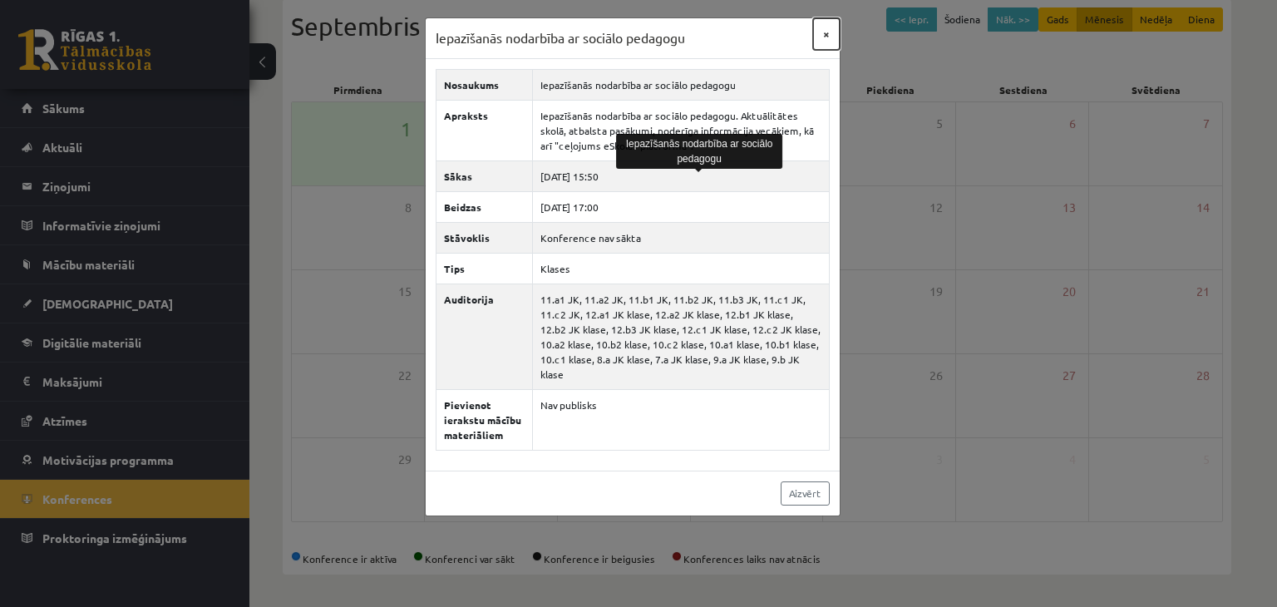
click at [824, 31] on button "×" at bounding box center [826, 34] width 27 height 32
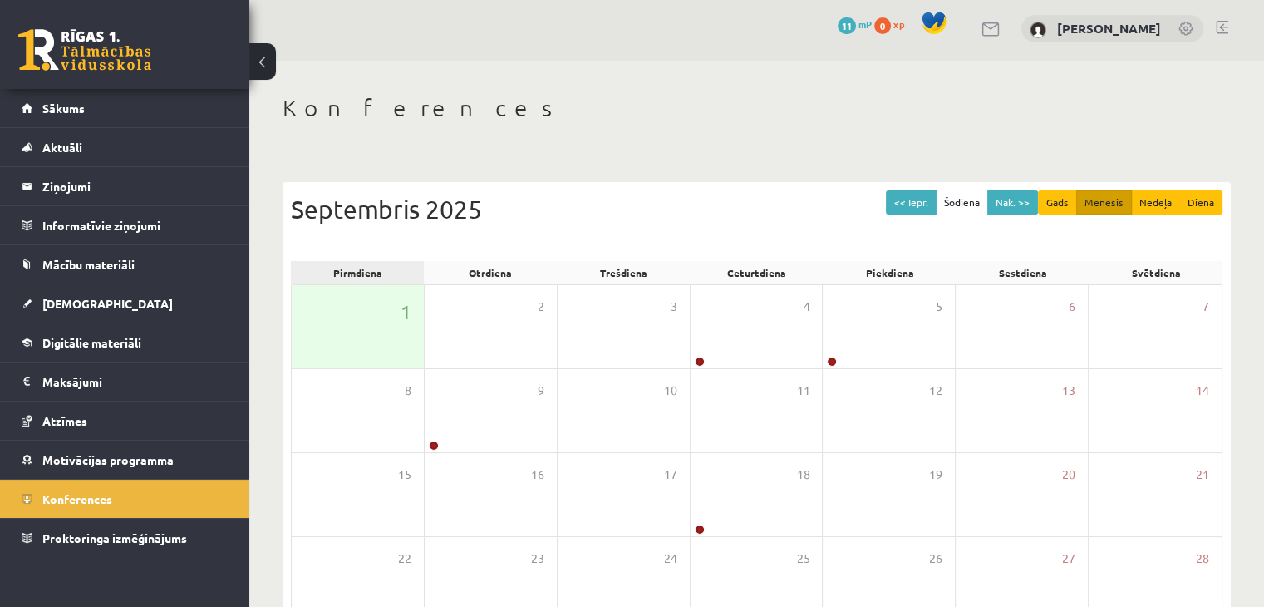
scroll to position [0, 0]
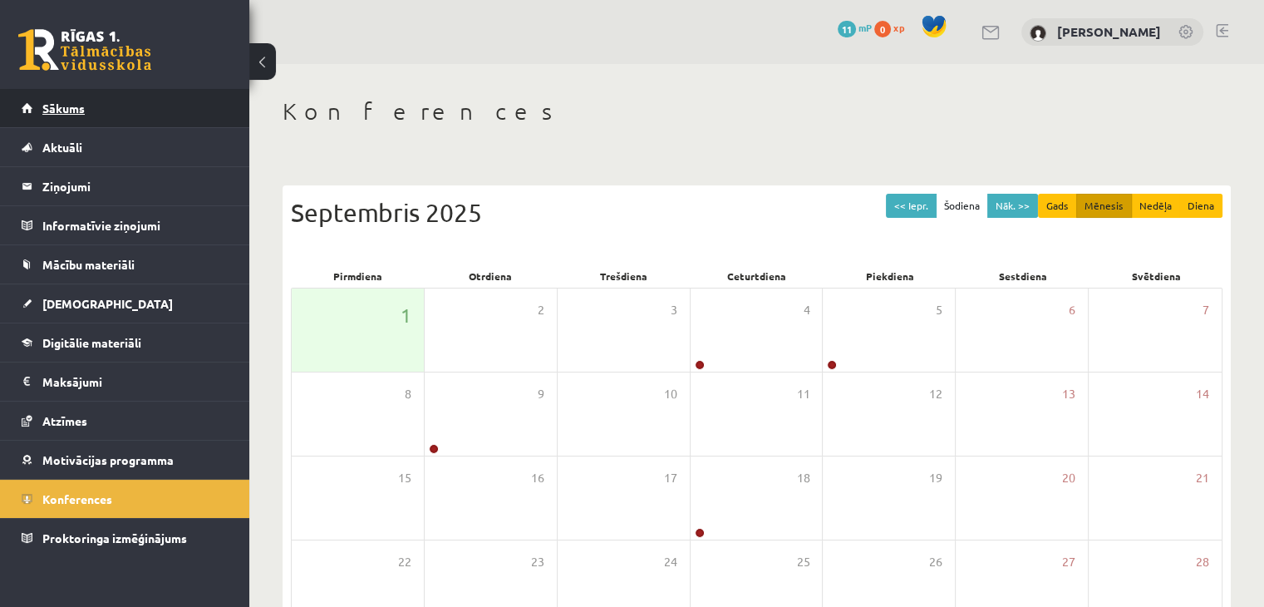
click at [38, 107] on link "Sākums" at bounding box center [125, 108] width 207 height 38
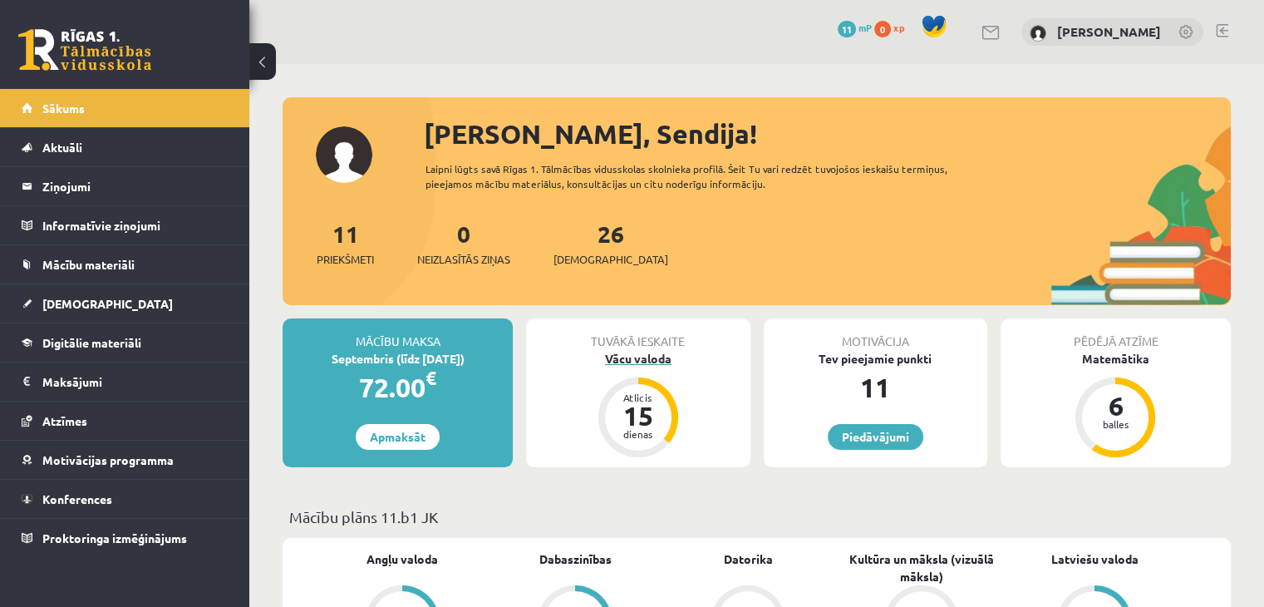
click at [622, 365] on div "Vācu valoda" at bounding box center [638, 358] width 224 height 17
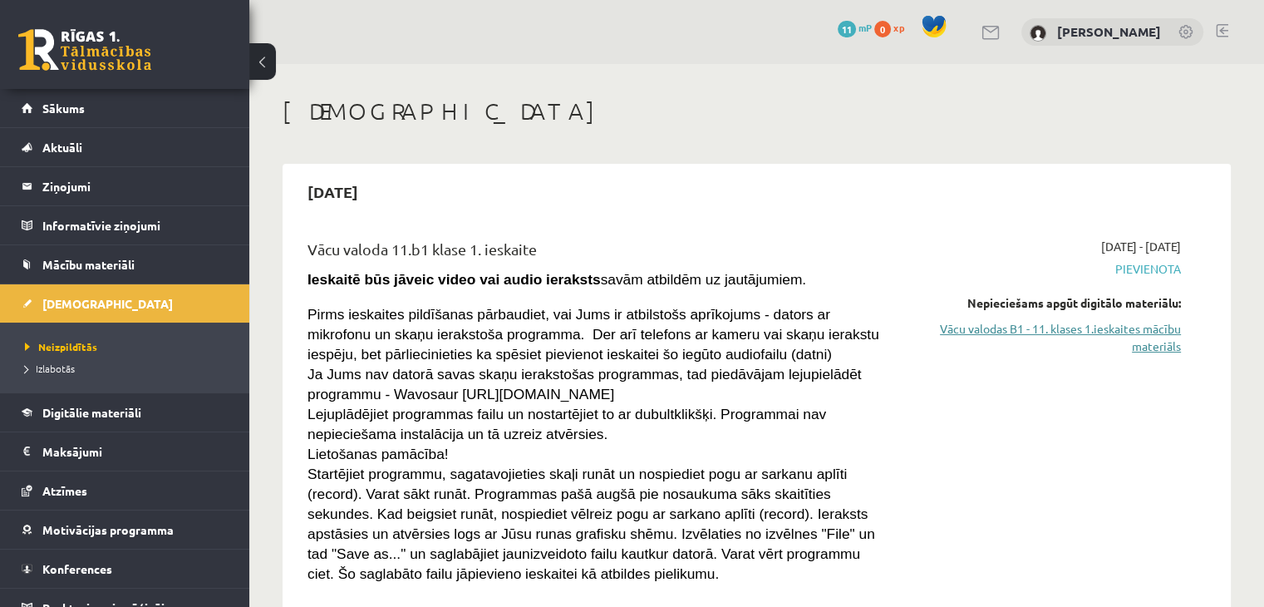
click at [1153, 327] on link "Vācu valodas B1 - 11. klases 1.ieskaites mācību materiāls" at bounding box center [1044, 337] width 274 height 35
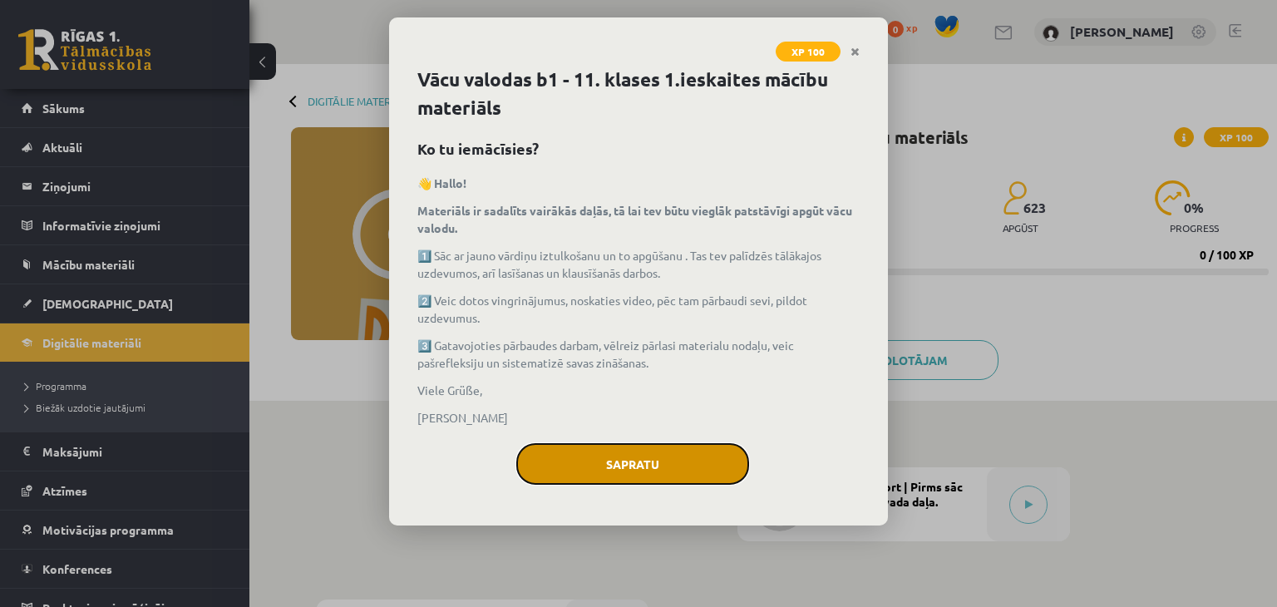
click at [595, 459] on button "Sapratu" at bounding box center [632, 464] width 233 height 42
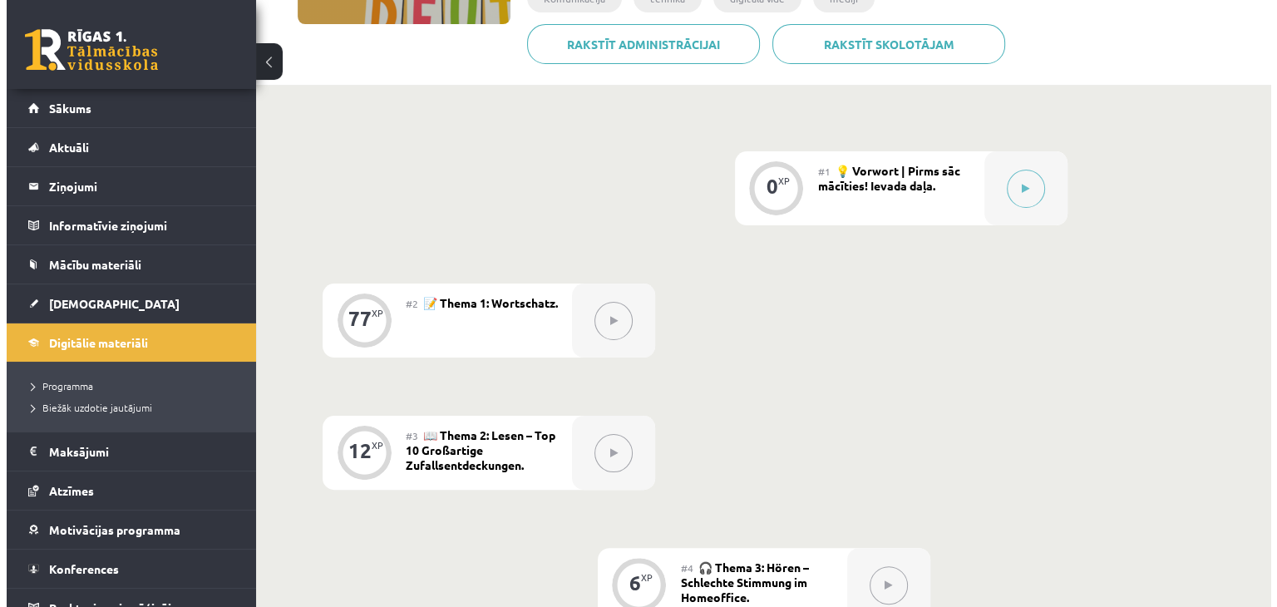
scroll to position [332, 0]
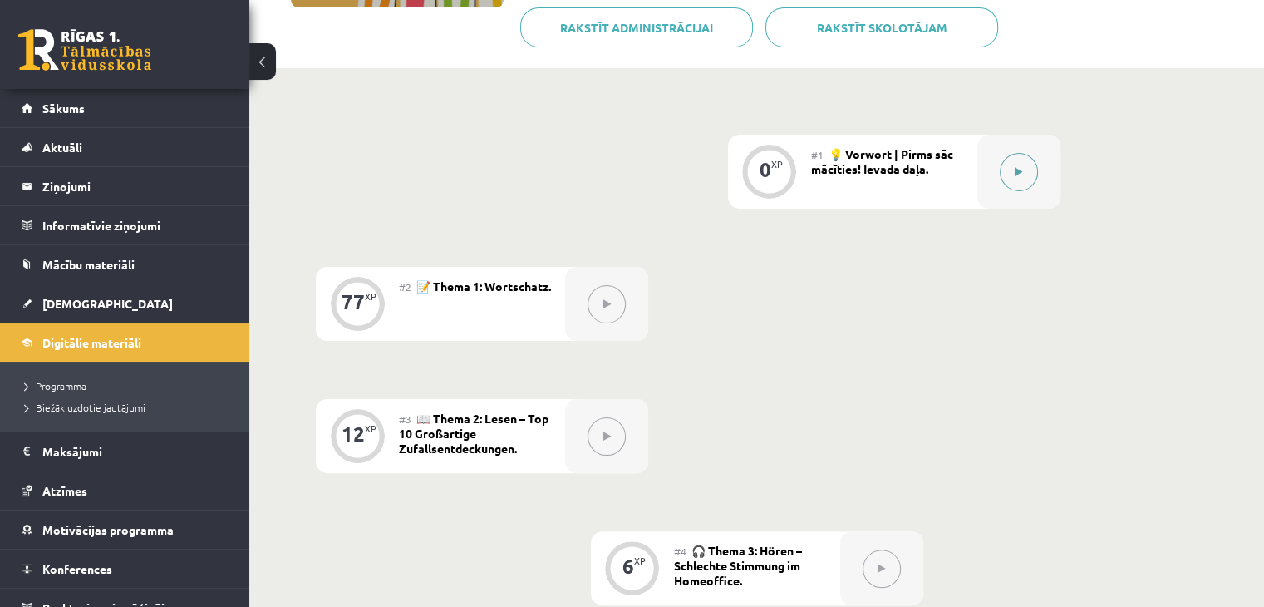
click at [1027, 171] on button at bounding box center [1019, 172] width 38 height 38
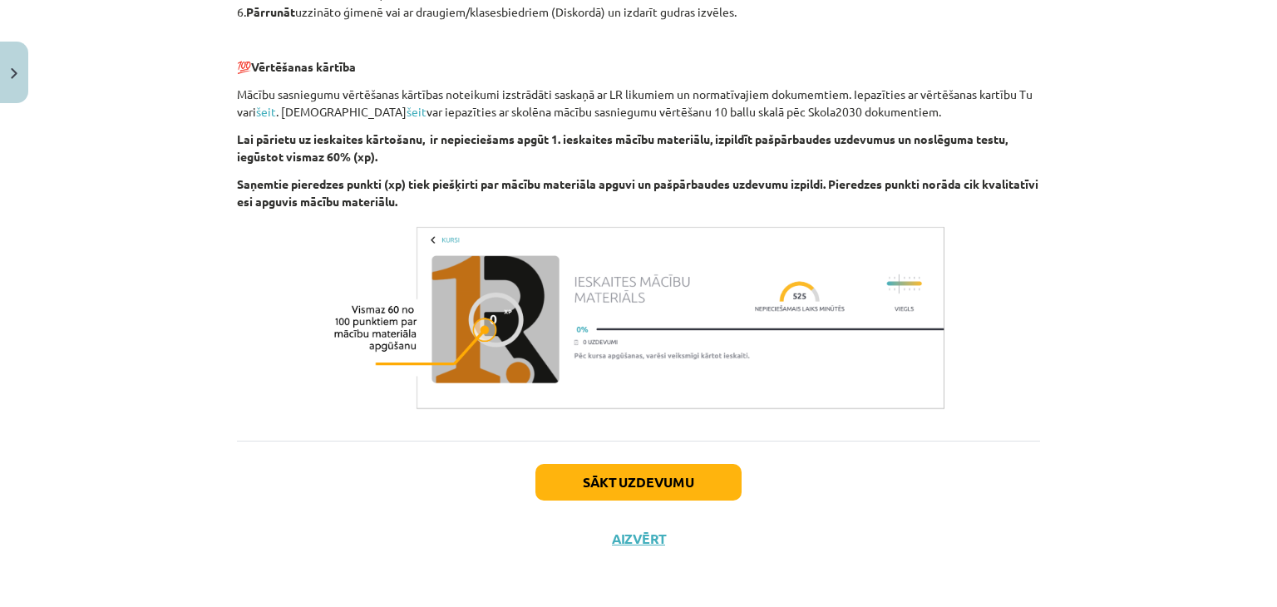
scroll to position [678, 0]
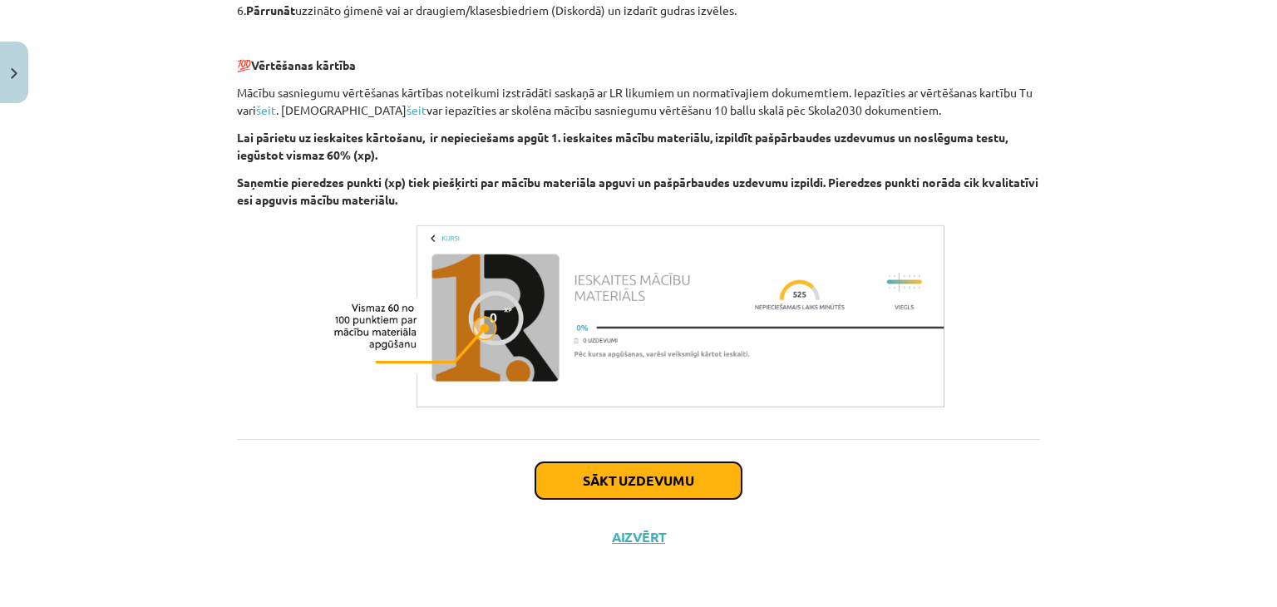
click at [640, 475] on button "Sākt uzdevumu" at bounding box center [638, 480] width 206 height 37
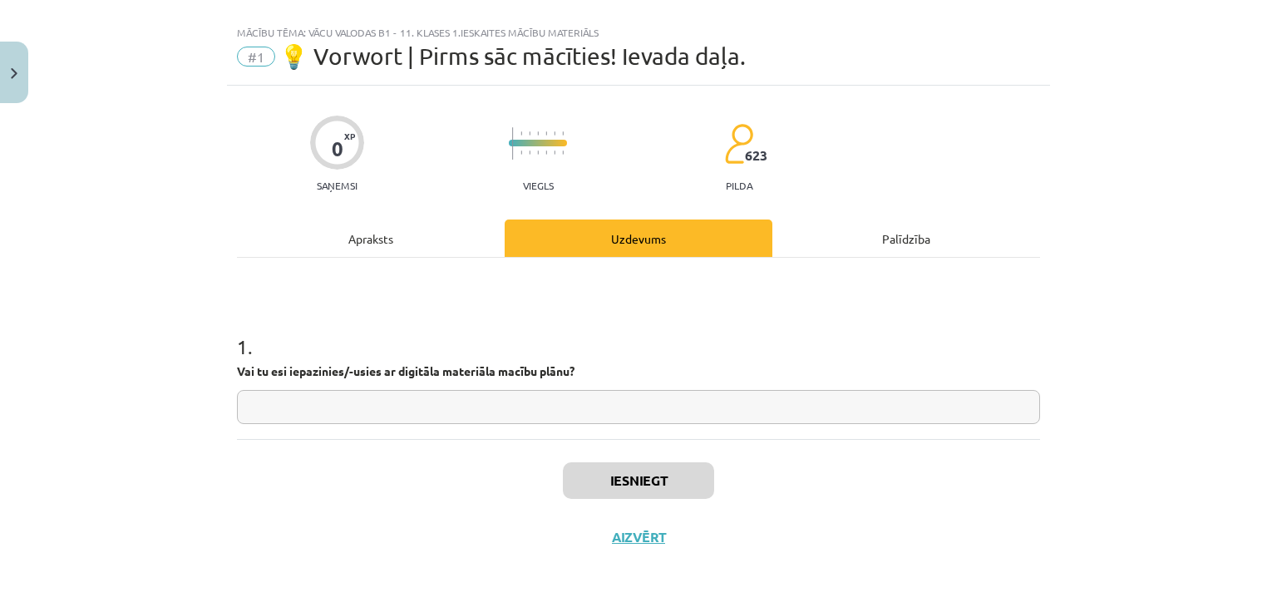
scroll to position [24, 0]
click at [362, 240] on div "Apraksts" at bounding box center [371, 238] width 268 height 37
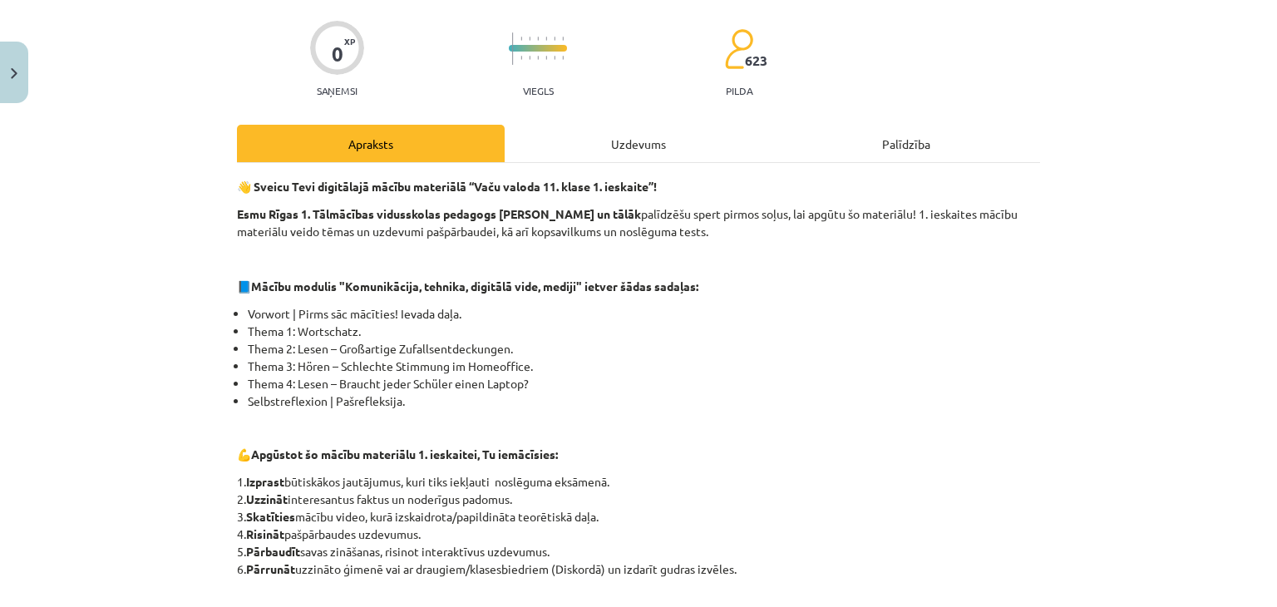
scroll to position [96, 0]
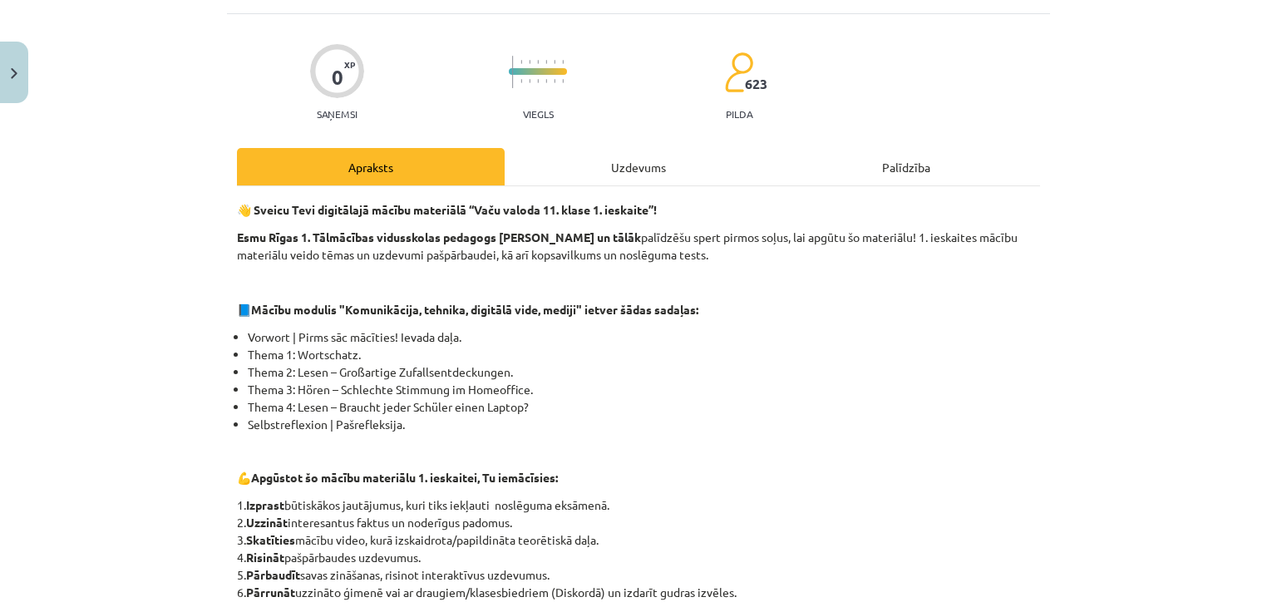
click at [620, 163] on div "Uzdevums" at bounding box center [639, 166] width 268 height 37
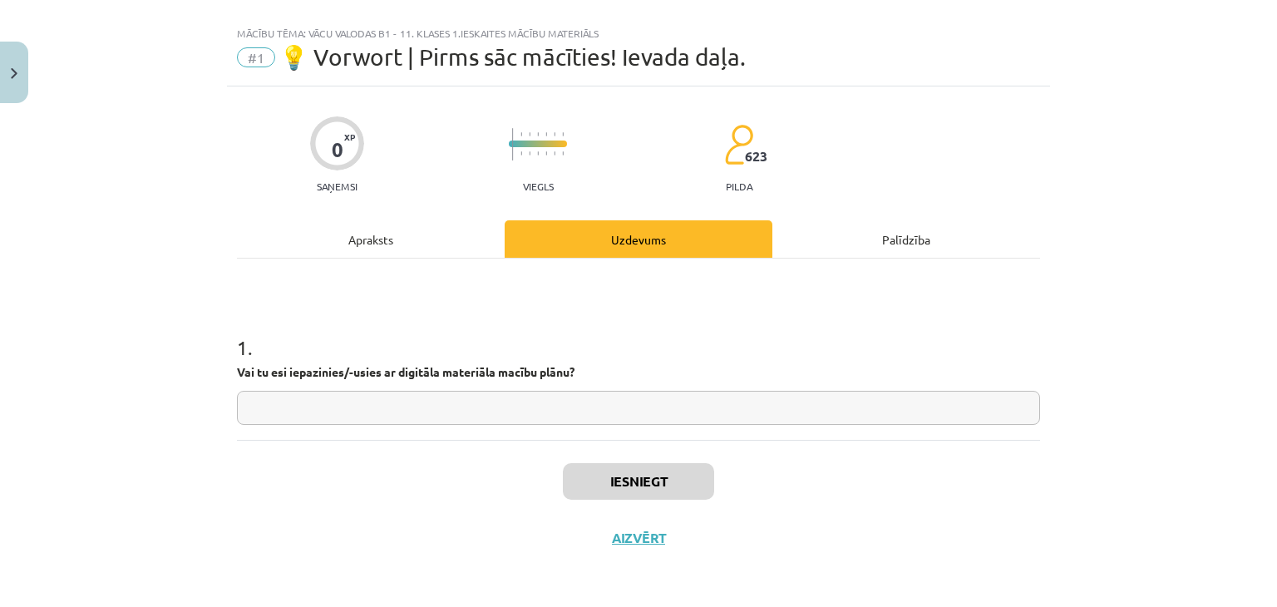
click at [490, 406] on input "text" at bounding box center [638, 408] width 803 height 34
type input "**"
click at [568, 476] on button "Iesniegt" at bounding box center [638, 481] width 151 height 37
click at [428, 396] on input "**" at bounding box center [638, 408] width 803 height 34
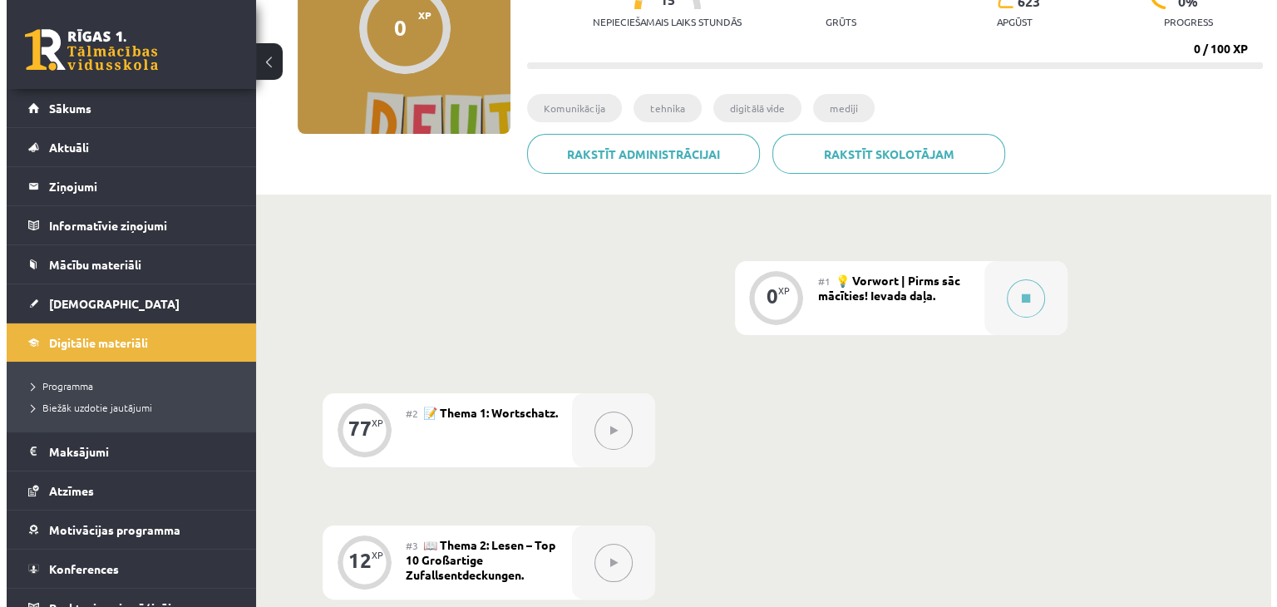
scroll to position [249, 0]
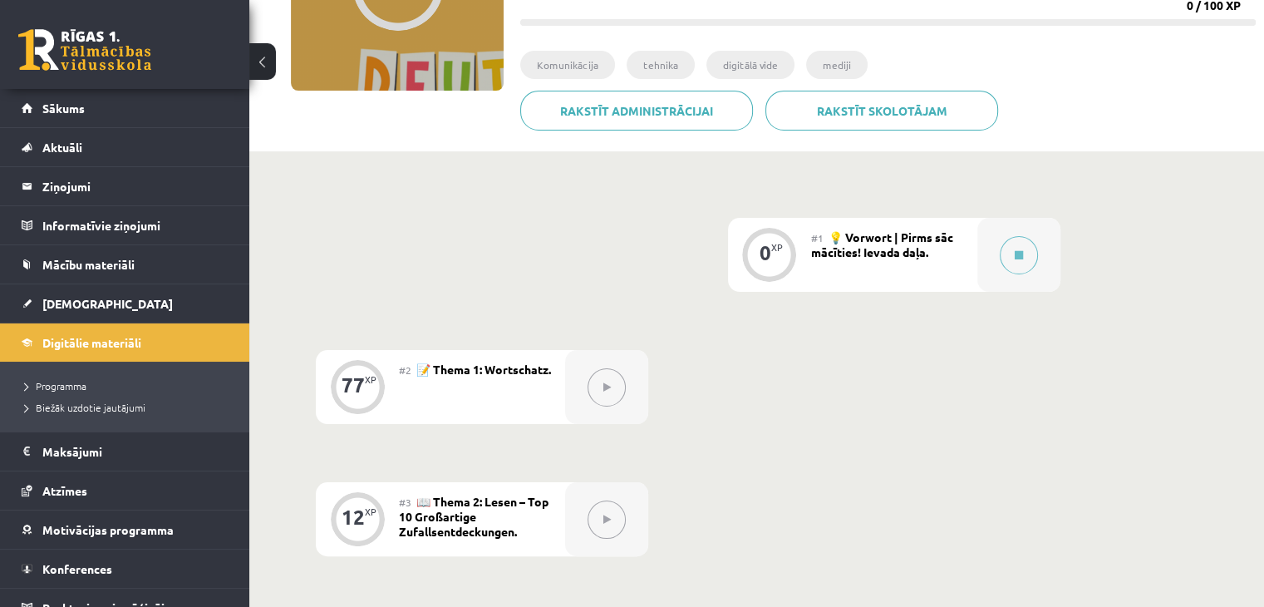
click at [962, 258] on div "#1 💡 Vorwort | Pirms sāc mācīties! Ievada daļa." at bounding box center [894, 255] width 166 height 74
click at [887, 239] on span "💡 Vorwort | Pirms sāc mācīties! Ievada daļa." at bounding box center [882, 244] width 142 height 30
click at [1026, 254] on button at bounding box center [1019, 255] width 38 height 38
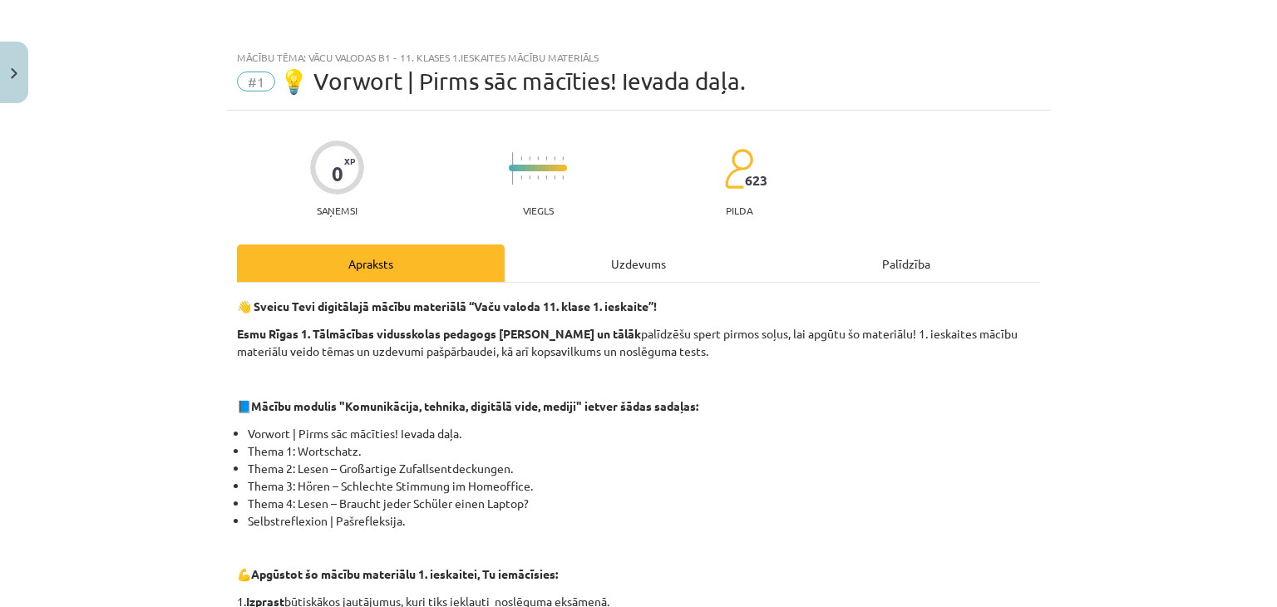
click at [638, 266] on div "Uzdevums" at bounding box center [639, 262] width 268 height 37
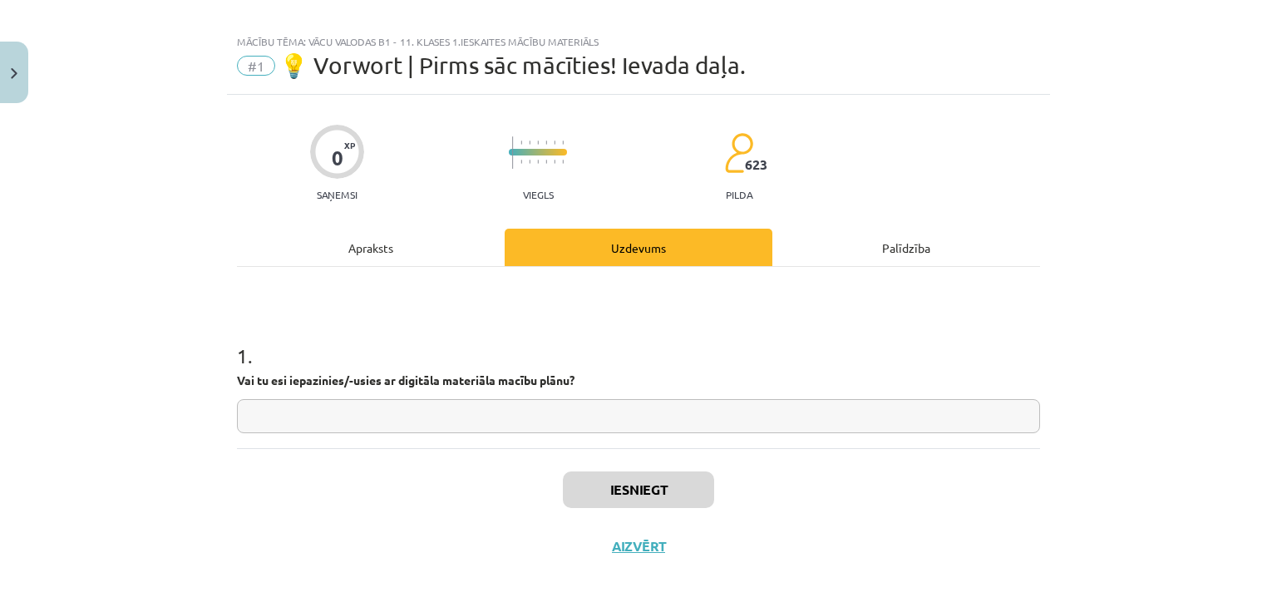
scroll to position [24, 0]
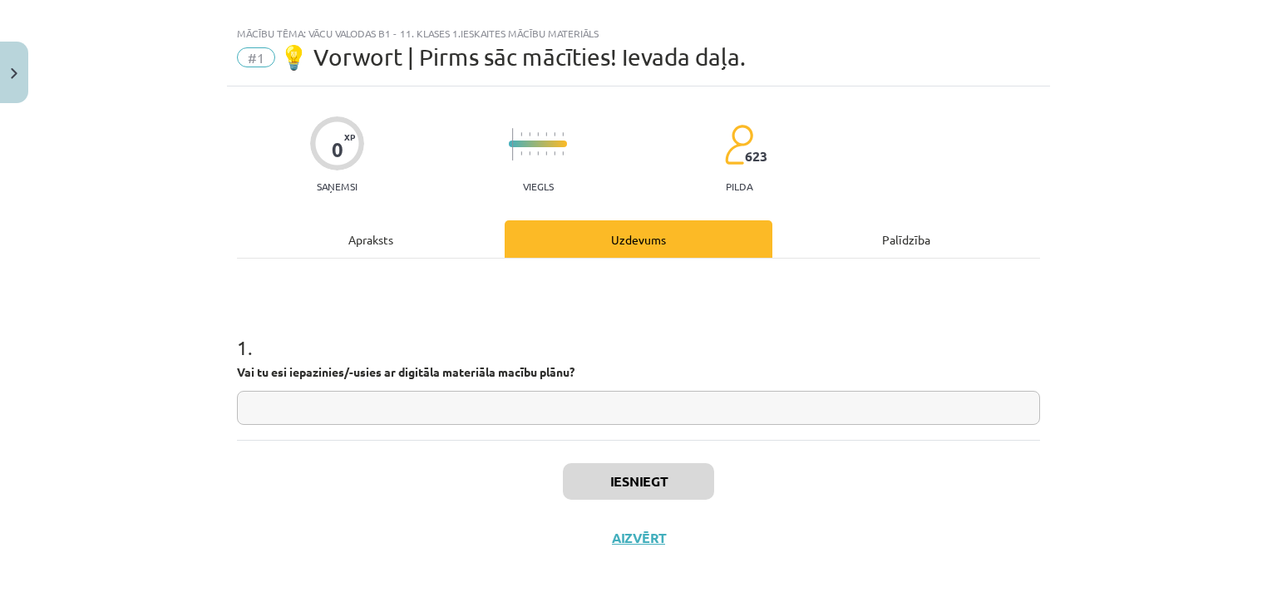
click at [391, 224] on div "Apraksts" at bounding box center [371, 238] width 268 height 37
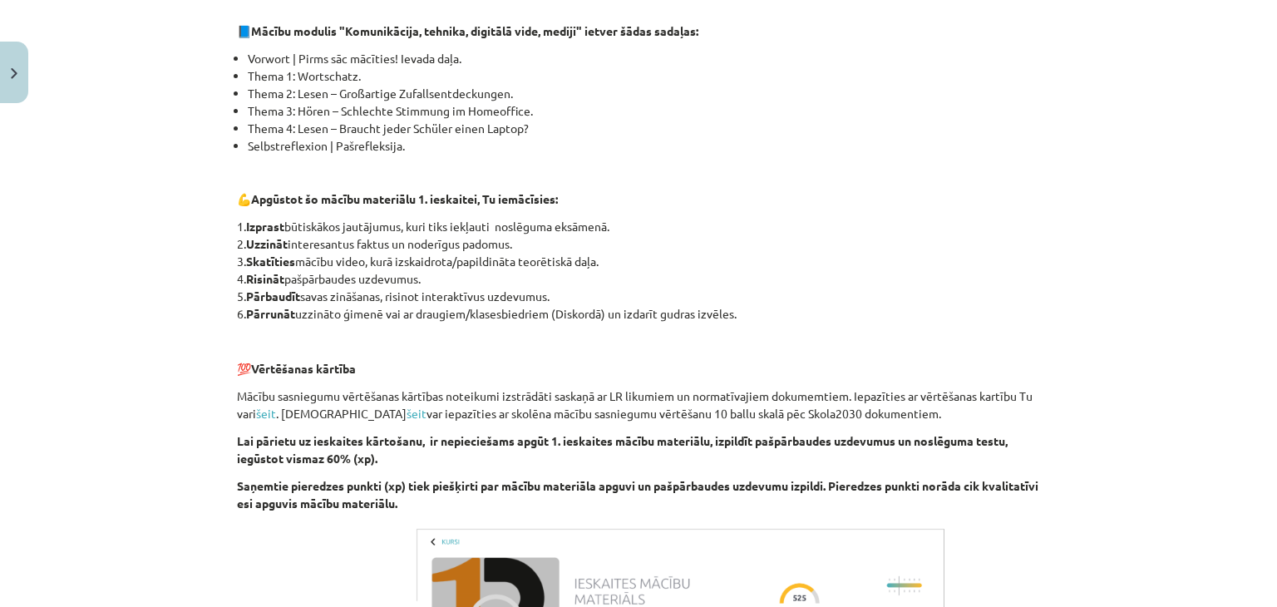
scroll to position [190, 0]
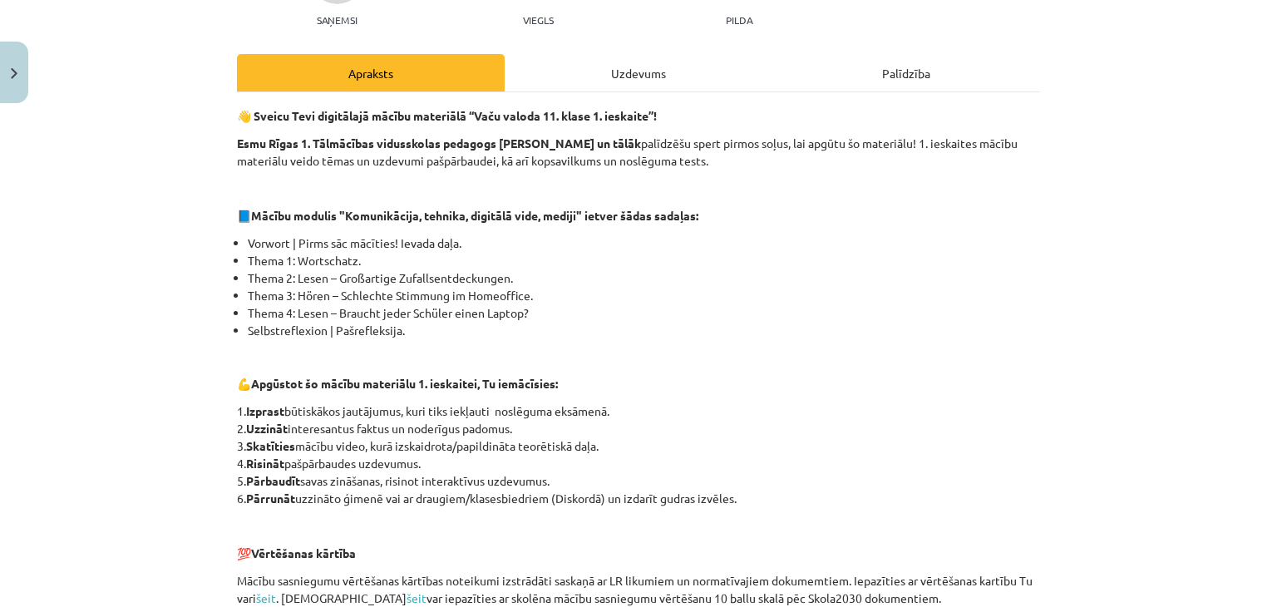
click at [609, 72] on div "Uzdevums" at bounding box center [639, 72] width 268 height 37
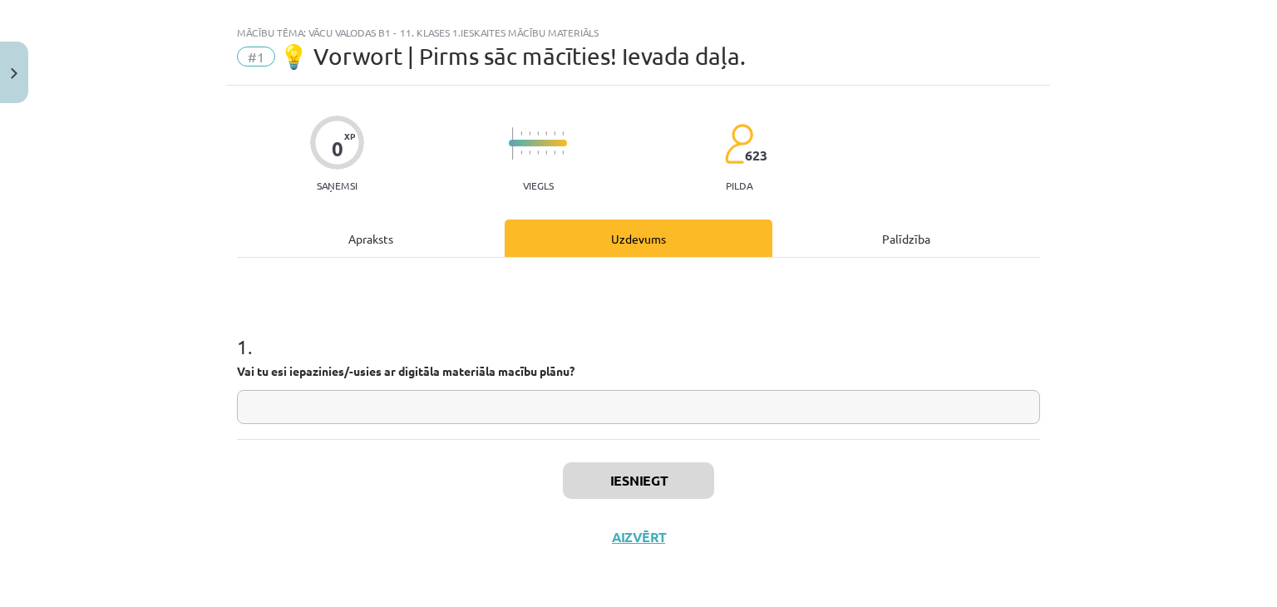
scroll to position [24, 0]
click at [491, 406] on input "text" at bounding box center [638, 408] width 803 height 34
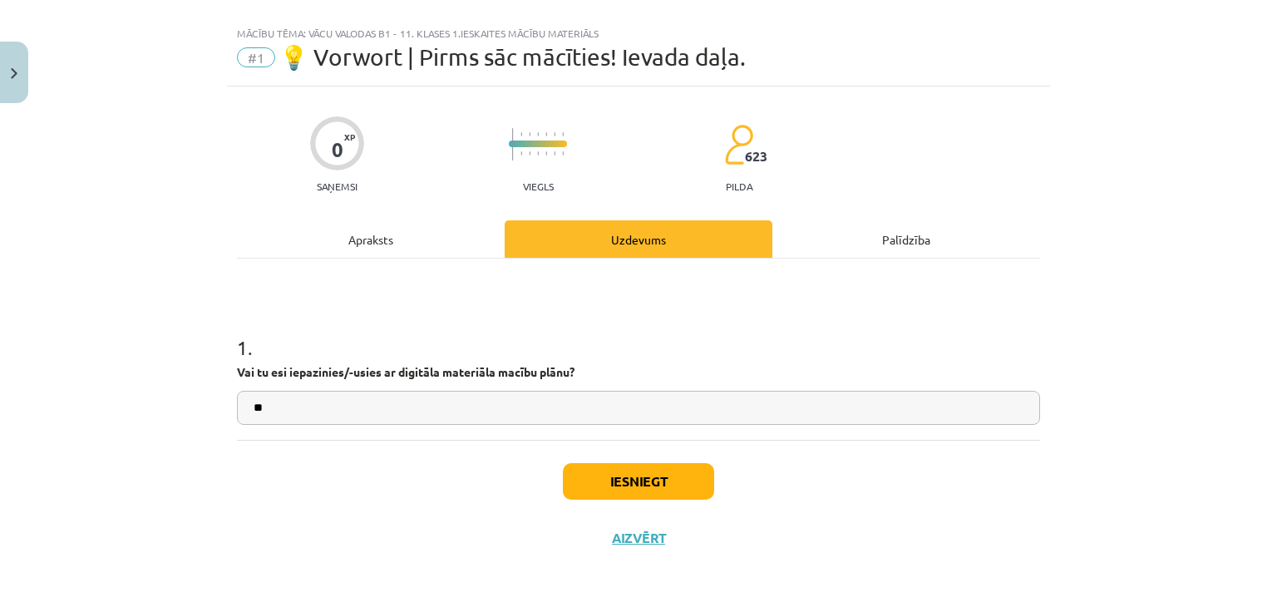
type input "**"
click at [574, 488] on button "Iesniegt" at bounding box center [638, 481] width 151 height 37
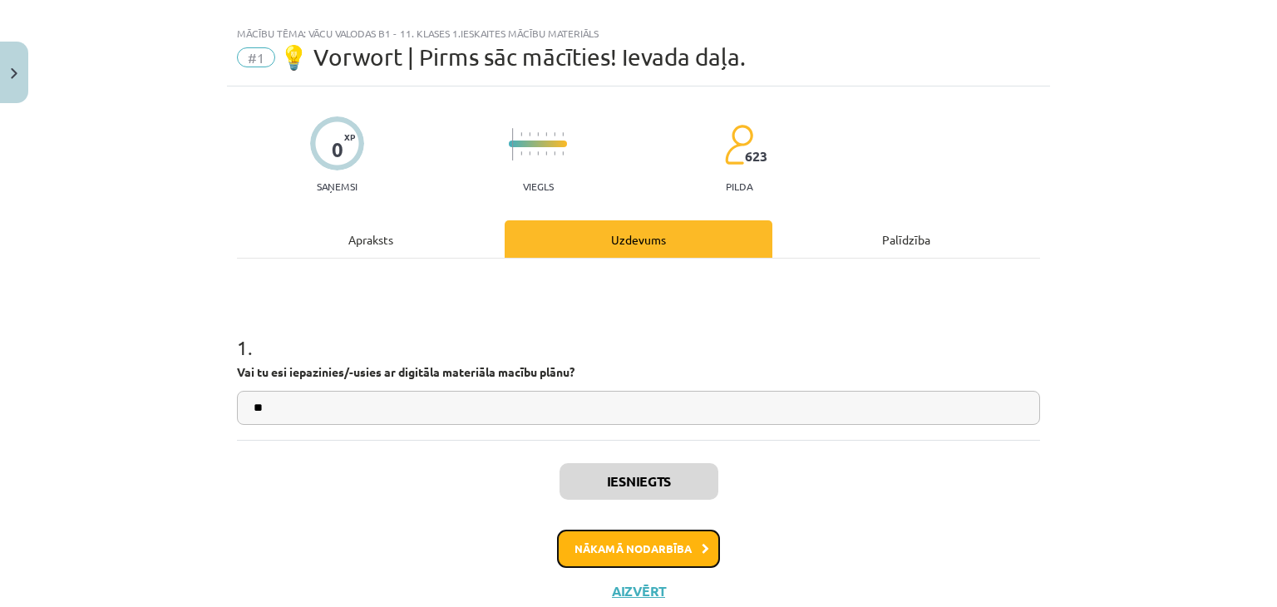
click at [613, 549] on button "Nākamā nodarbība" at bounding box center [638, 548] width 163 height 38
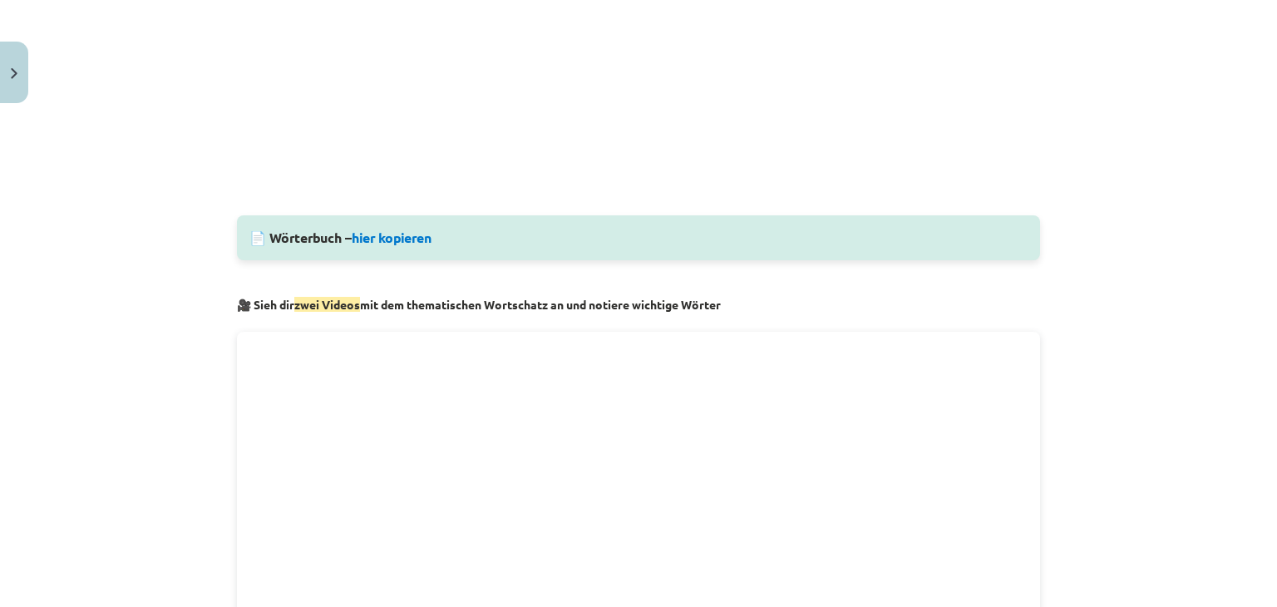
scroll to position [623, 0]
click at [405, 240] on link "hier kopieren" at bounding box center [392, 237] width 80 height 17
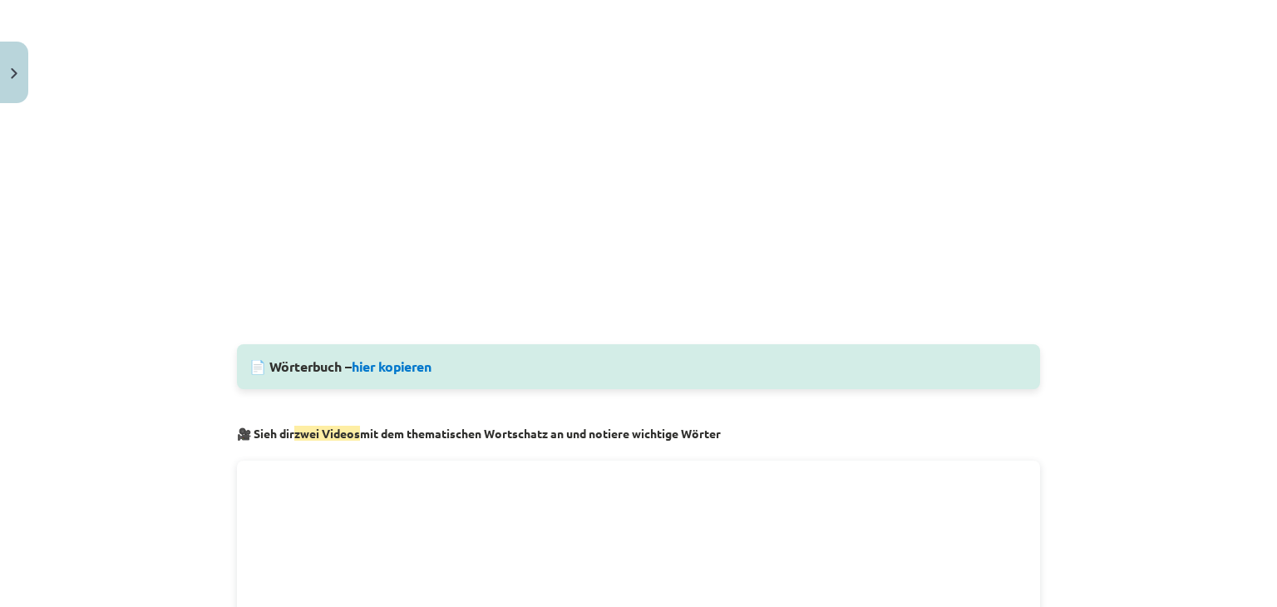
scroll to position [412, 0]
